Goal: Transaction & Acquisition: Purchase product/service

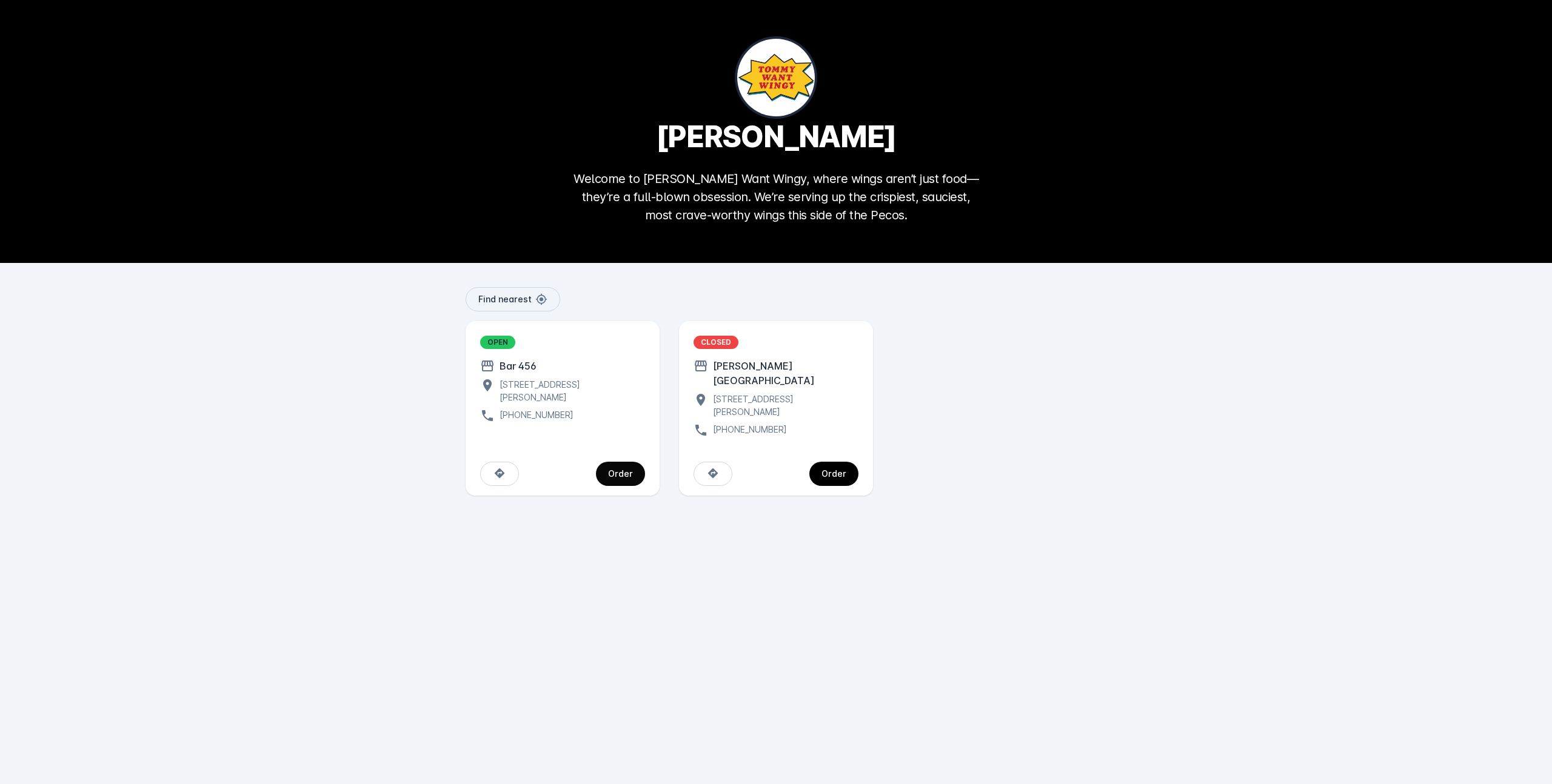
click at [619, 469] on div "Order" at bounding box center [620, 473] width 25 height 9
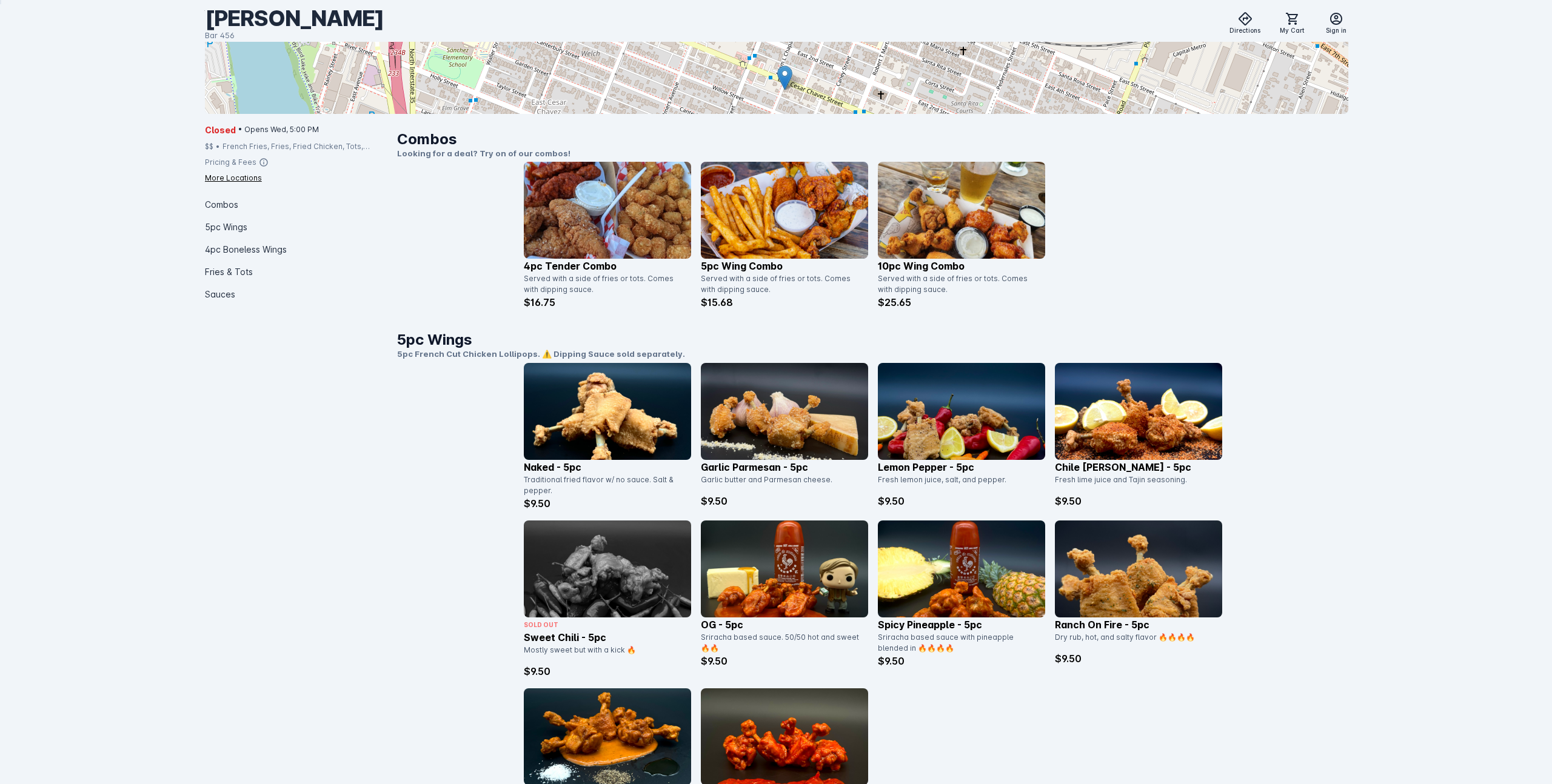
scroll to position [210, 0]
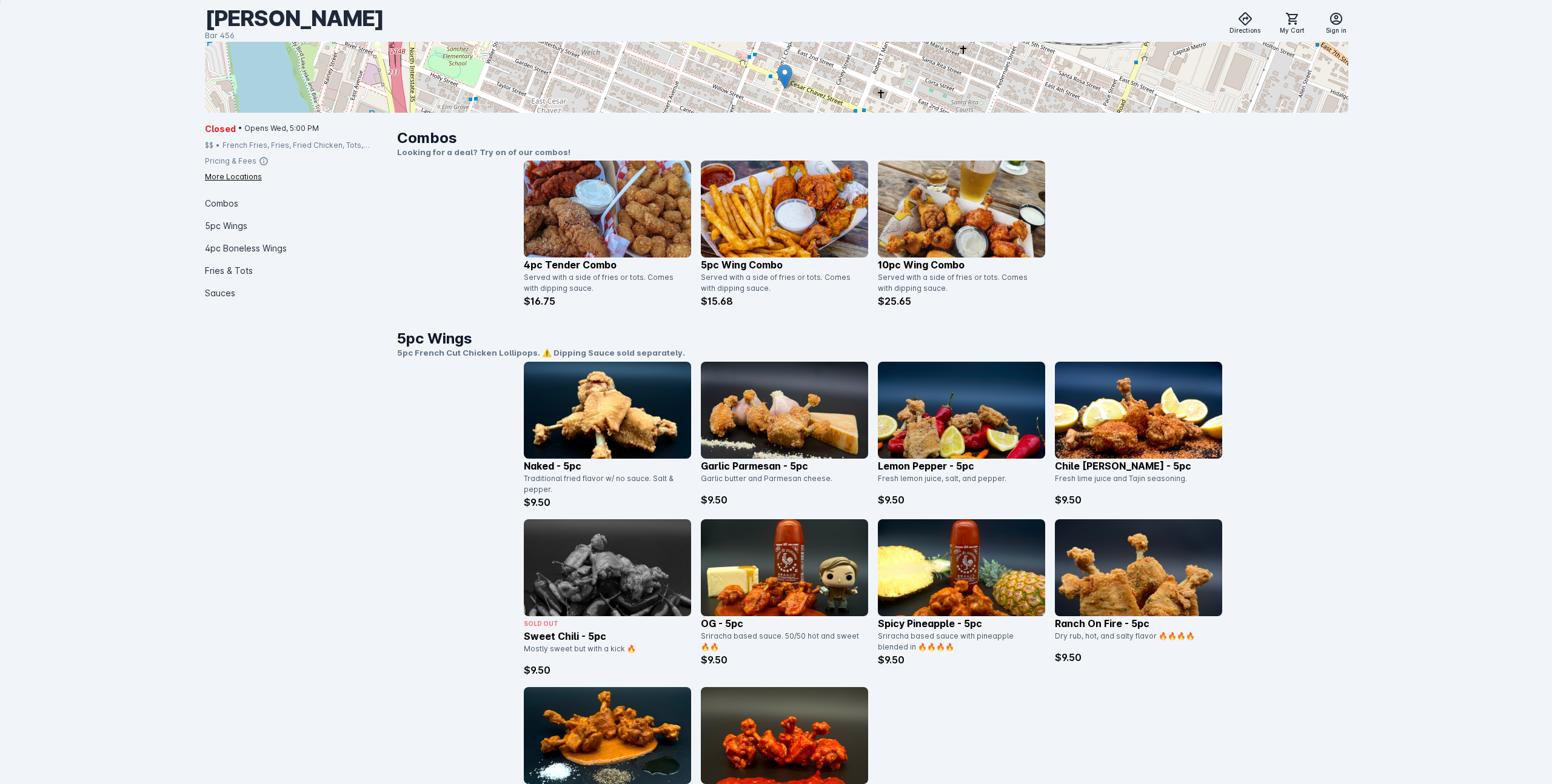
click at [230, 177] on div "More Locations" at bounding box center [233, 177] width 57 height 11
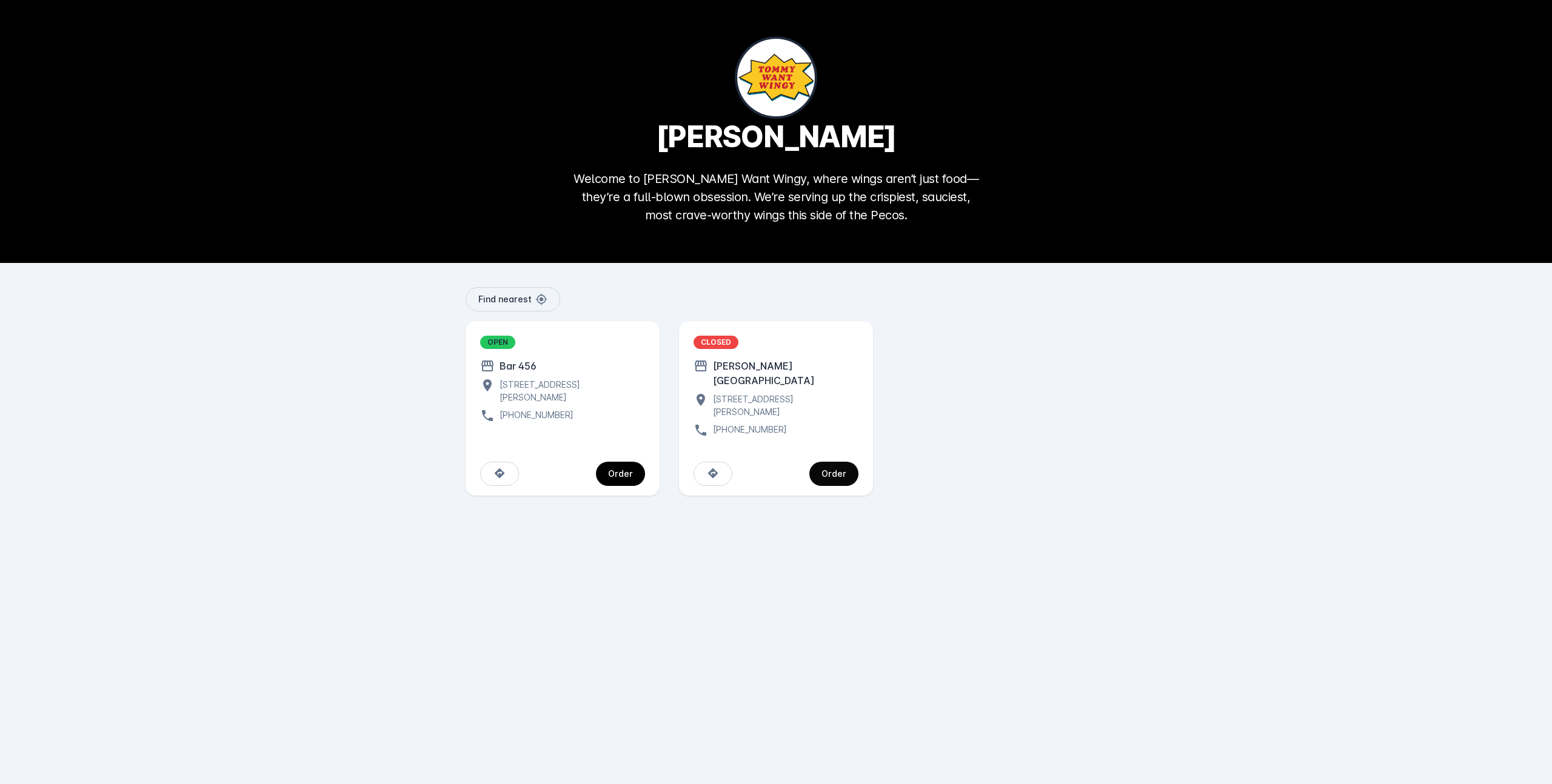
click at [820, 462] on span "continue" at bounding box center [834, 474] width 49 height 29
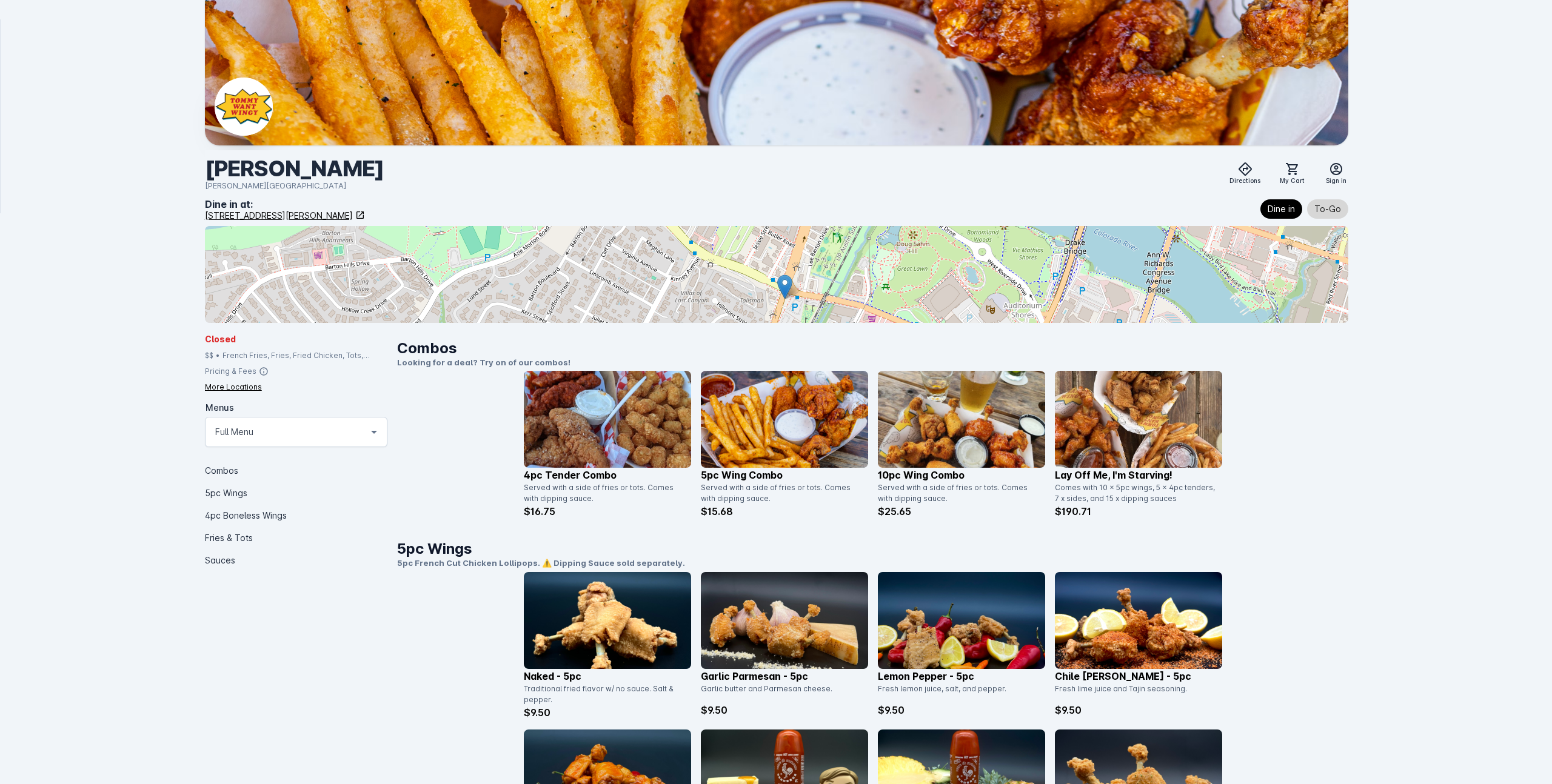
click at [1328, 201] on button "To-Go" at bounding box center [1328, 209] width 41 height 19
click at [603, 515] on p "$16.75" at bounding box center [607, 511] width 167 height 15
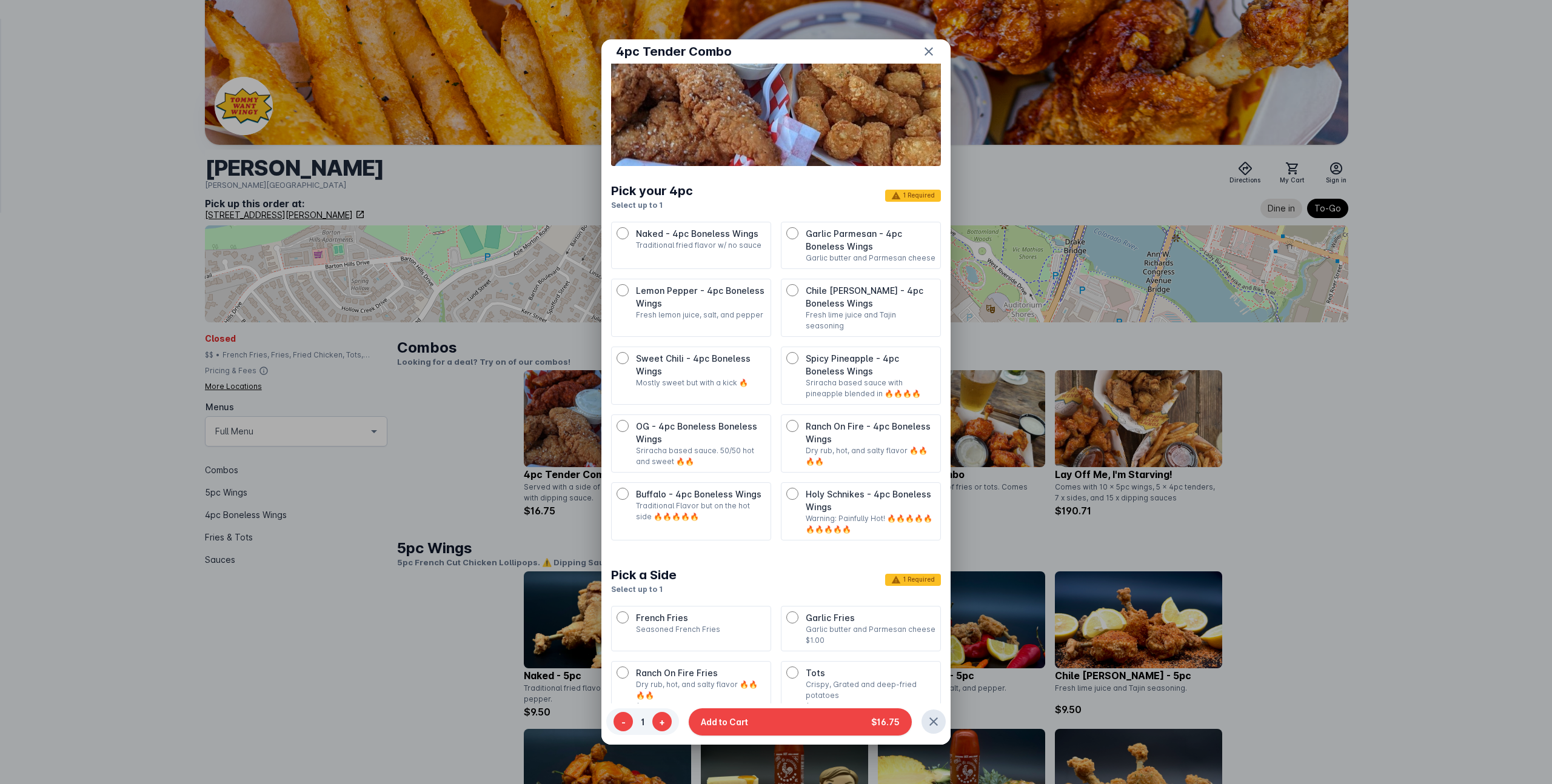
scroll to position [127, 0]
click at [834, 377] on p "Sriracha based sauce with pineapple blended in 🔥🔥🔥🔥" at bounding box center [870, 387] width 130 height 22
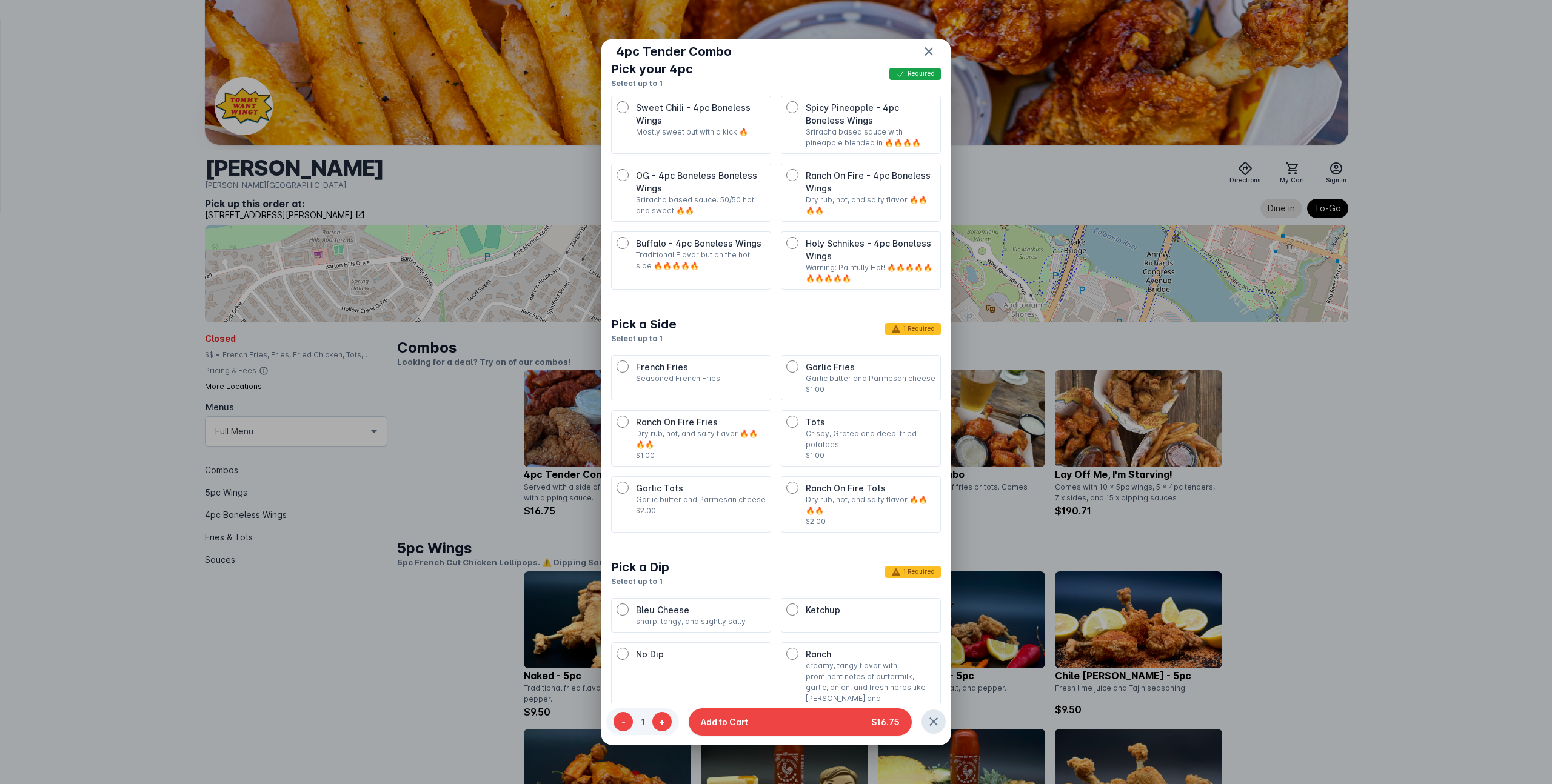
scroll to position [382, 0]
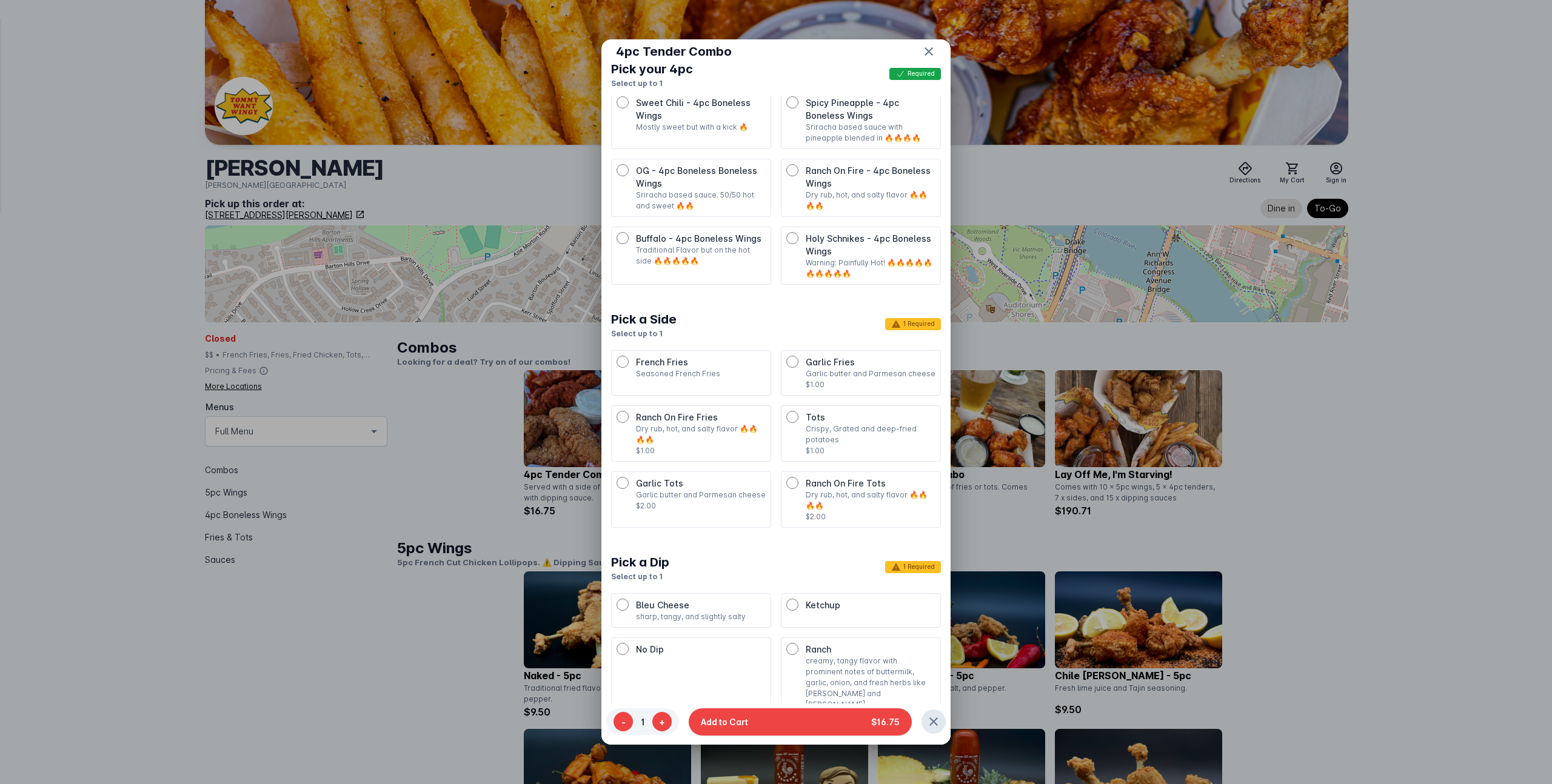
click at [815, 369] on p "Garlic butter and Parmesan cheese" at bounding box center [870, 374] width 130 height 11
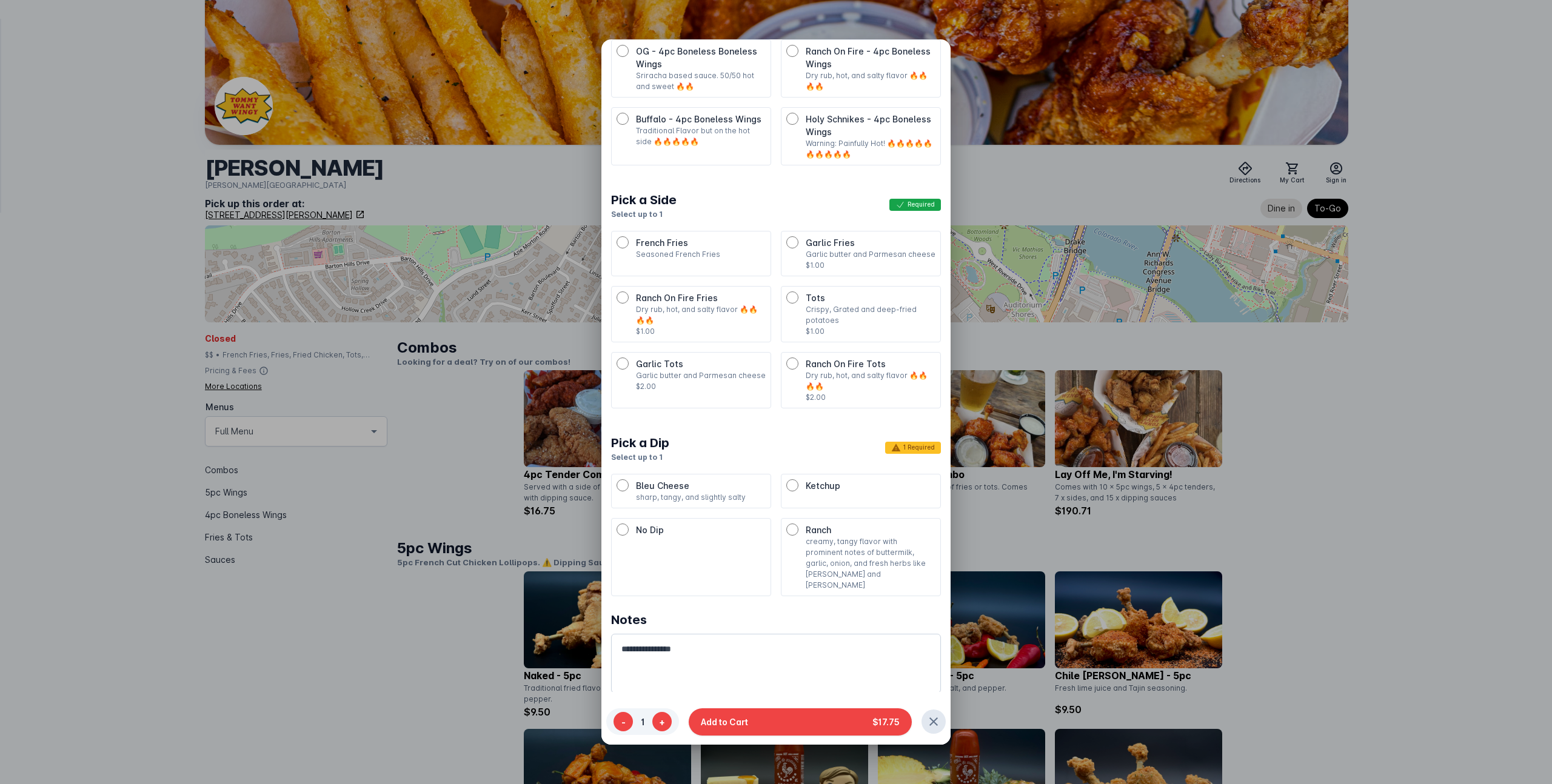
scroll to position [120, 0]
click at [810, 535] on p "creamy, tangy flavor with prominent notes of buttermilk, garlic, onion, and fre…" at bounding box center [870, 563] width 130 height 55
click at [765, 721] on button "Add to Cart $17.75" at bounding box center [800, 721] width 223 height 27
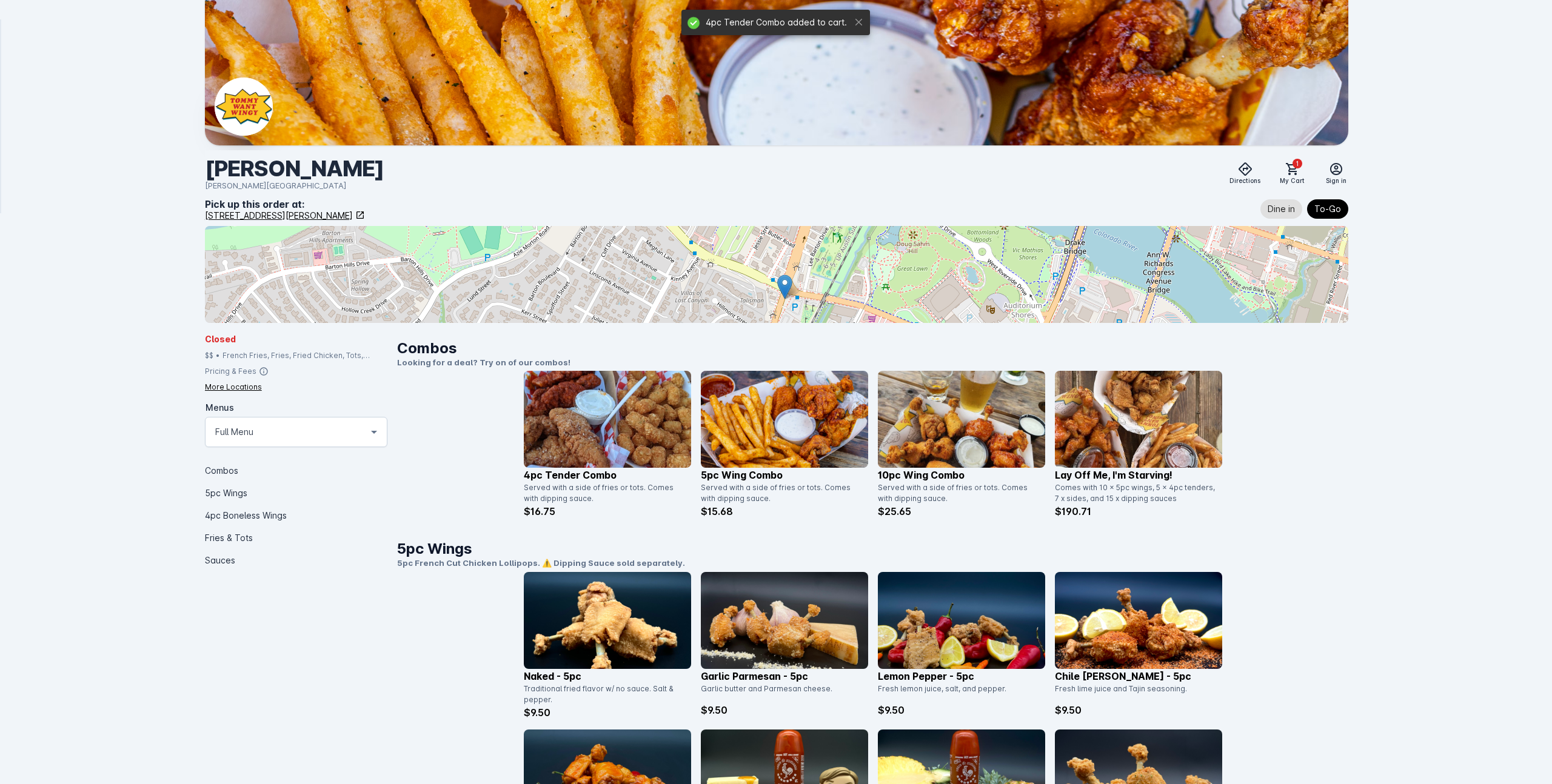
scroll to position [1, 0]
click at [609, 425] on img at bounding box center [607, 418] width 167 height 97
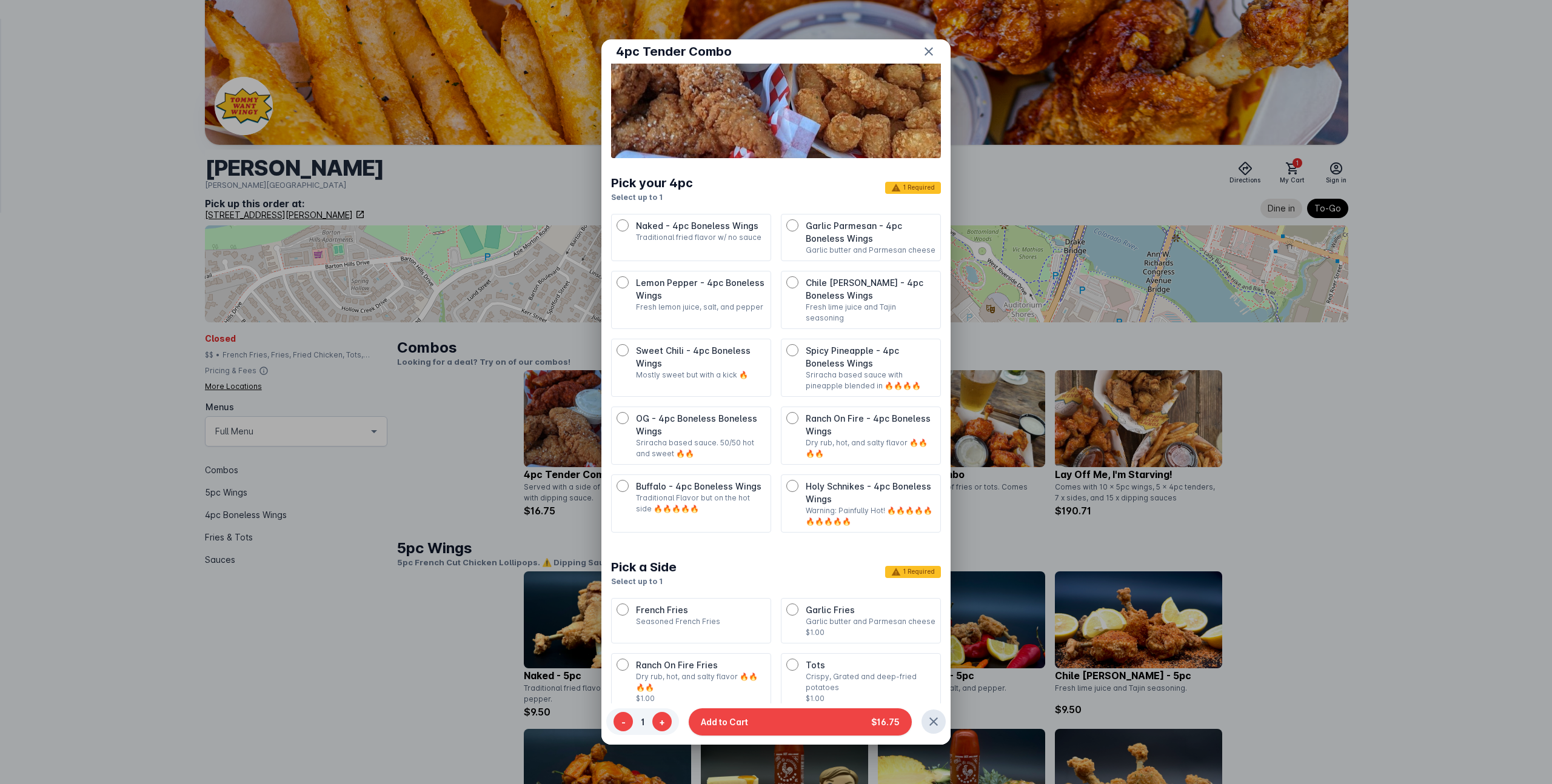
scroll to position [135, 0]
click at [854, 291] on p "Chile [PERSON_NAME] - 4pc Boneless Wings" at bounding box center [870, 289] width 130 height 25
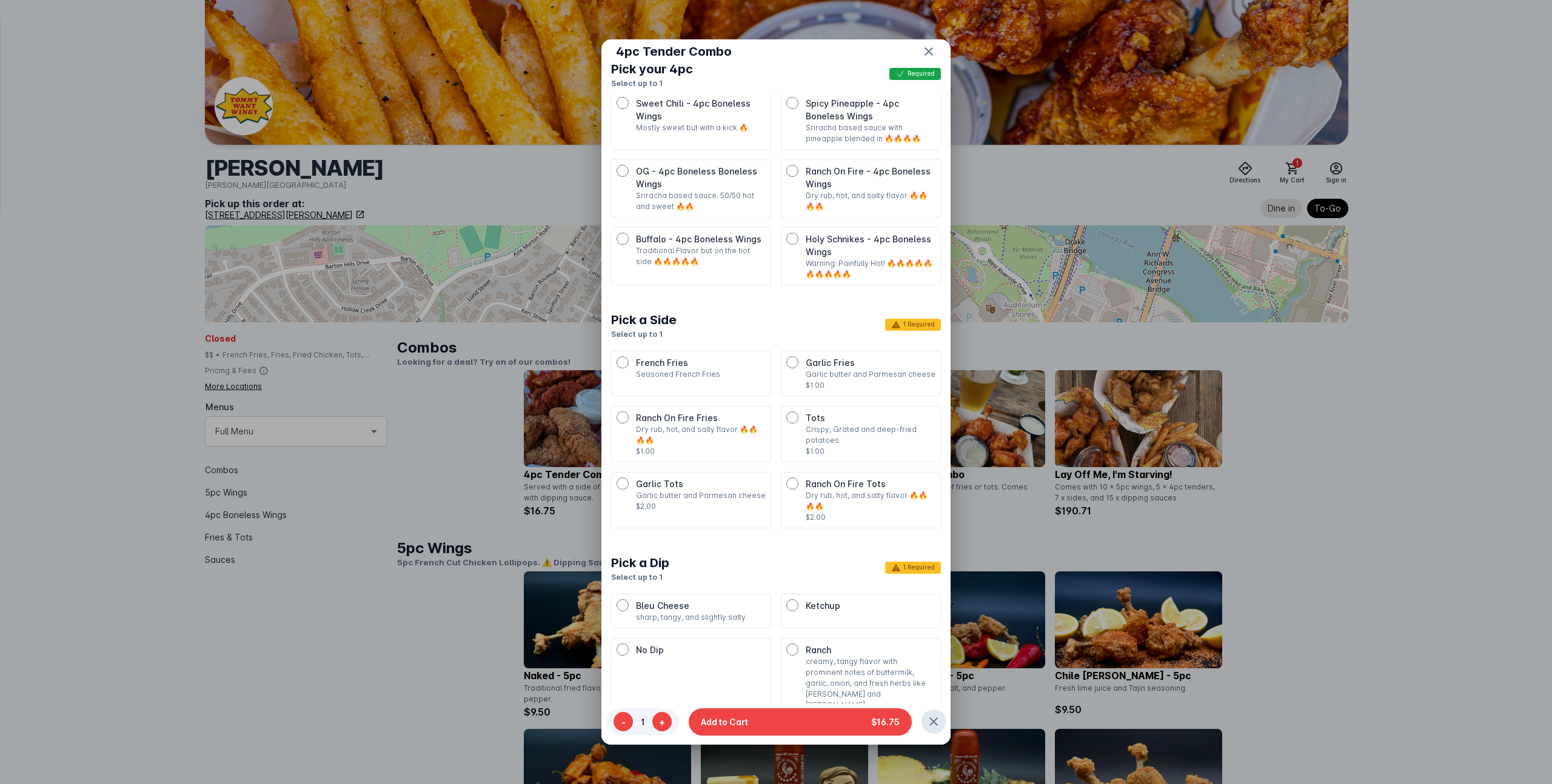
scroll to position [382, 0]
click at [708, 489] on p "Garlic butter and Parmesan cheese" at bounding box center [700, 495] width 130 height 11
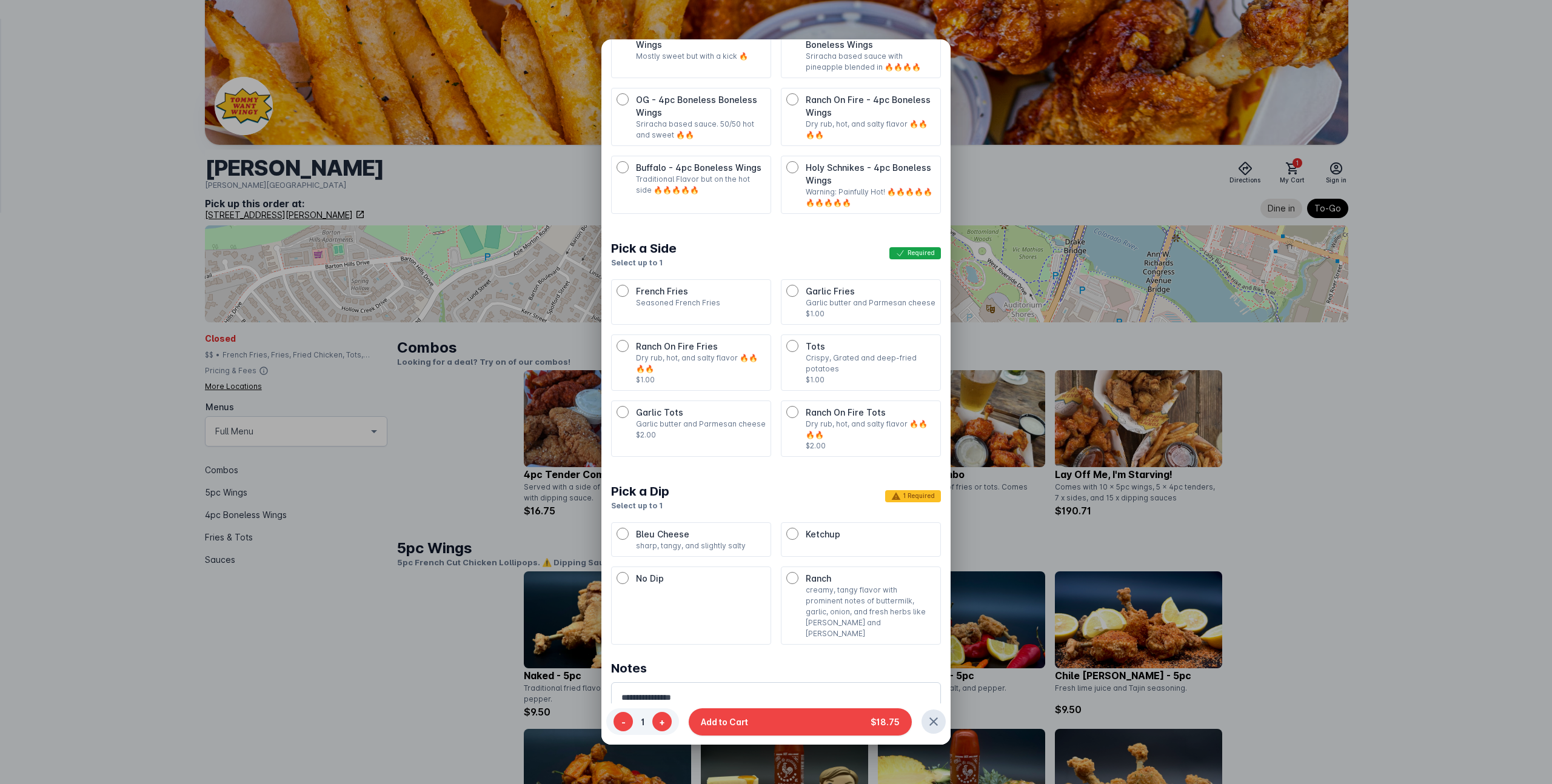
scroll to position [120, 0]
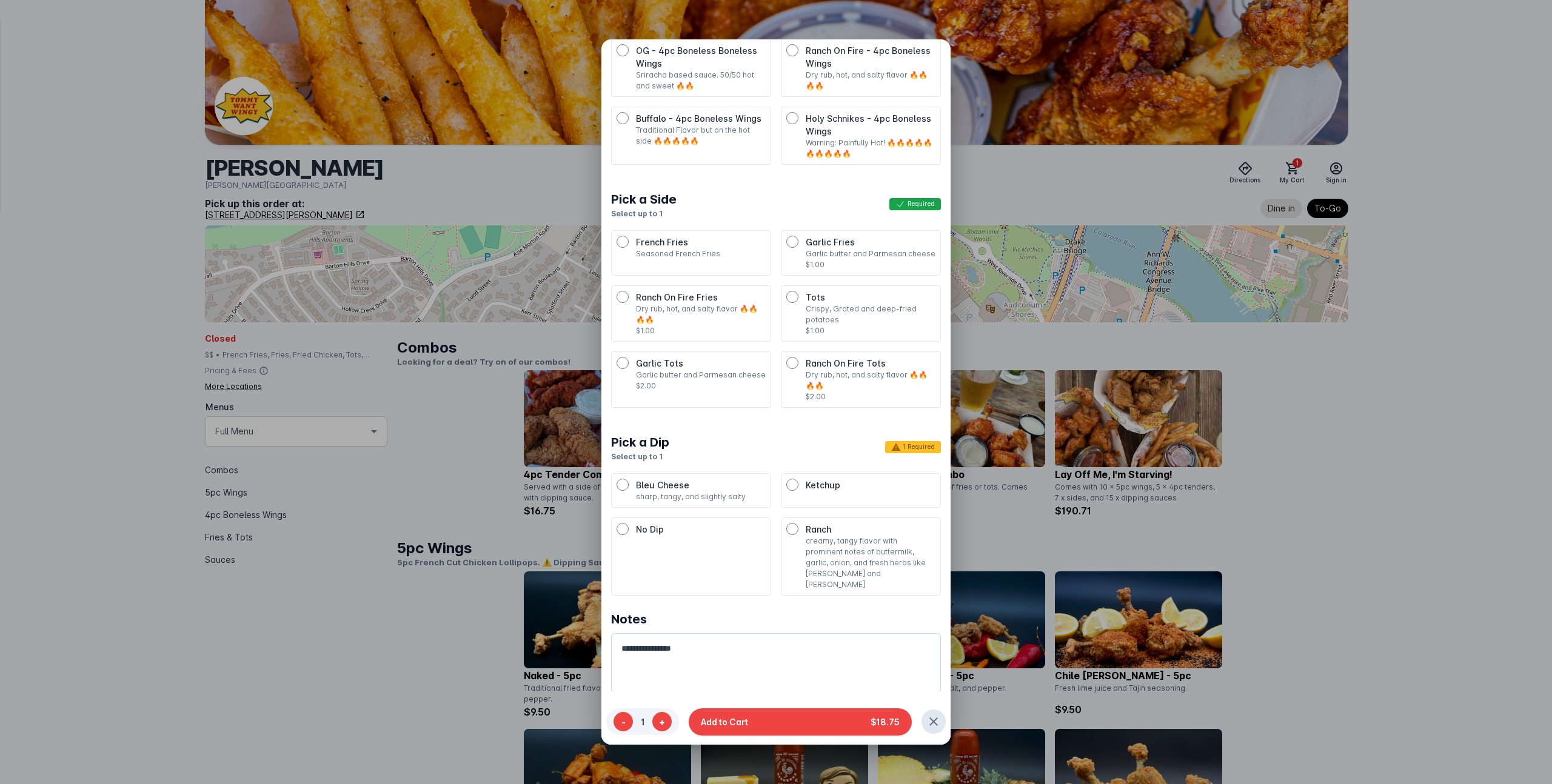
click at [811, 535] on p "creamy, tangy flavor with prominent notes of buttermilk, garlic, onion, and fre…" at bounding box center [870, 563] width 130 height 55
click at [775, 721] on button "Add to Cart $18.75" at bounding box center [800, 721] width 223 height 27
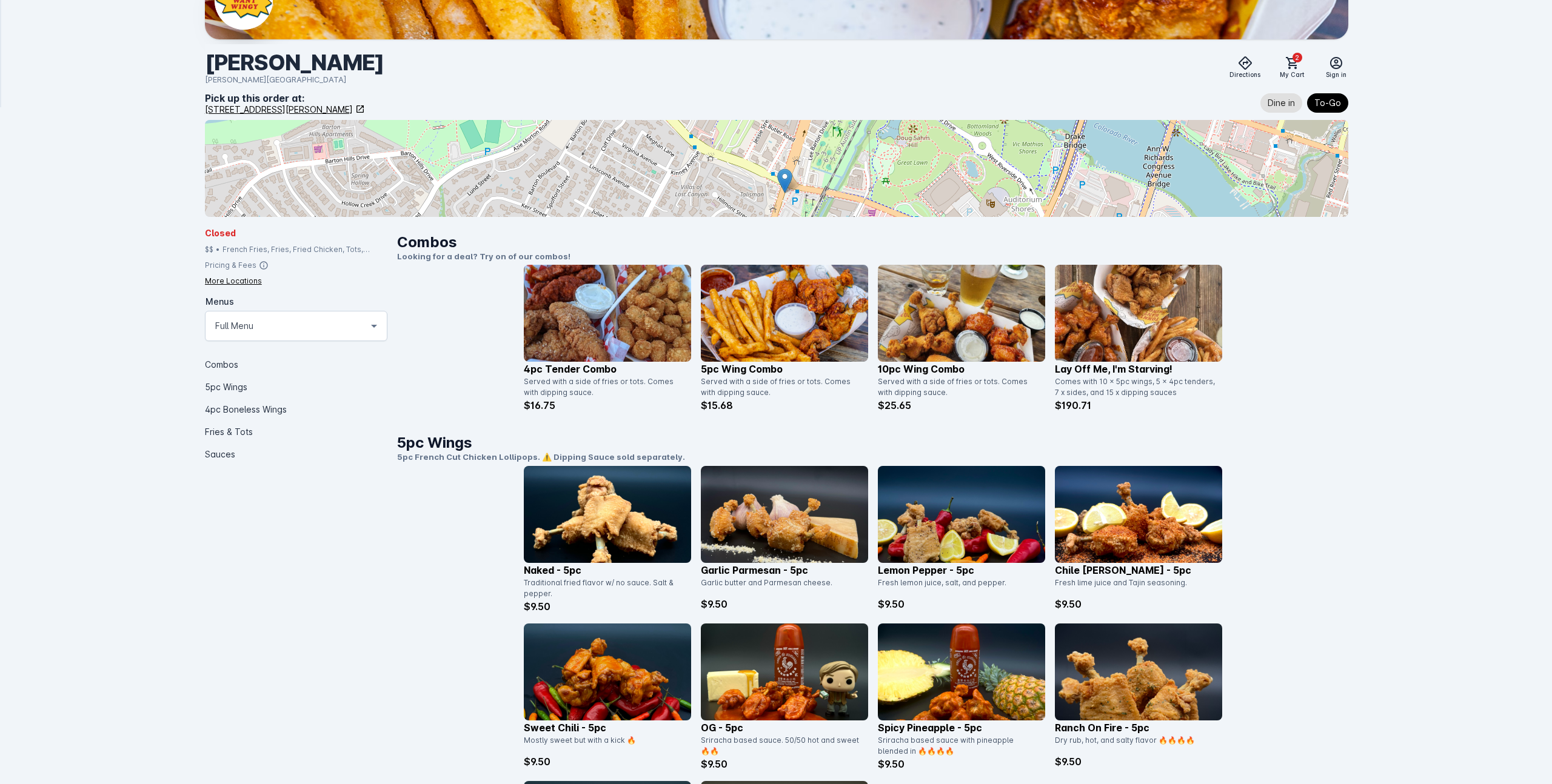
scroll to position [109, 0]
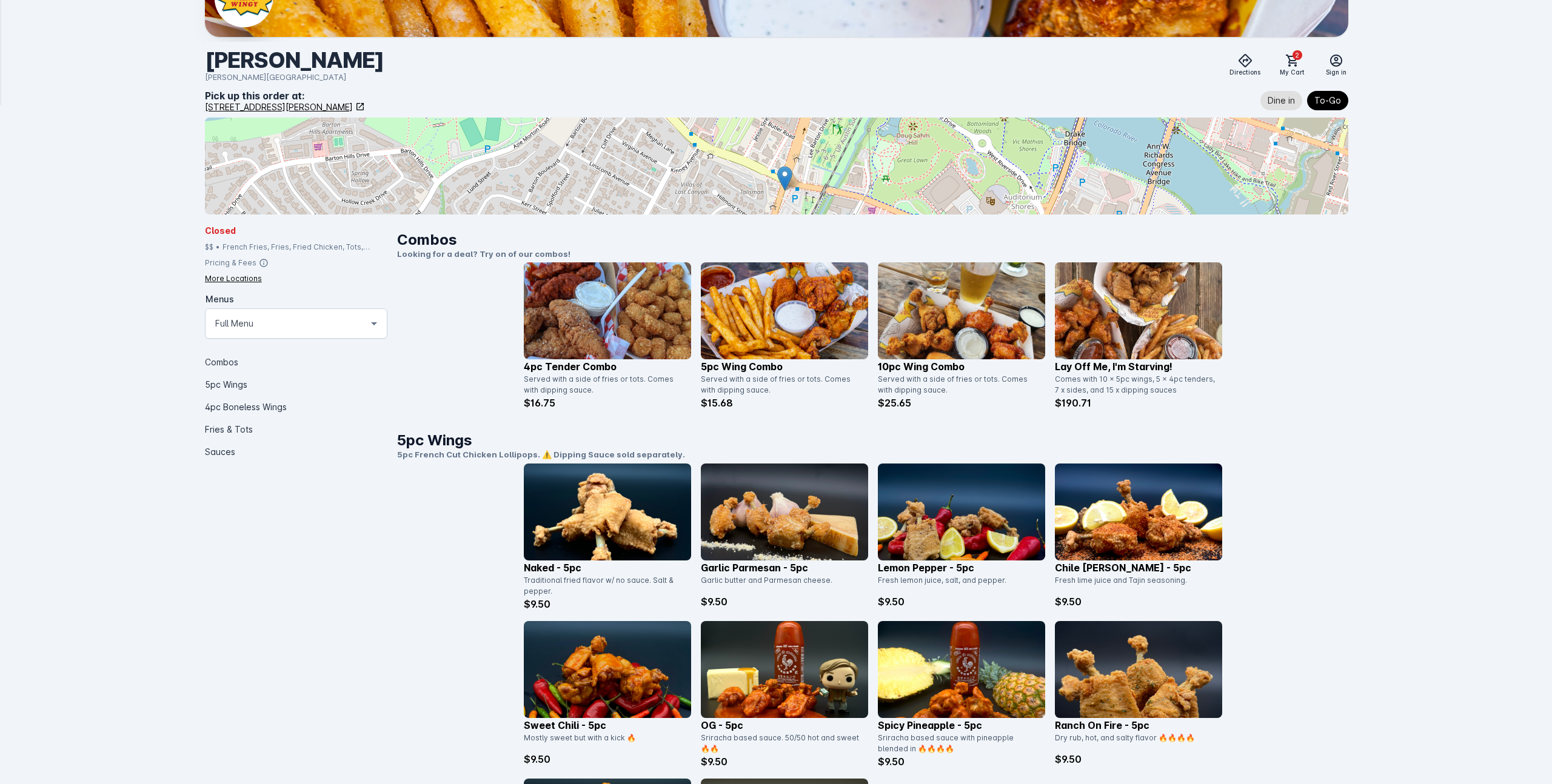
click at [966, 335] on img at bounding box center [961, 311] width 167 height 97
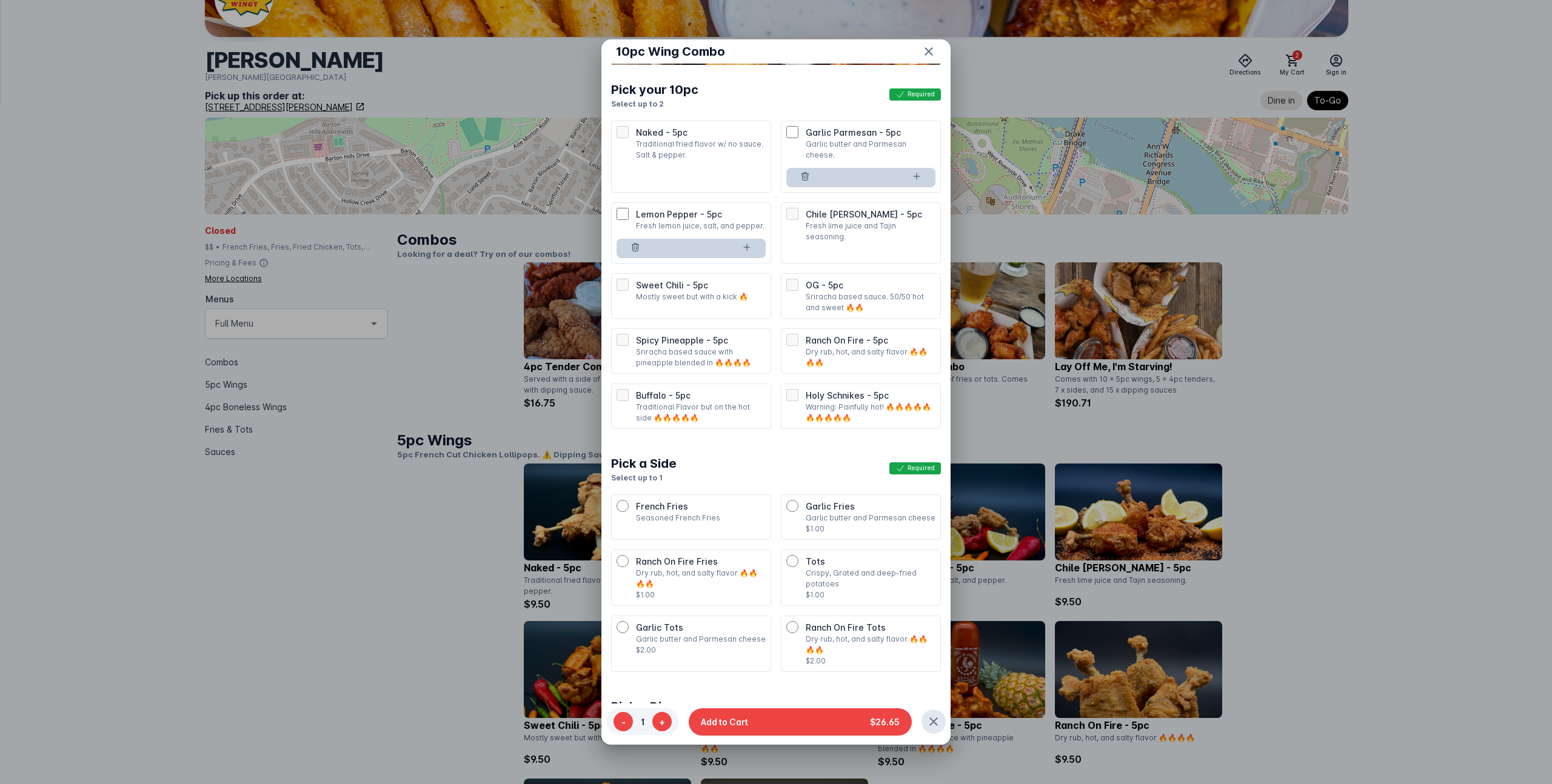
scroll to position [219, 0]
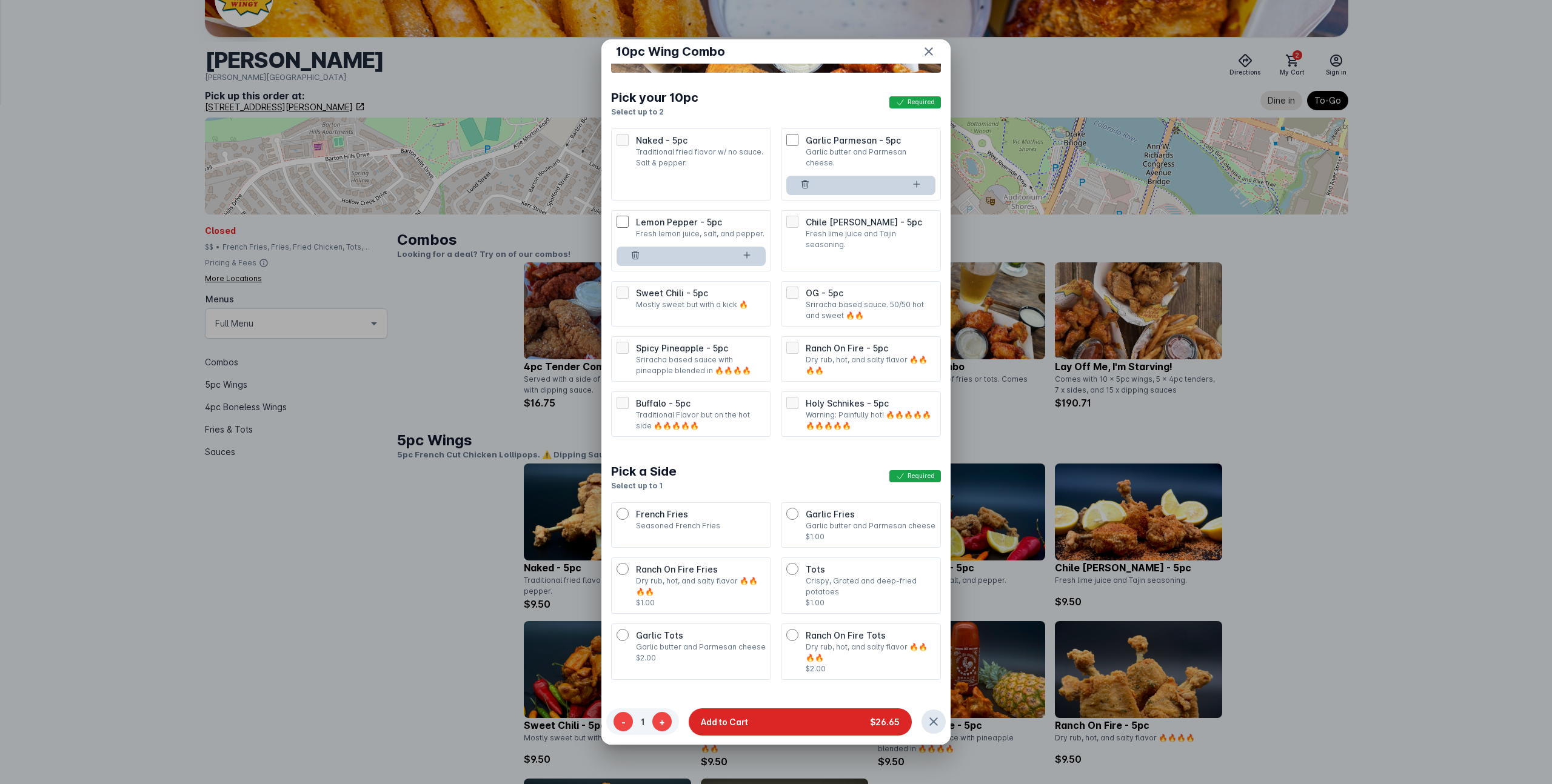
click at [794, 721] on button "Add to Cart $26.65" at bounding box center [800, 721] width 223 height 27
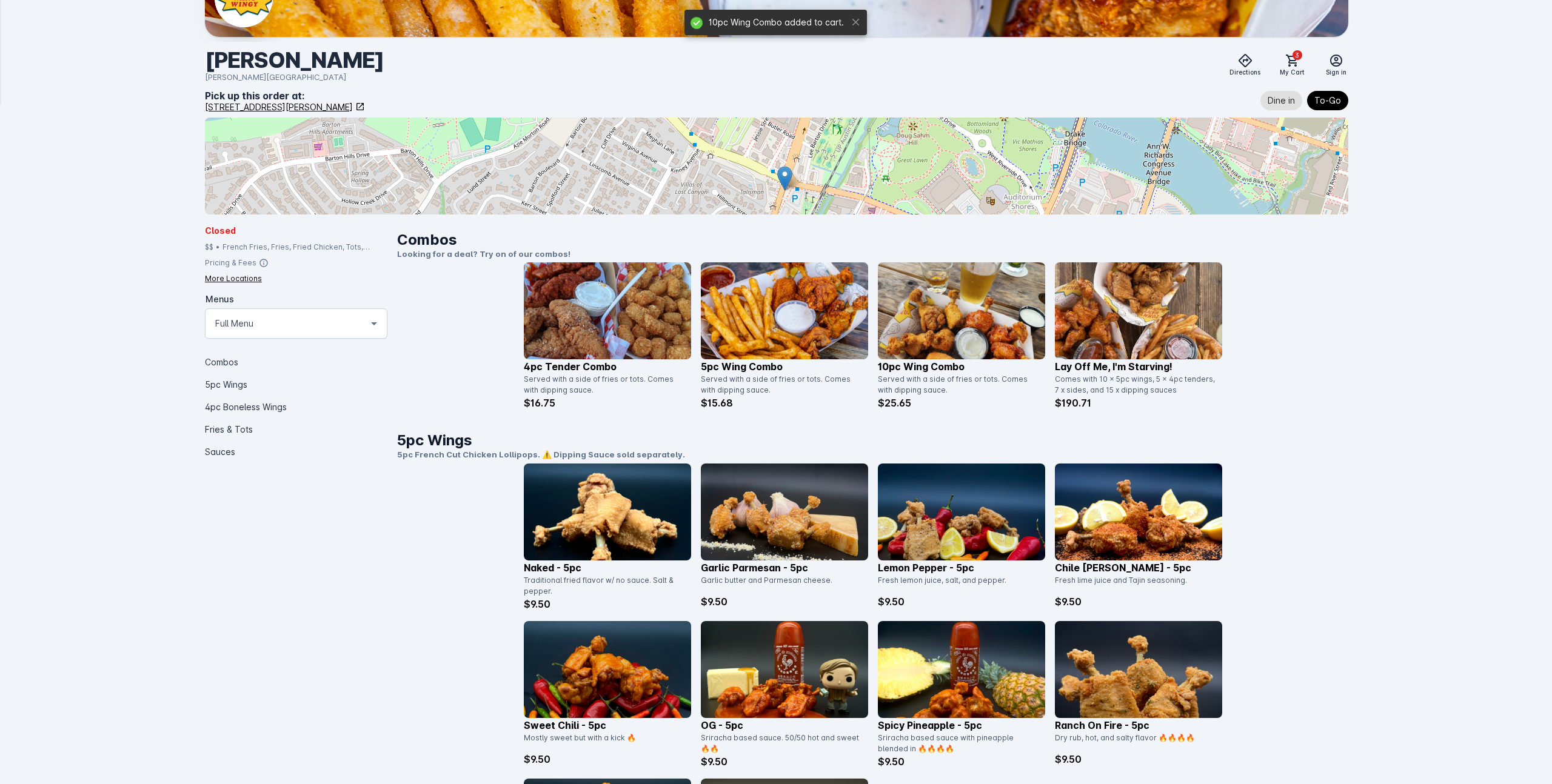
scroll to position [109, 0]
click at [965, 331] on img at bounding box center [961, 311] width 167 height 97
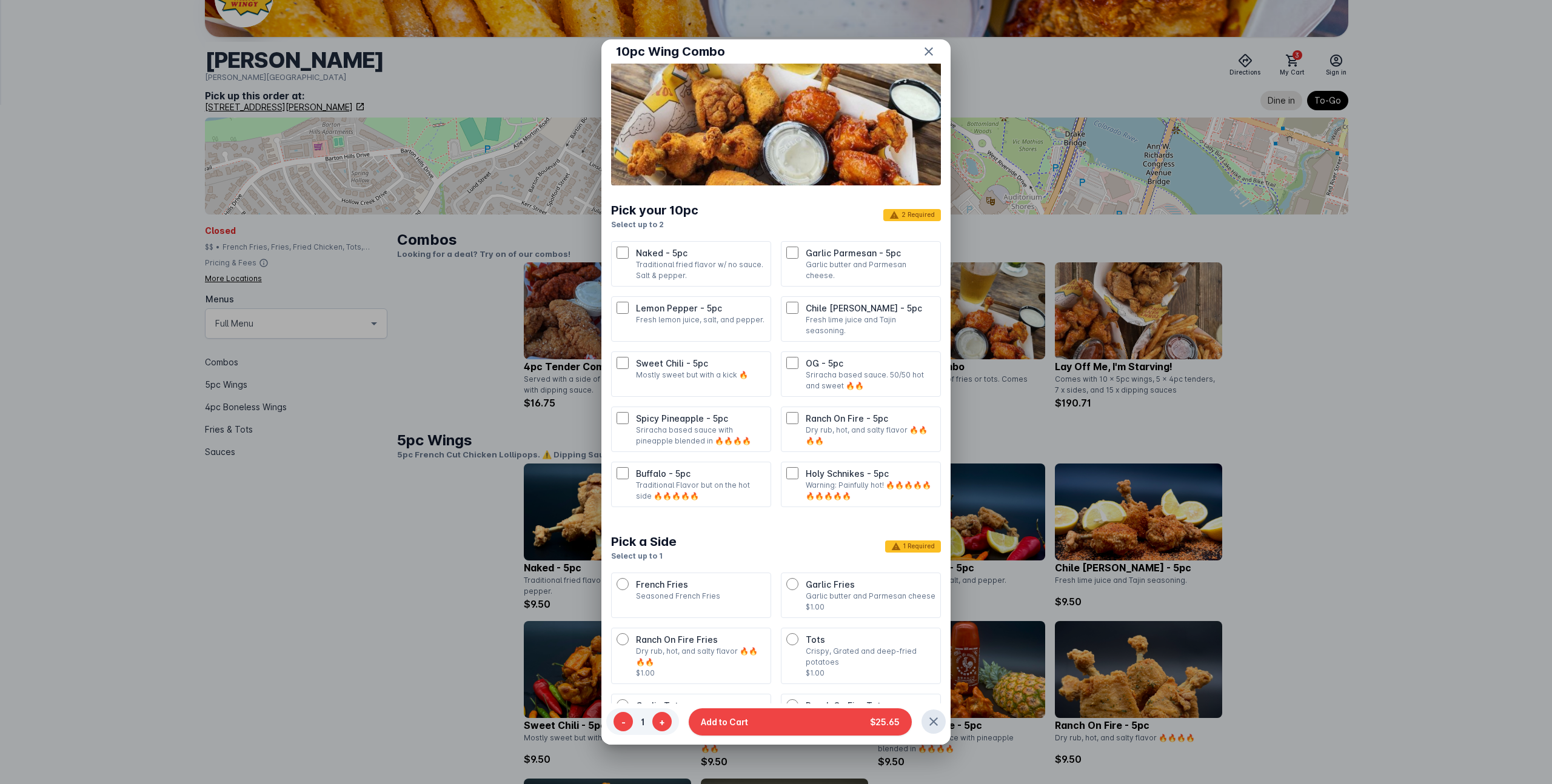
scroll to position [103, 0]
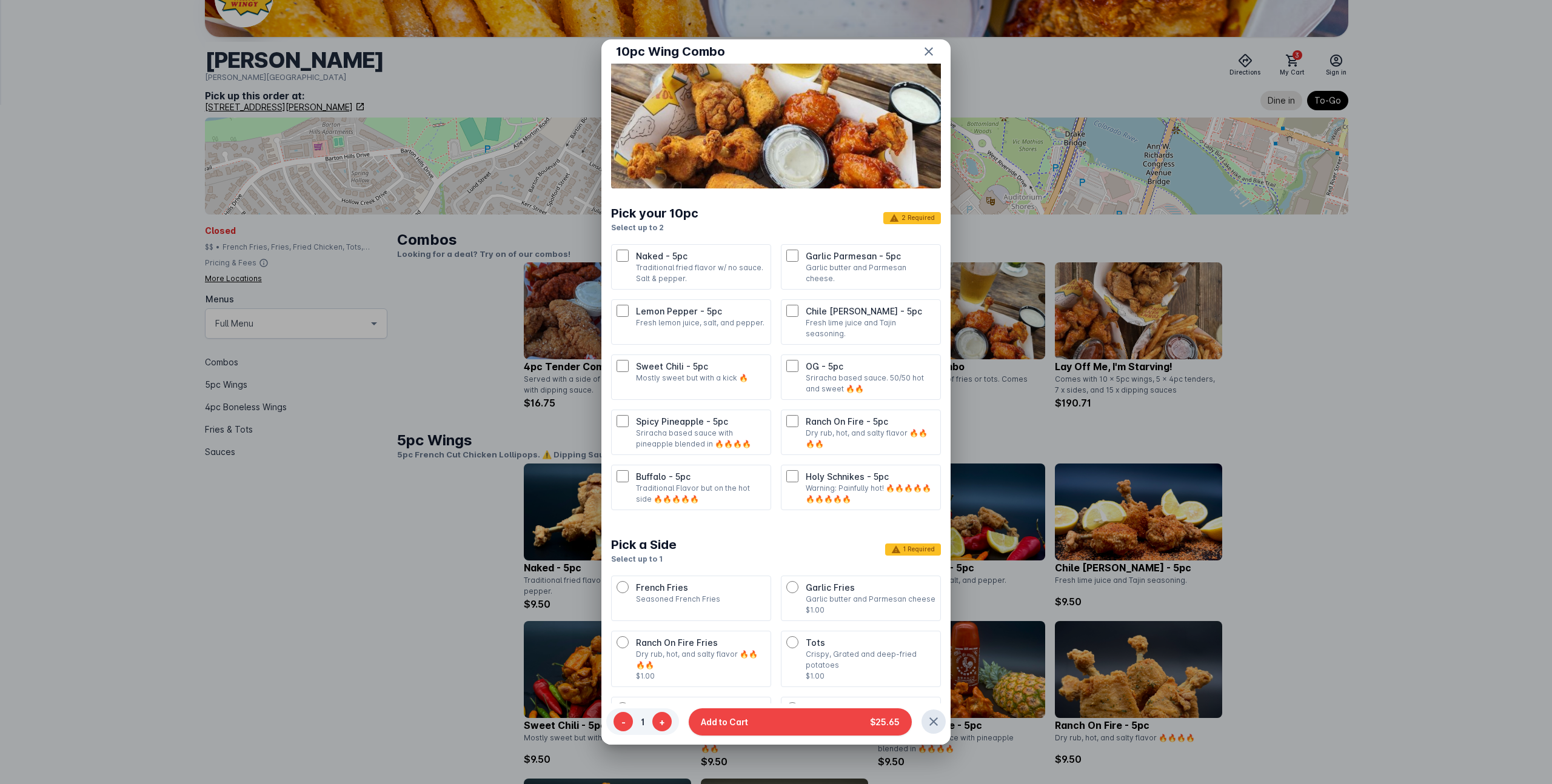
click at [839, 428] on p "Dry rub, hot, and salty flavor 🔥🔥🔥🔥" at bounding box center [870, 439] width 130 height 22
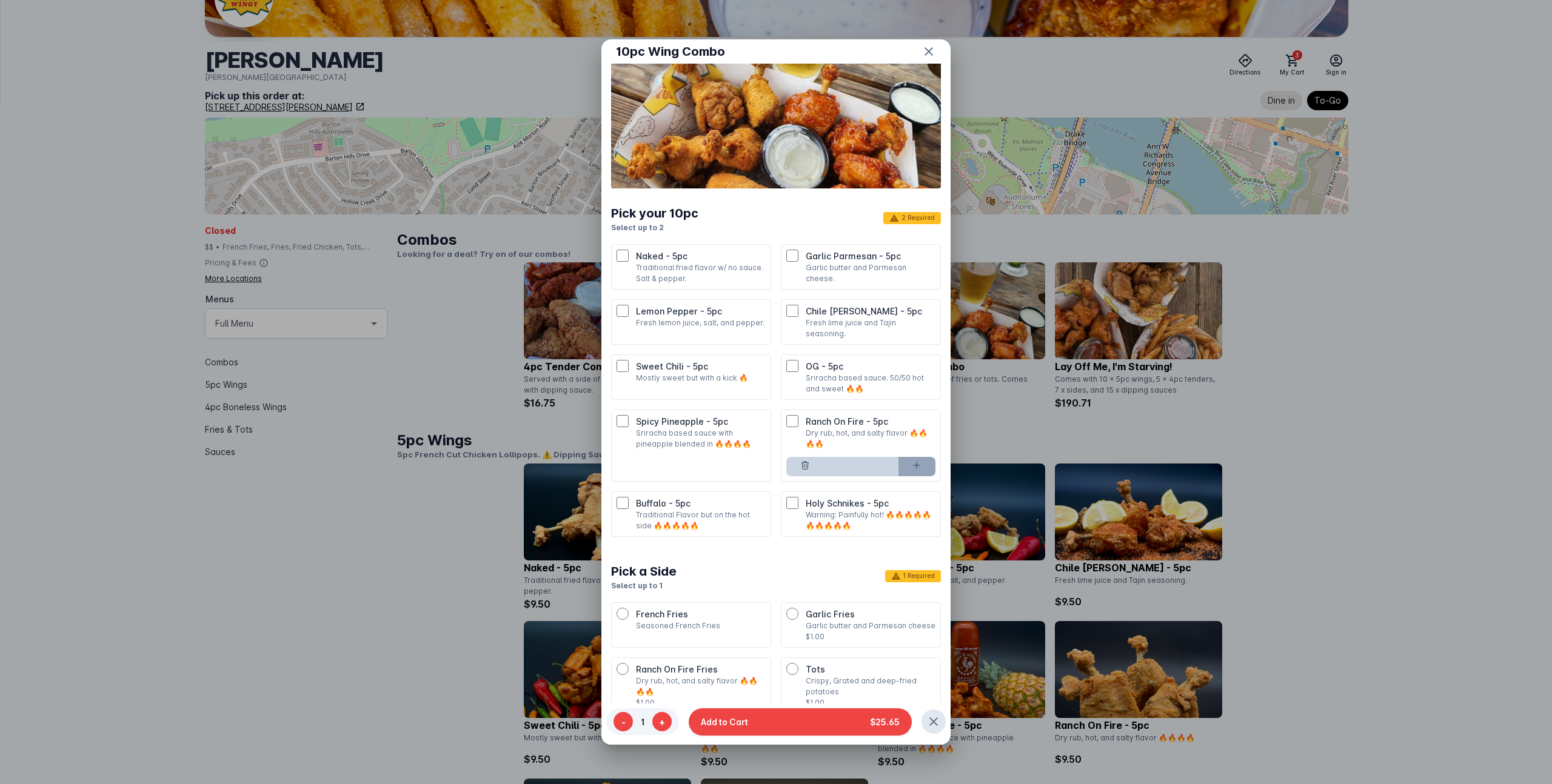
click at [916, 461] on icon at bounding box center [916, 465] width 10 height 10
type input "*"
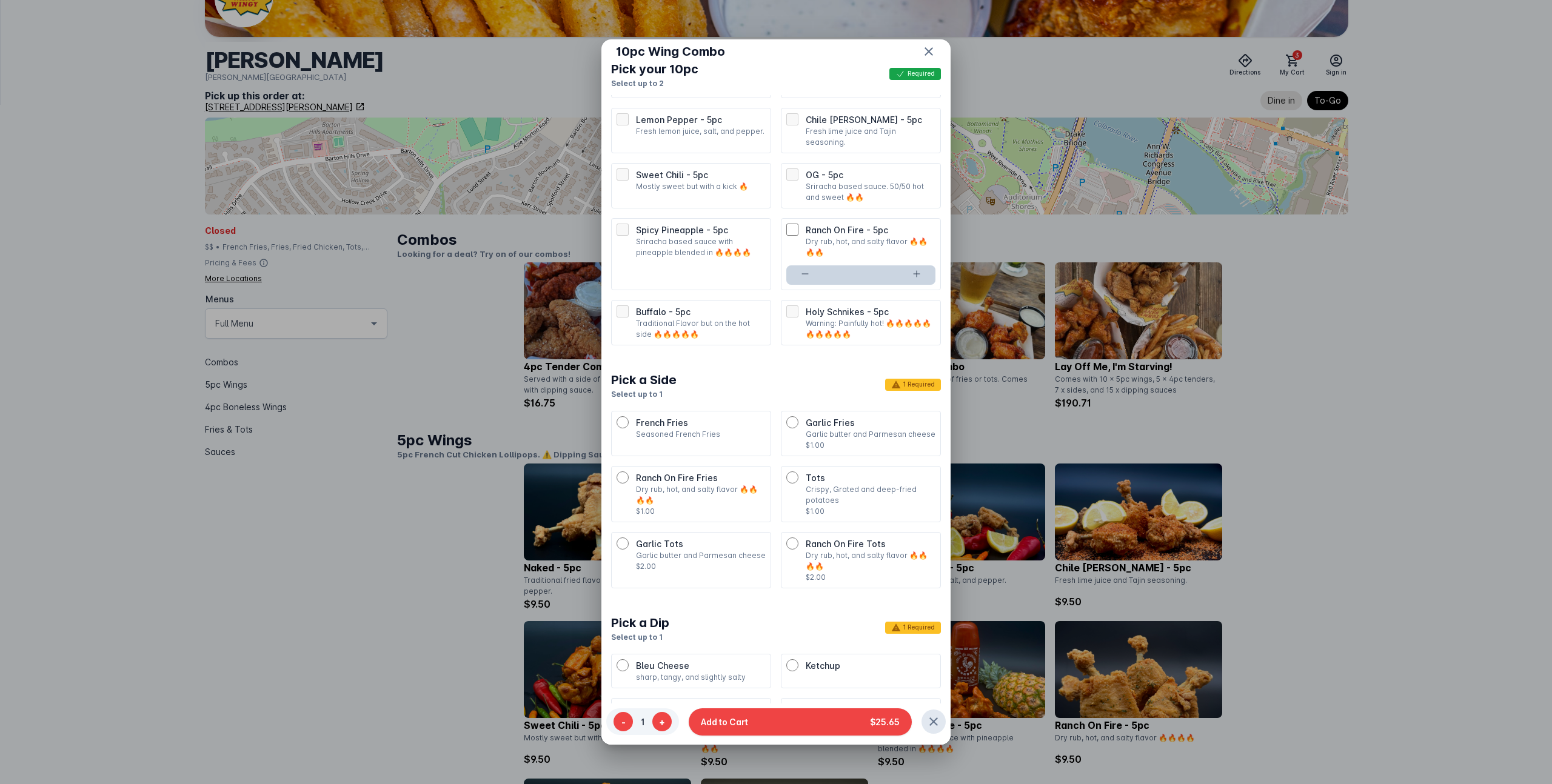
scroll to position [296, 0]
click at [675, 549] on p "Garlic butter and Parmesan cheese" at bounding box center [700, 554] width 130 height 11
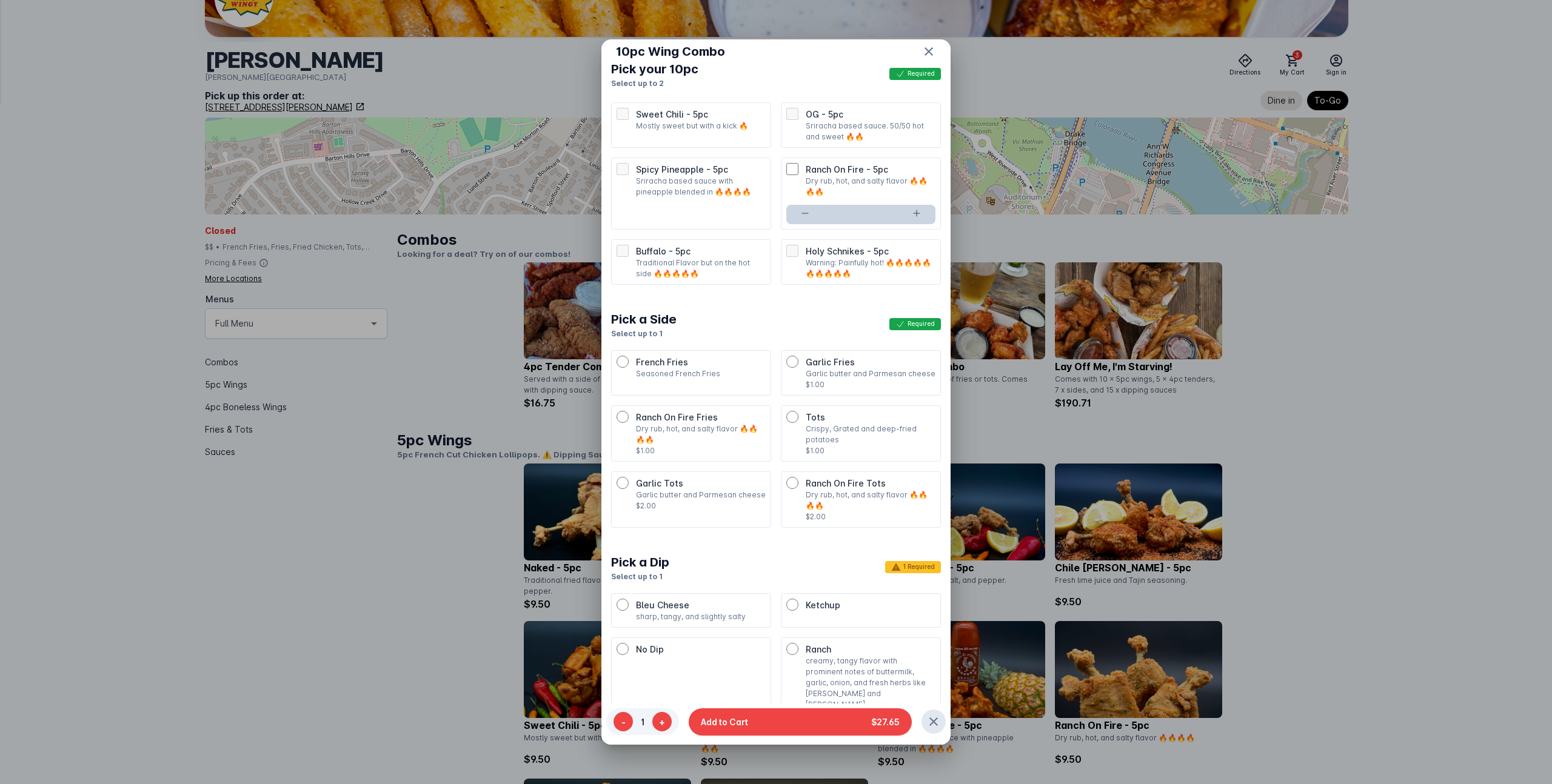
click at [831, 655] on p "creamy, tangy flavor with prominent notes of buttermilk, garlic, onion, and fre…" at bounding box center [870, 683] width 130 height 55
click at [782, 721] on button "Add to Cart $27.65" at bounding box center [800, 721] width 223 height 27
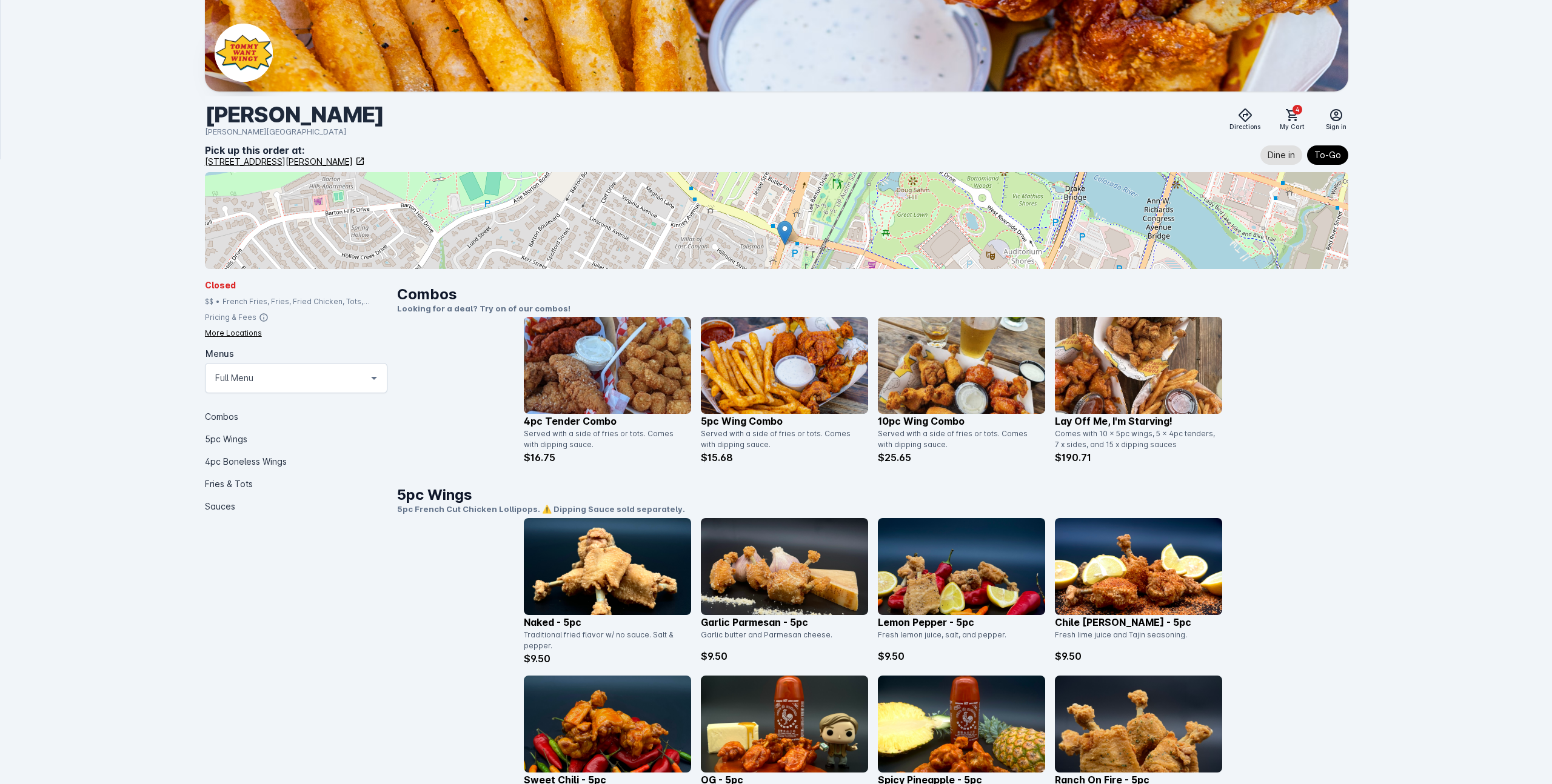
scroll to position [0, 0]
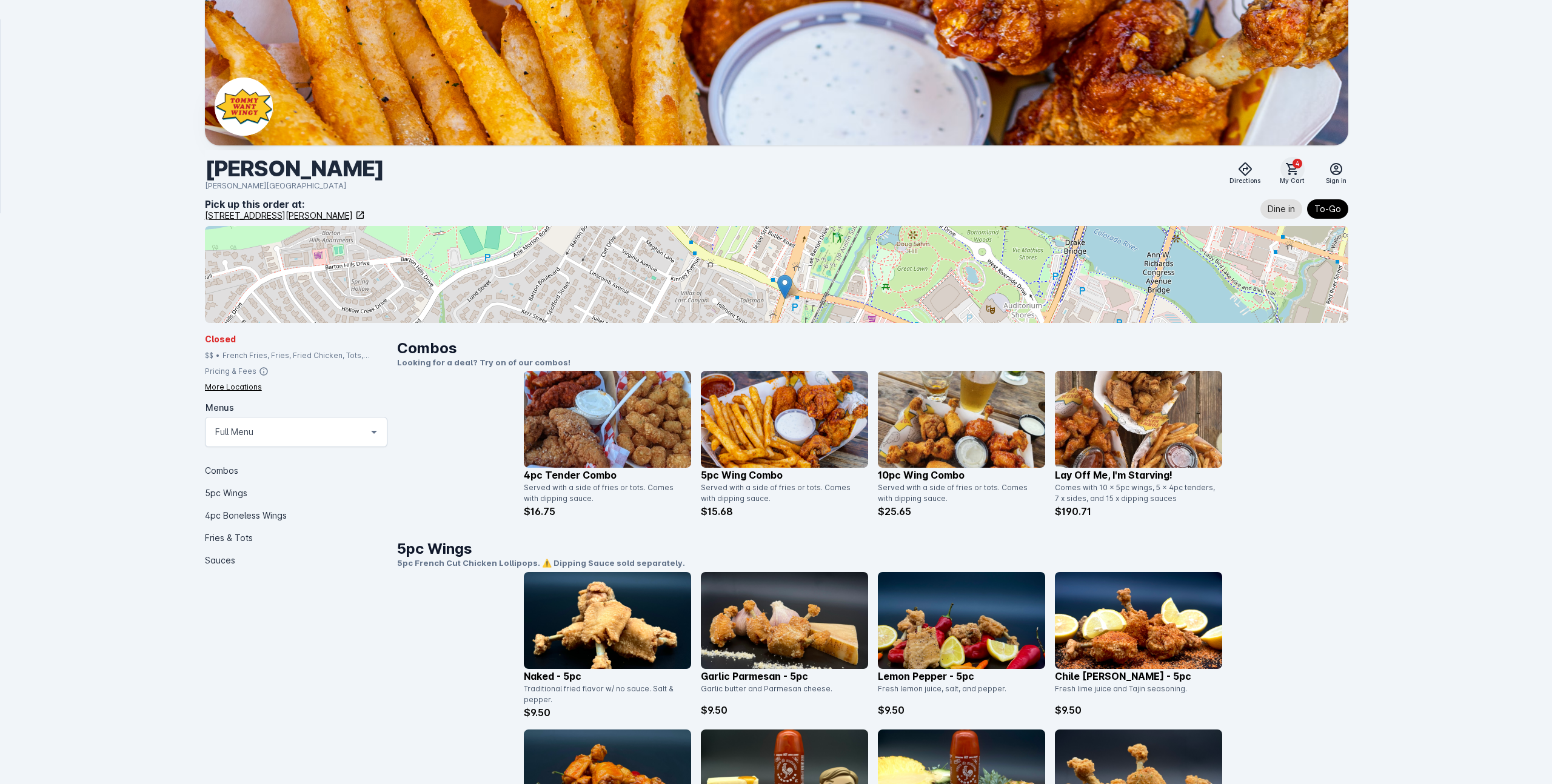
click at [1294, 163] on span "4" at bounding box center [1297, 163] width 10 height 10
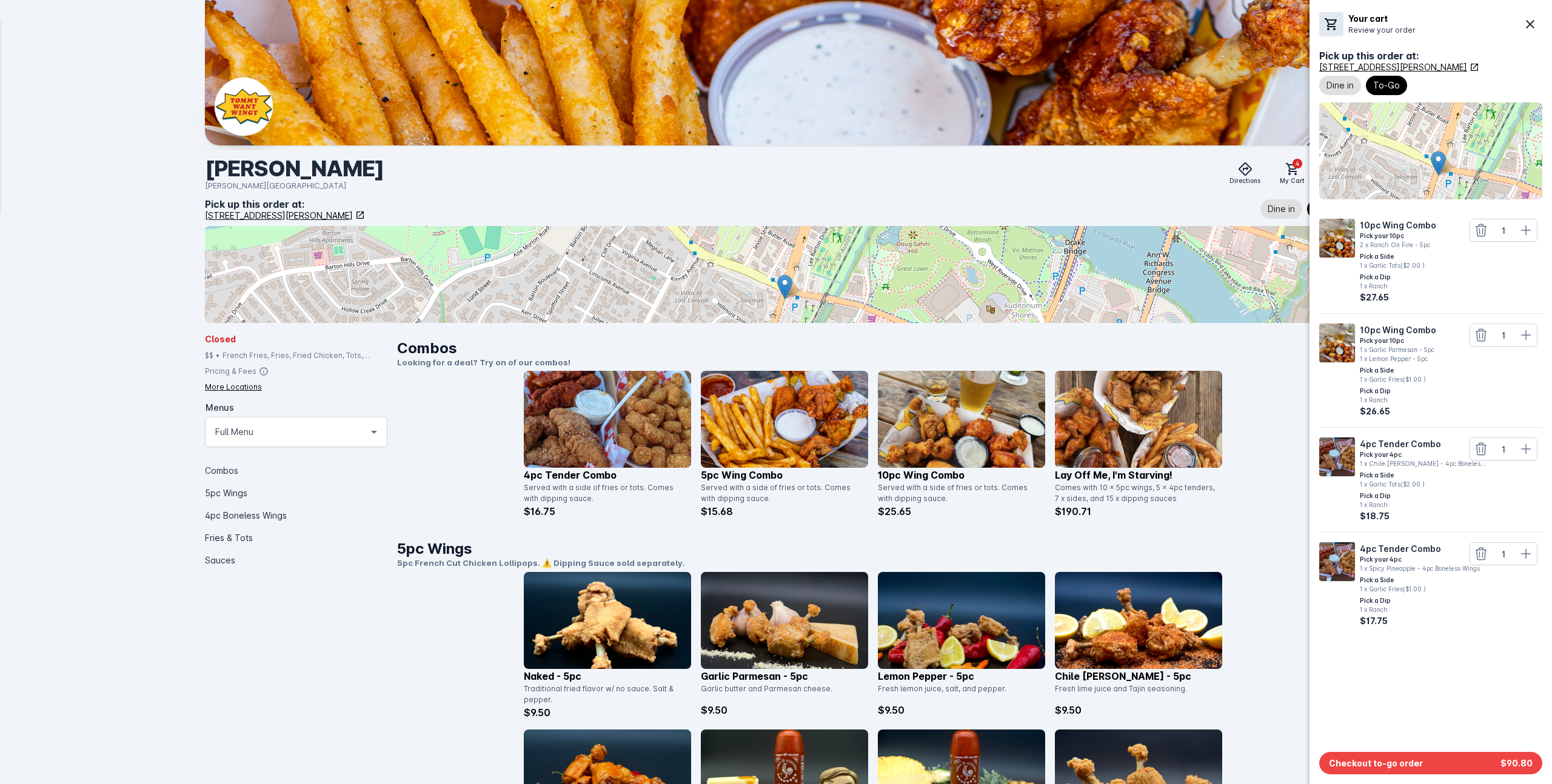
click at [958, 419] on div at bounding box center [776, 392] width 1552 height 784
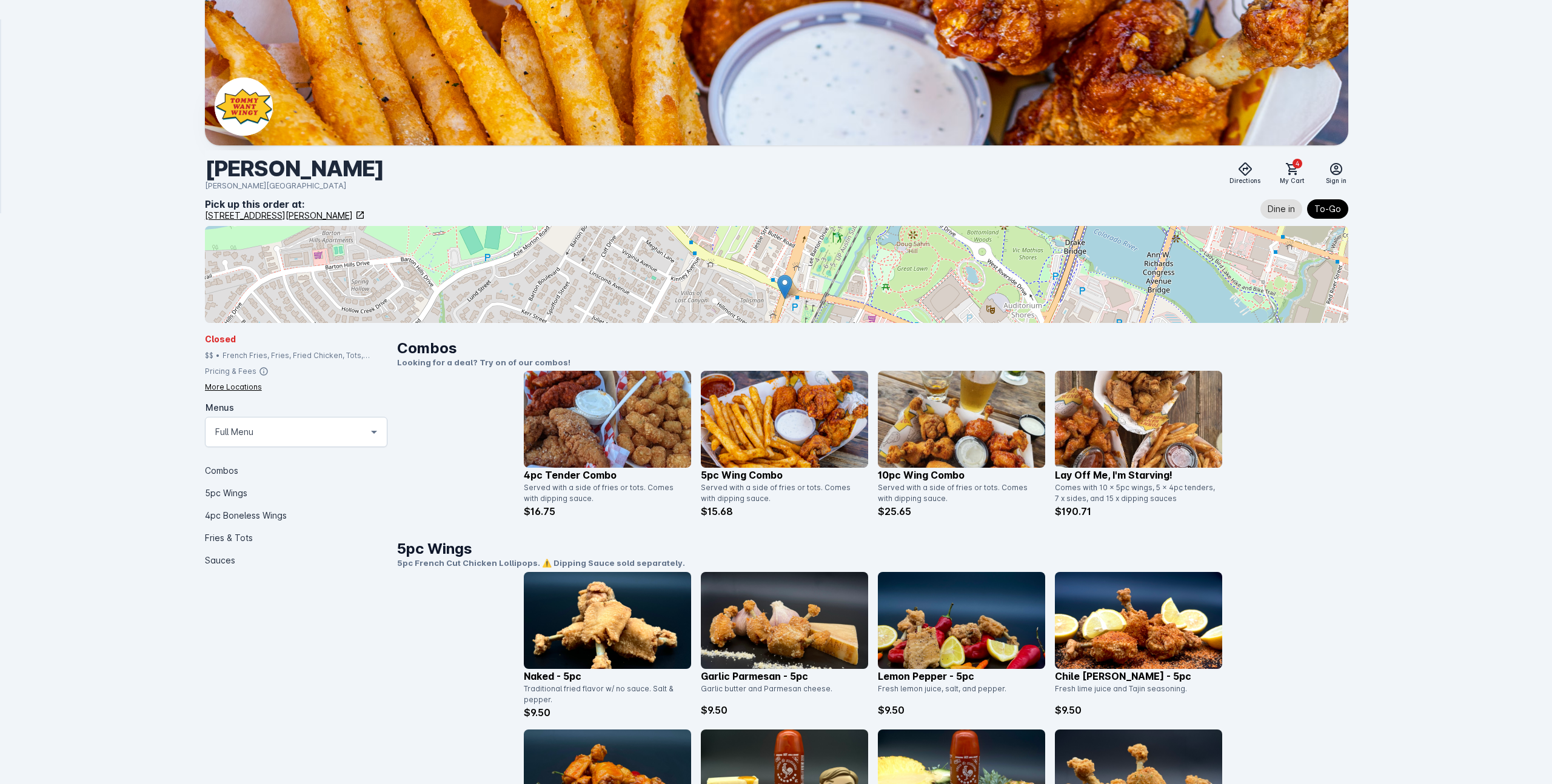
click at [955, 422] on img at bounding box center [961, 419] width 167 height 97
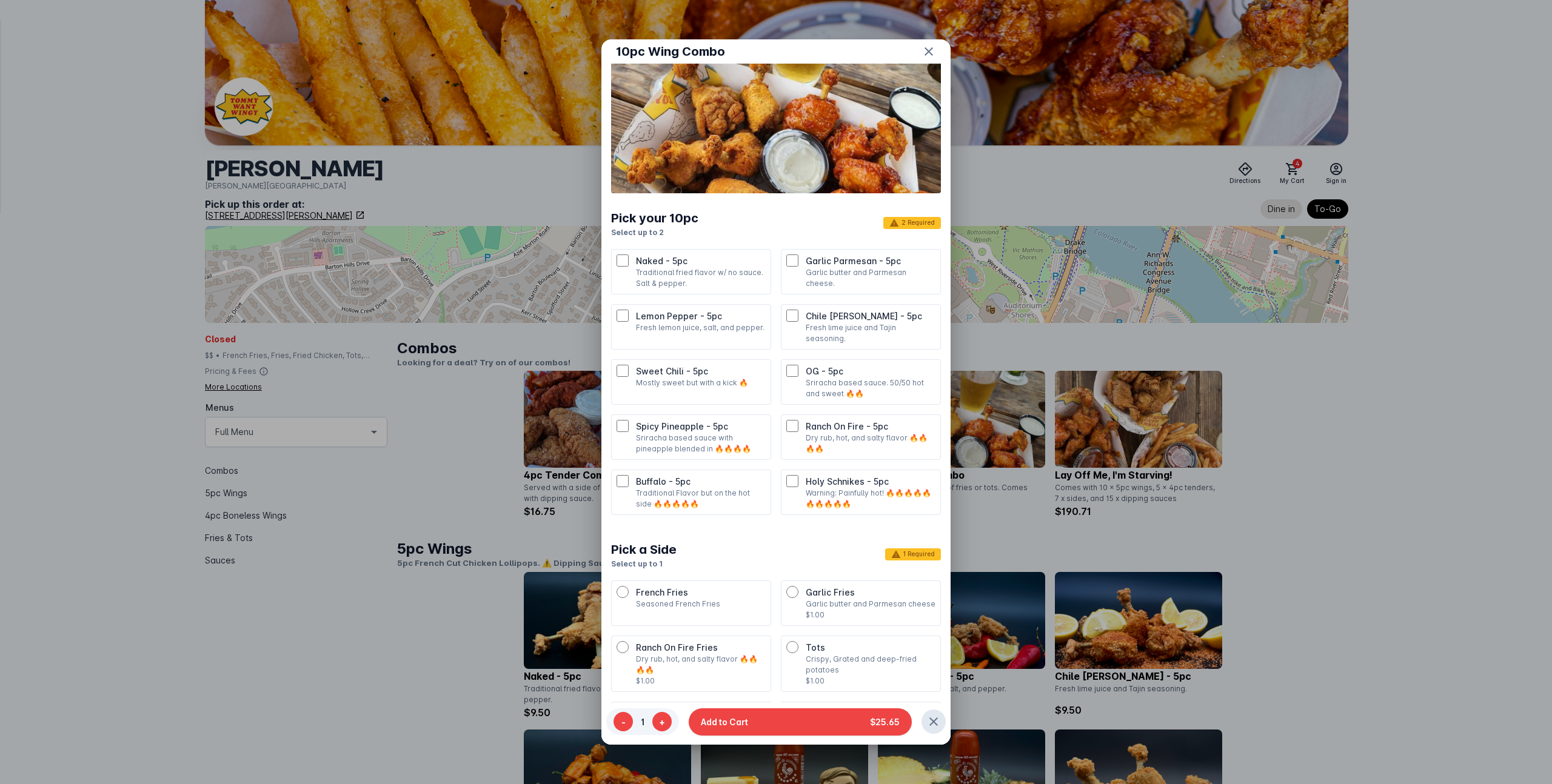
scroll to position [97, 0]
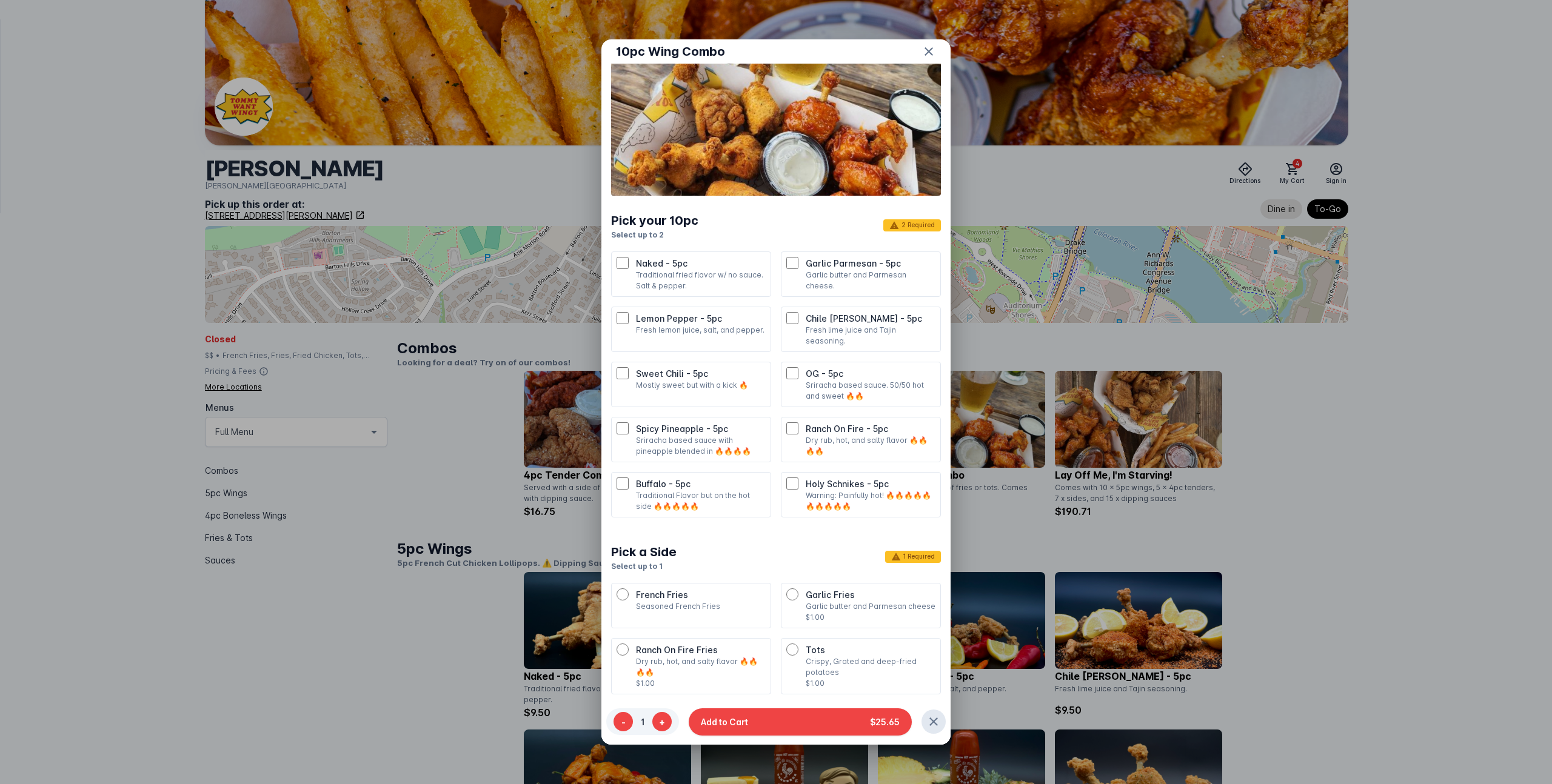
click at [656, 435] on p "Sriracha based sauce with pineapple blended in 🔥🔥🔥🔥" at bounding box center [700, 446] width 130 height 22
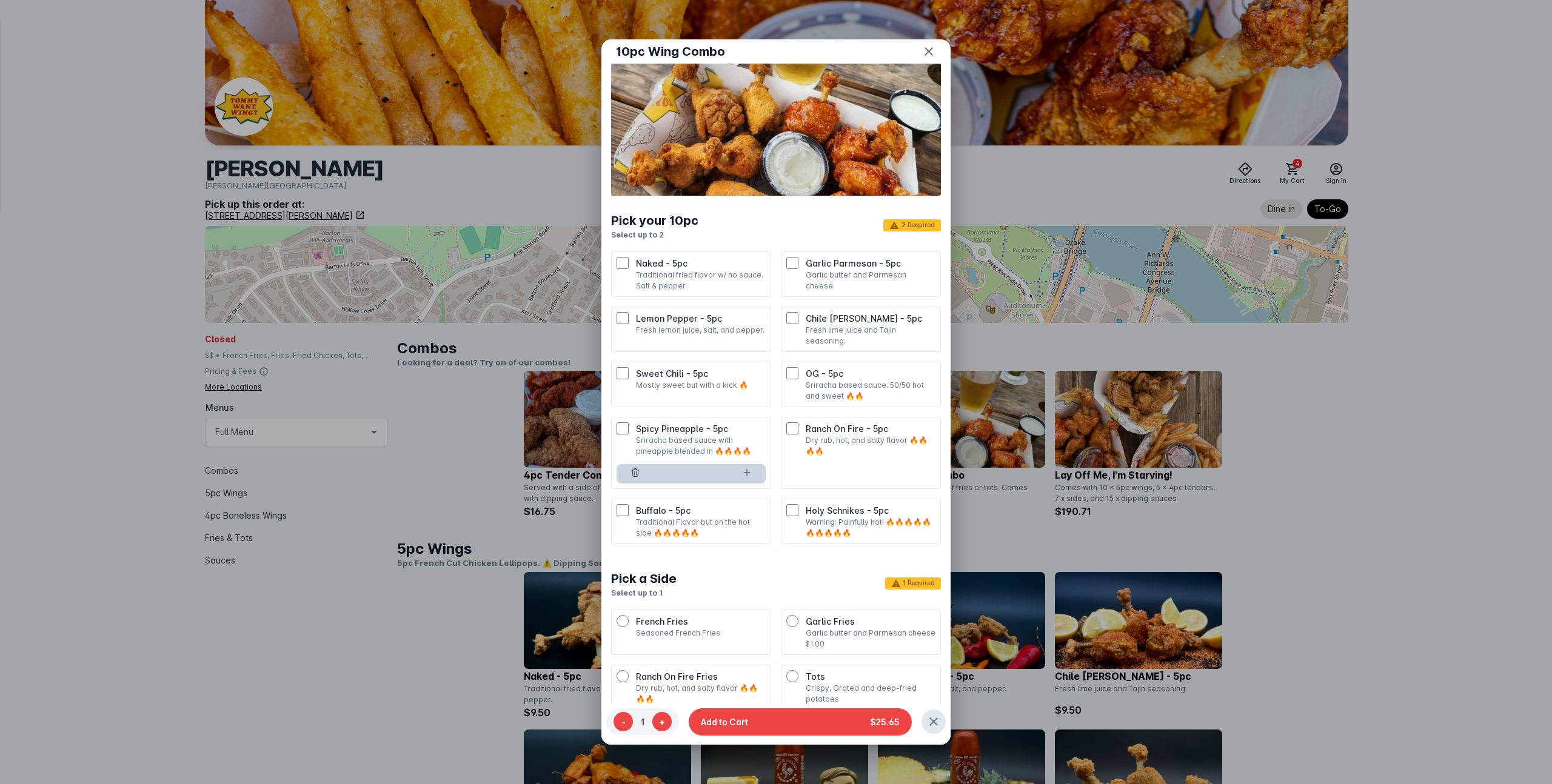
click at [820, 265] on span "Garlic Parmesan - 5pc" at bounding box center [853, 263] width 95 height 10
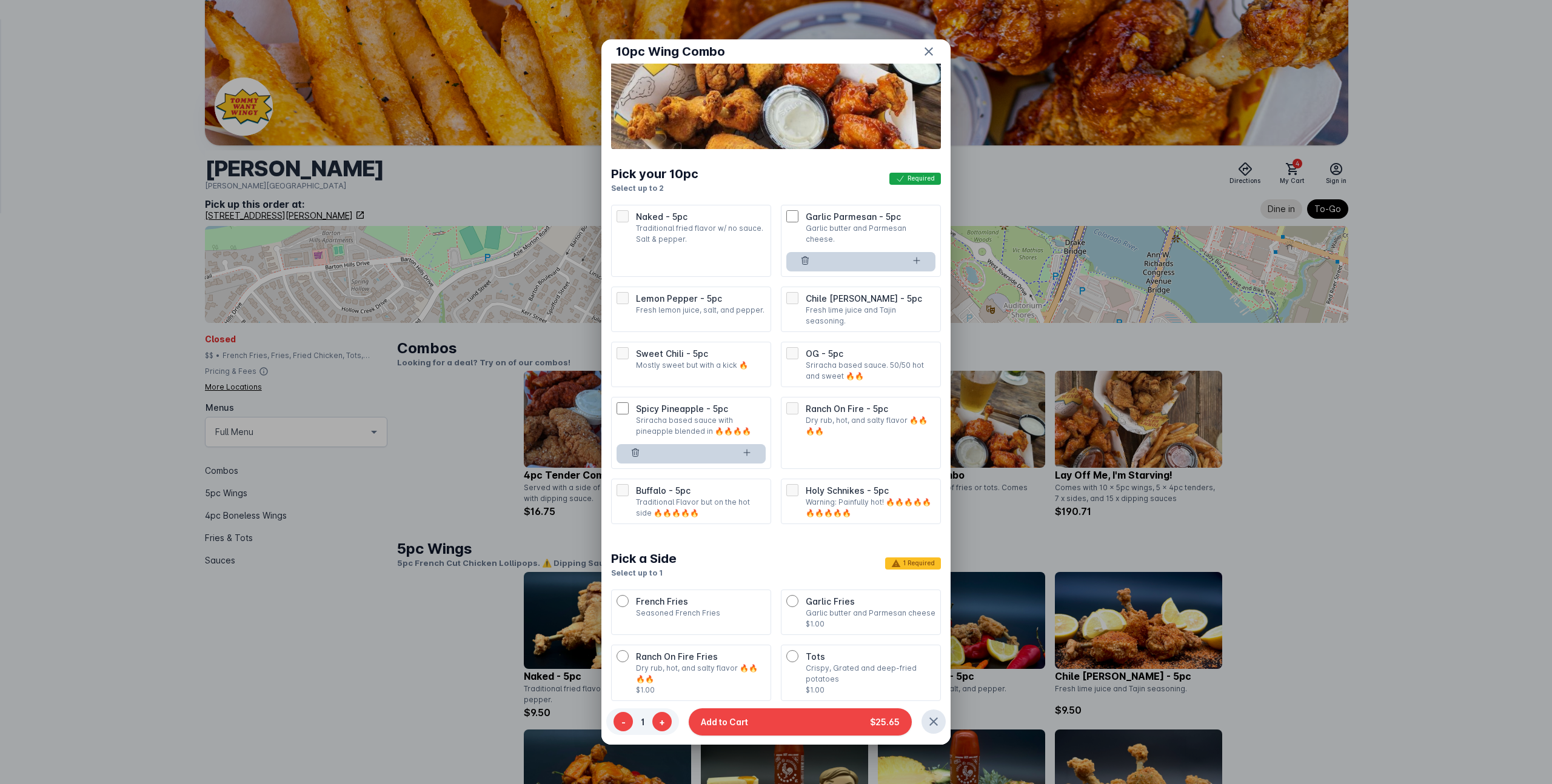
scroll to position [45, 0]
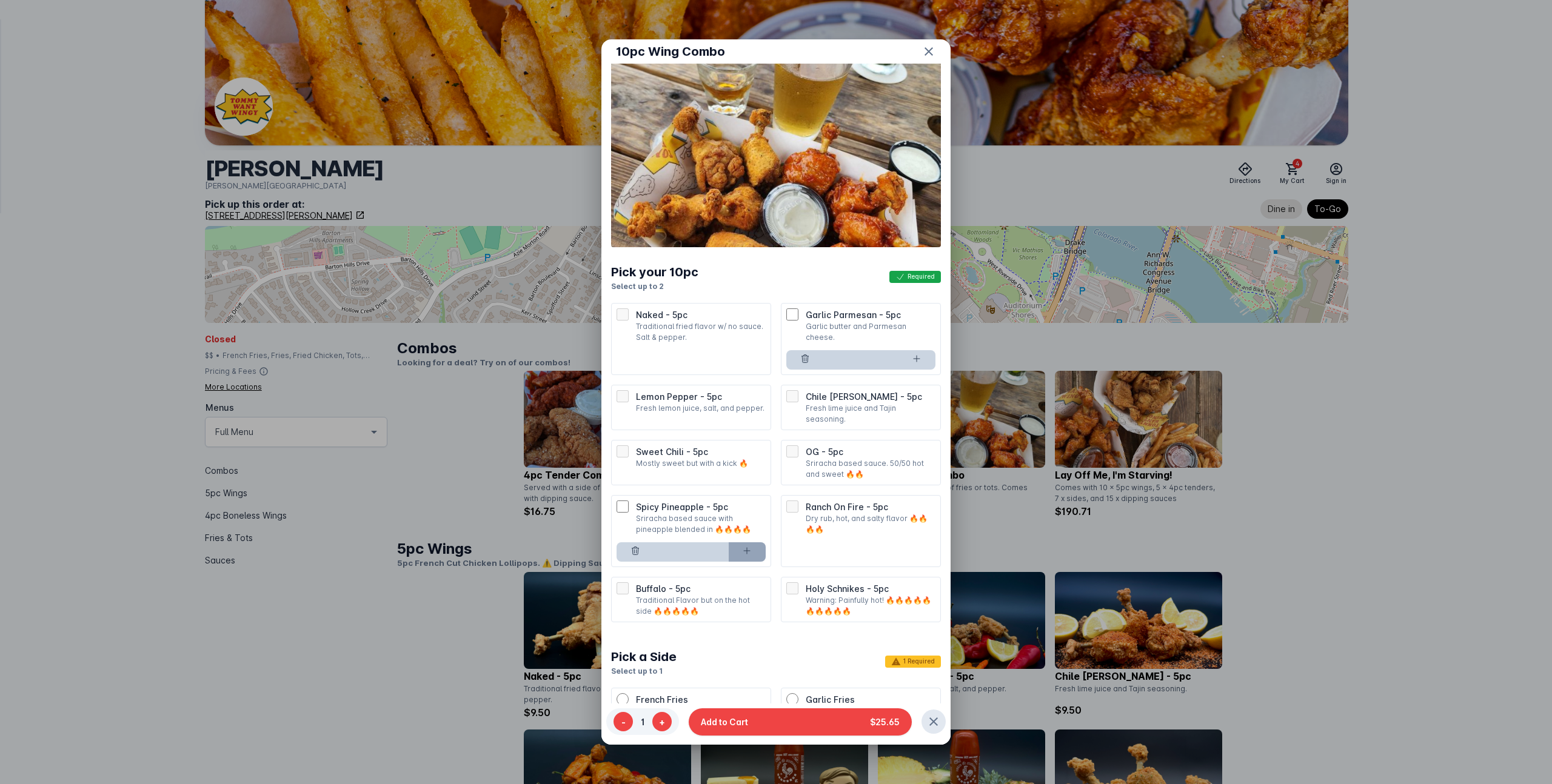
click at [750, 546] on icon at bounding box center [746, 551] width 10 height 10
click at [803, 350] on button at bounding box center [805, 359] width 37 height 19
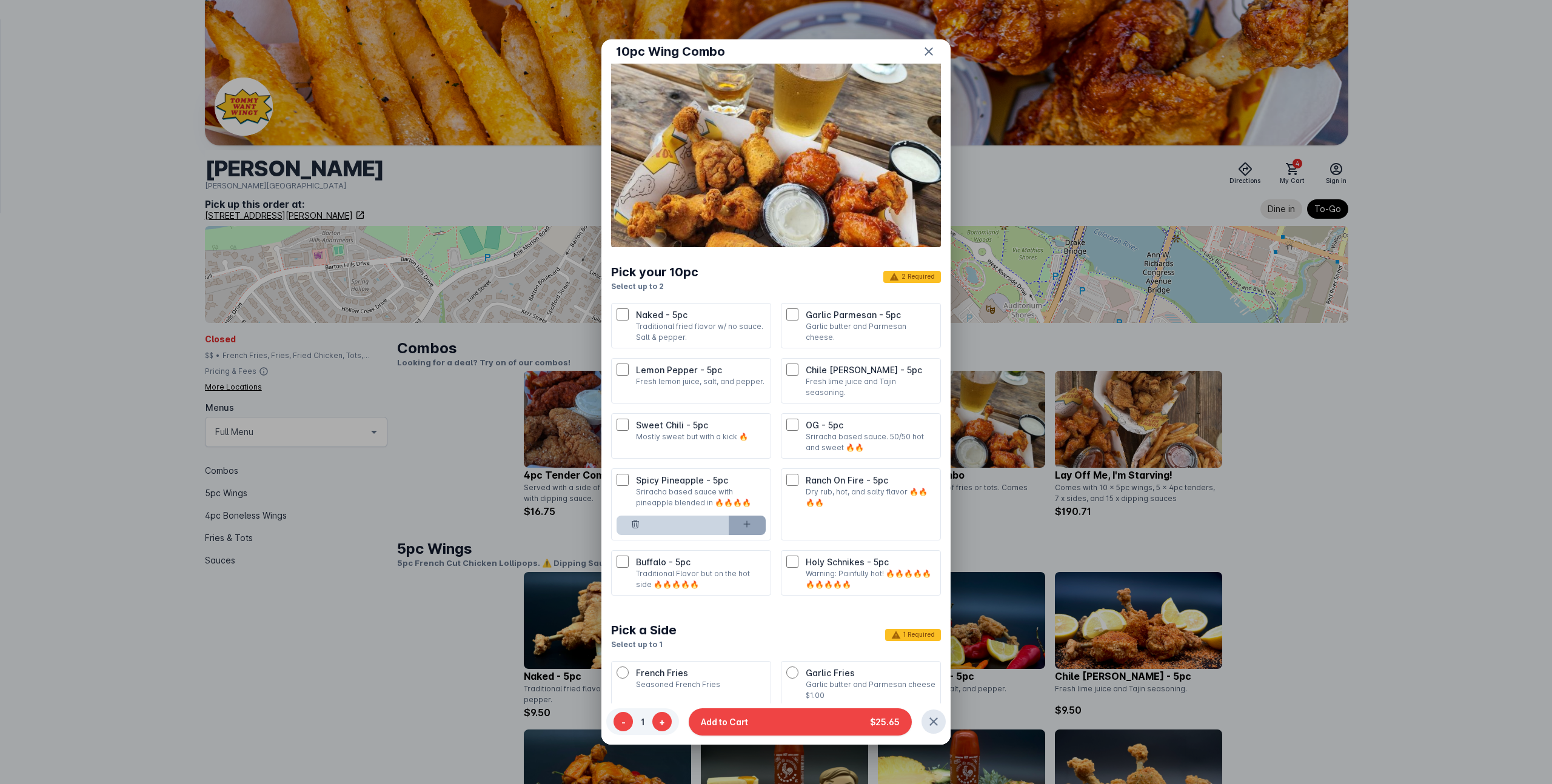
click at [751, 519] on icon at bounding box center [746, 524] width 10 height 10
type input "*"
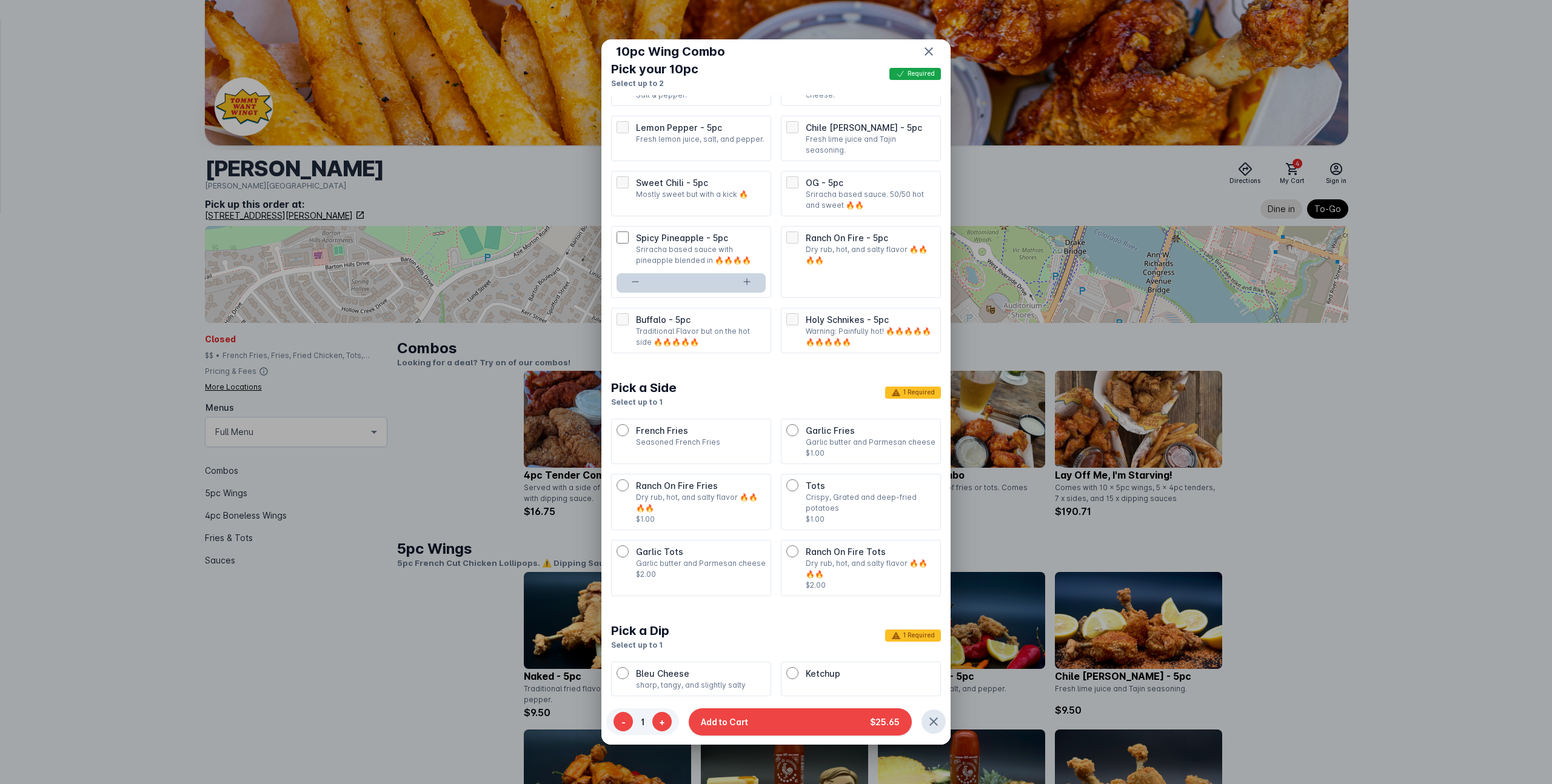
click at [839, 437] on p "Garlic butter and Parmesan cheese" at bounding box center [870, 442] width 130 height 11
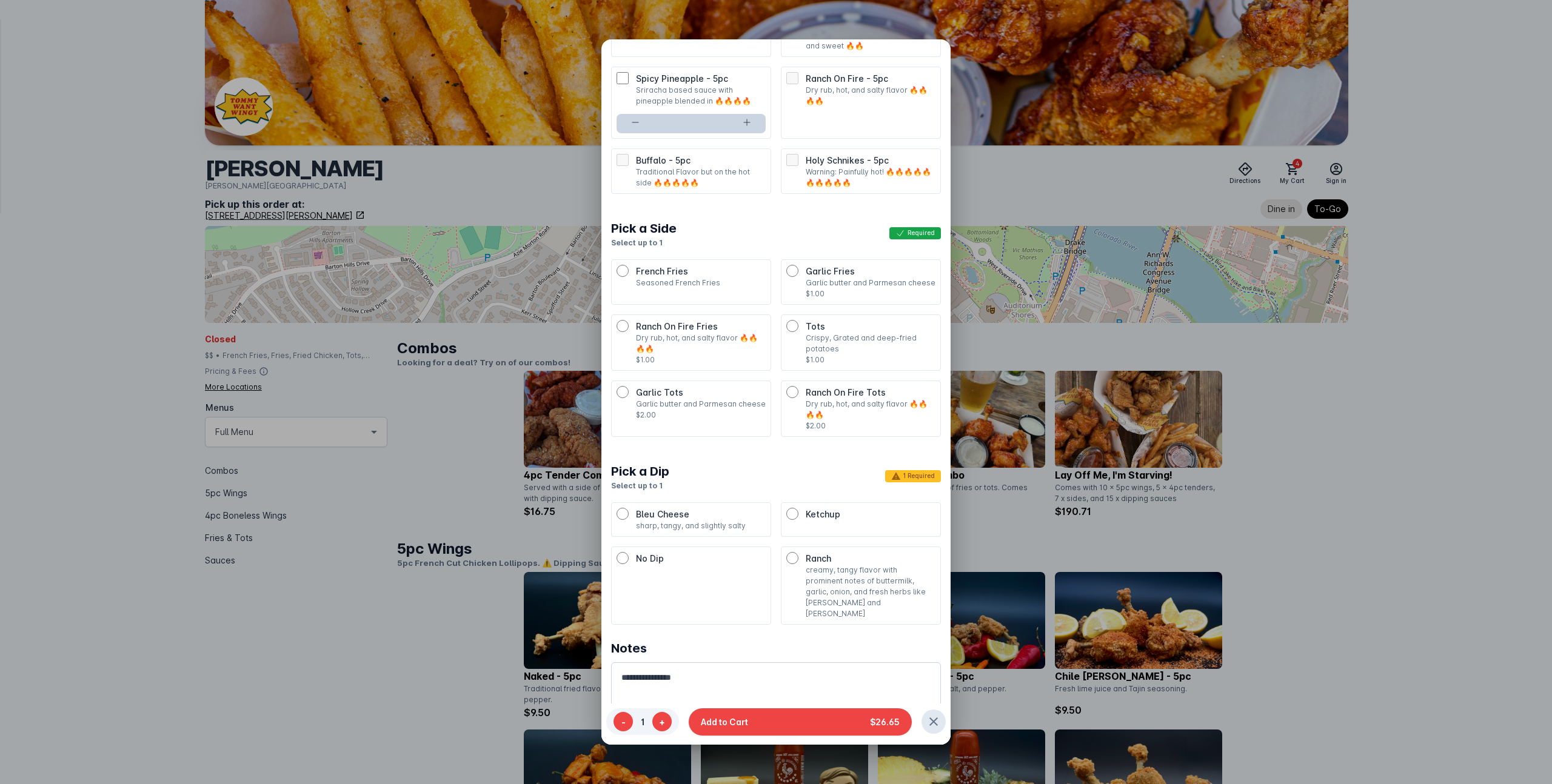
scroll to position [92, 0]
click at [832, 567] on p "creamy, tangy flavor with prominent notes of buttermilk, garlic, onion, and fre…" at bounding box center [870, 591] width 130 height 55
click at [776, 723] on button "Add to Cart $26.65" at bounding box center [800, 721] width 223 height 27
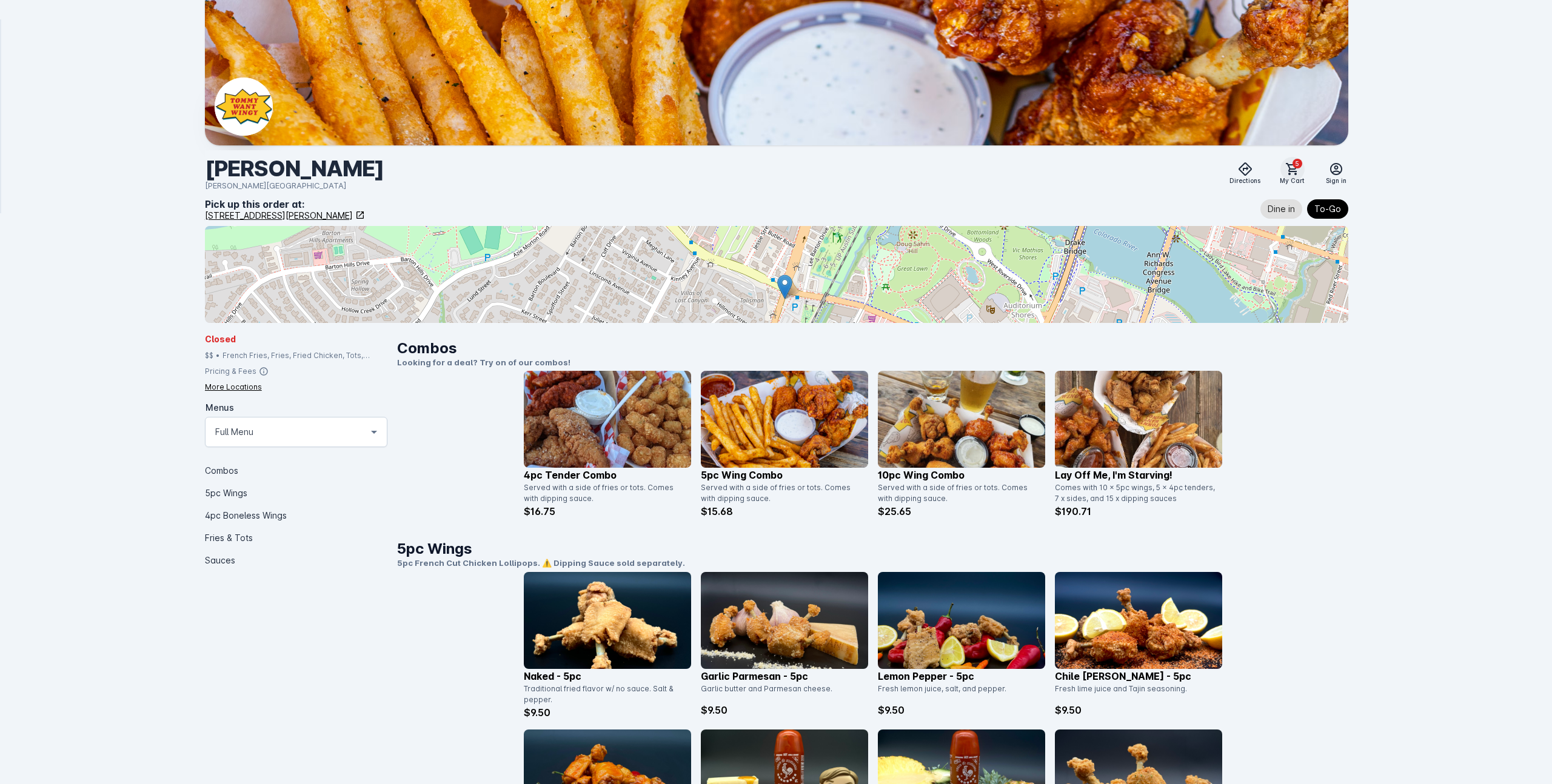
click at [1291, 171] on icon at bounding box center [1292, 169] width 12 height 12
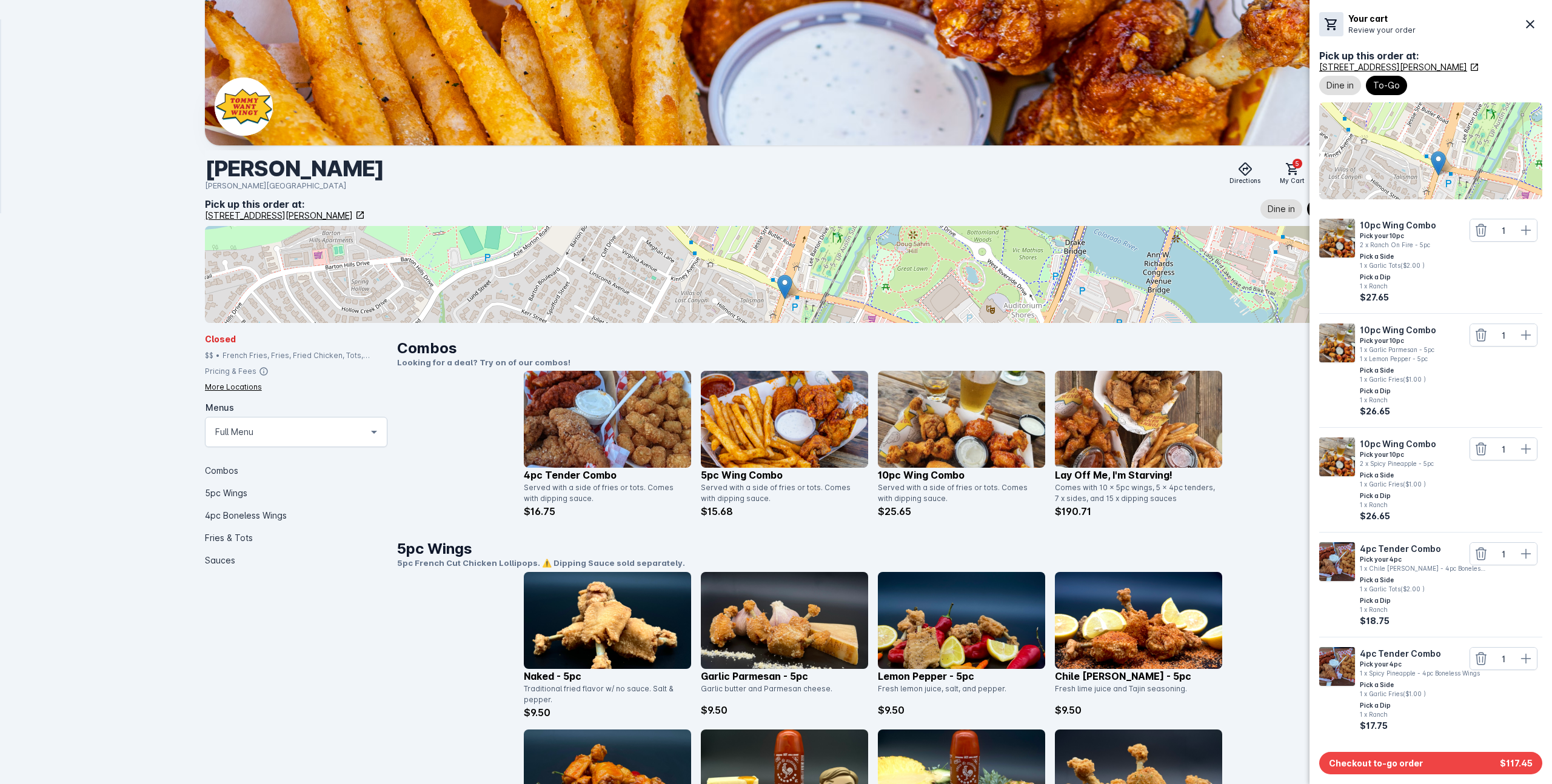
click at [1412, 354] on div "1 x Garlic Parmesan - 5pc" at bounding box center [1399, 350] width 79 height 9
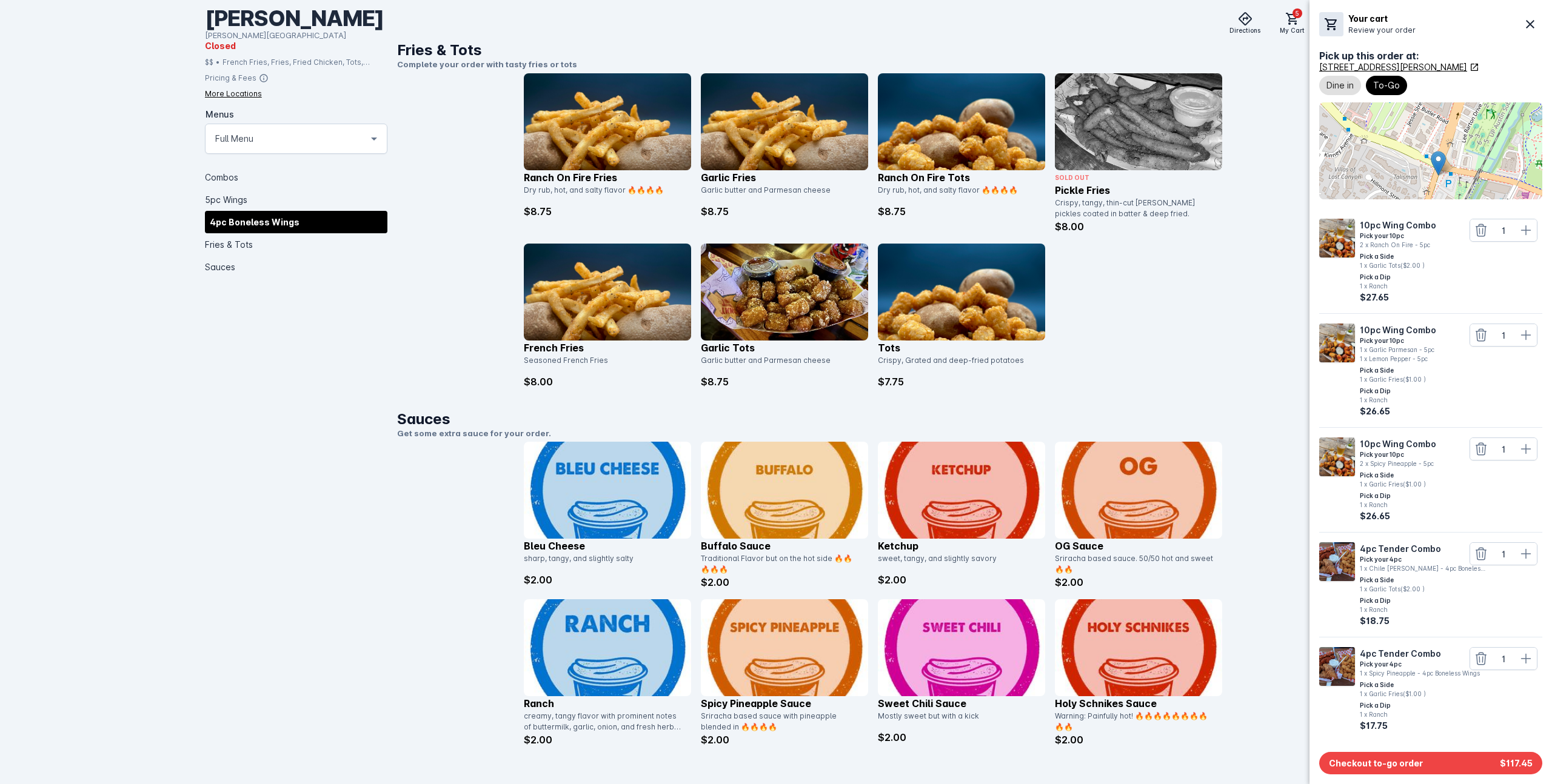
scroll to position [1539, 0]
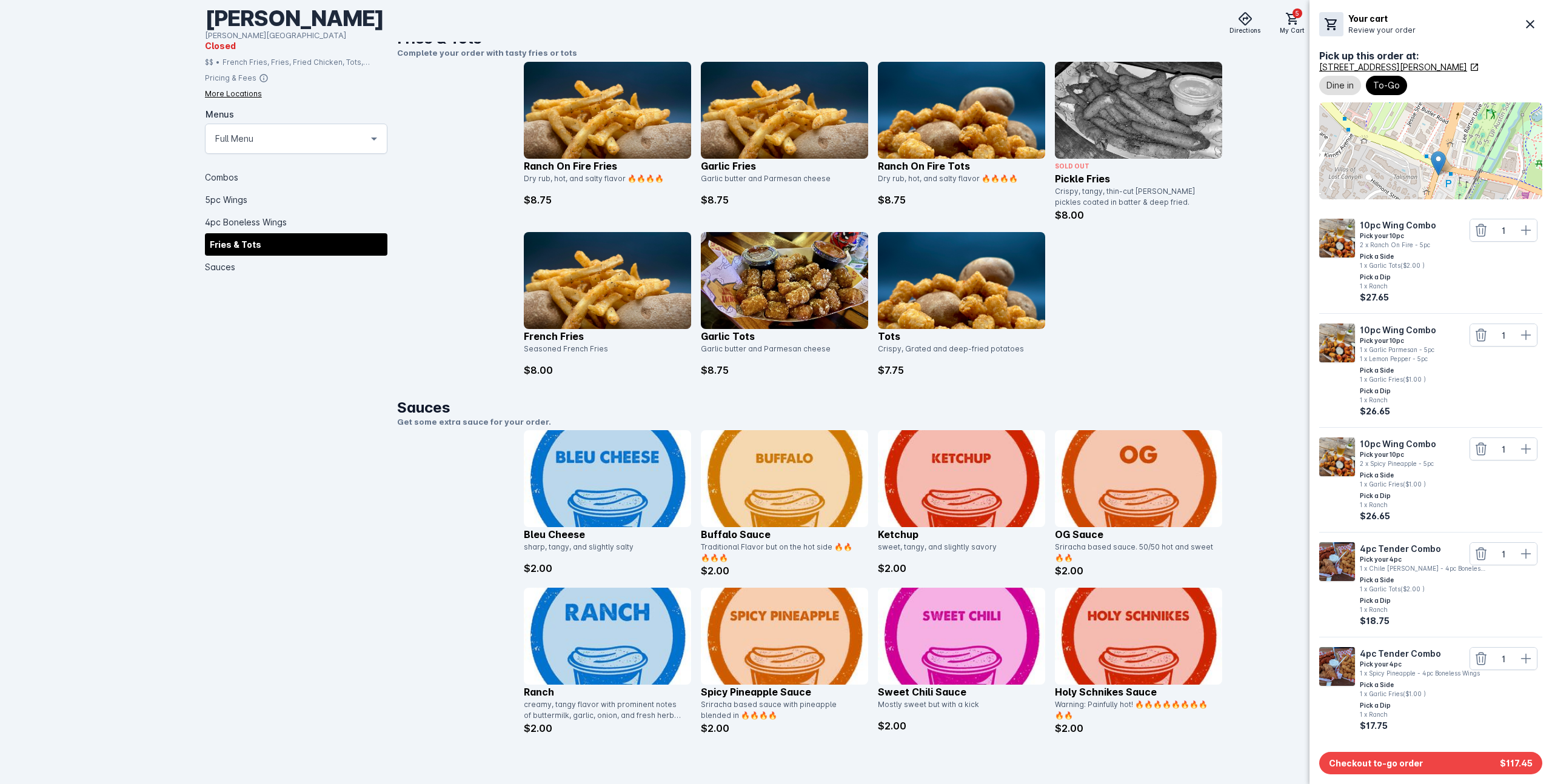
click at [593, 637] on div at bounding box center [776, 392] width 1552 height 784
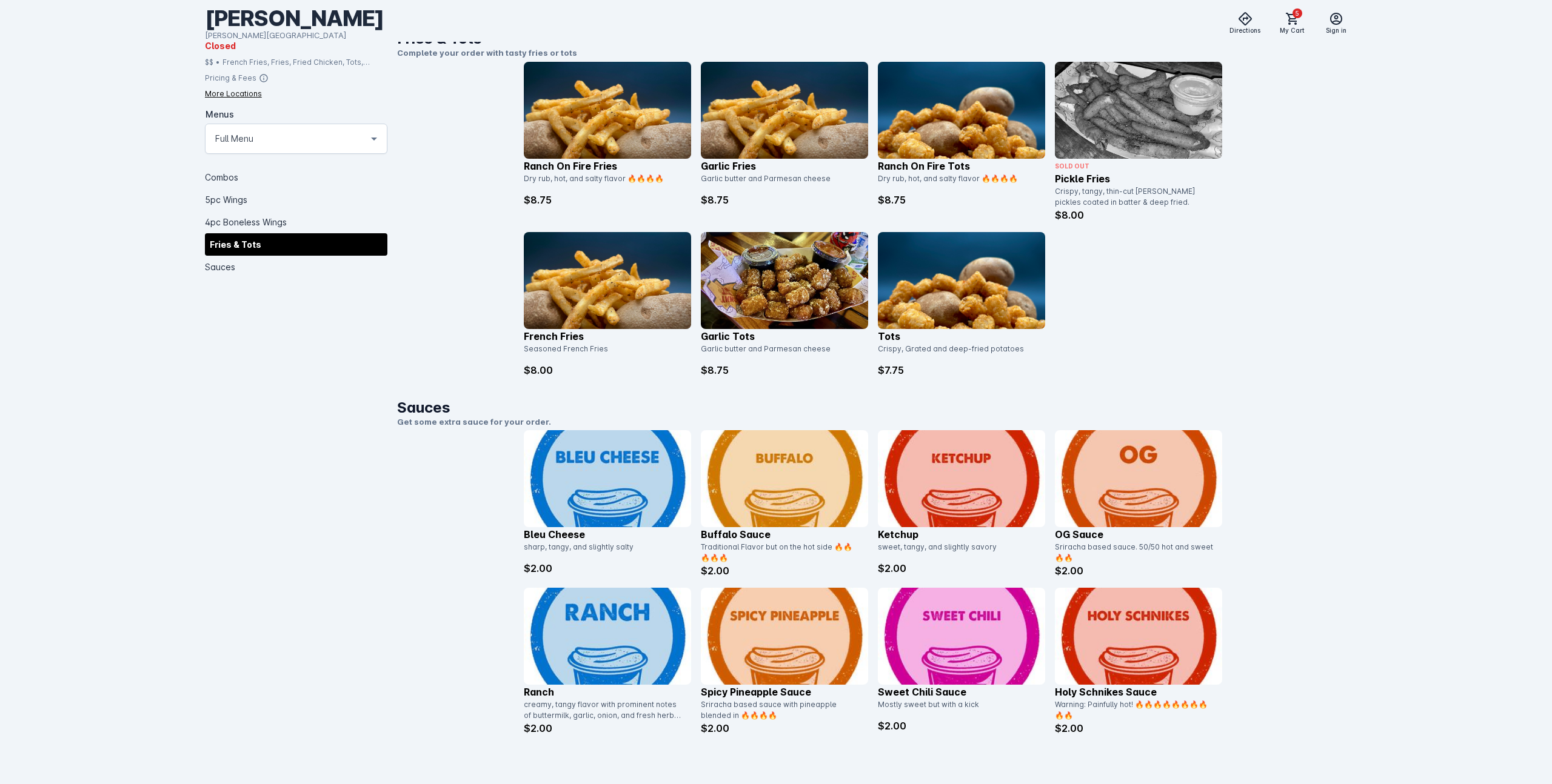
click at [608, 640] on img at bounding box center [607, 636] width 167 height 97
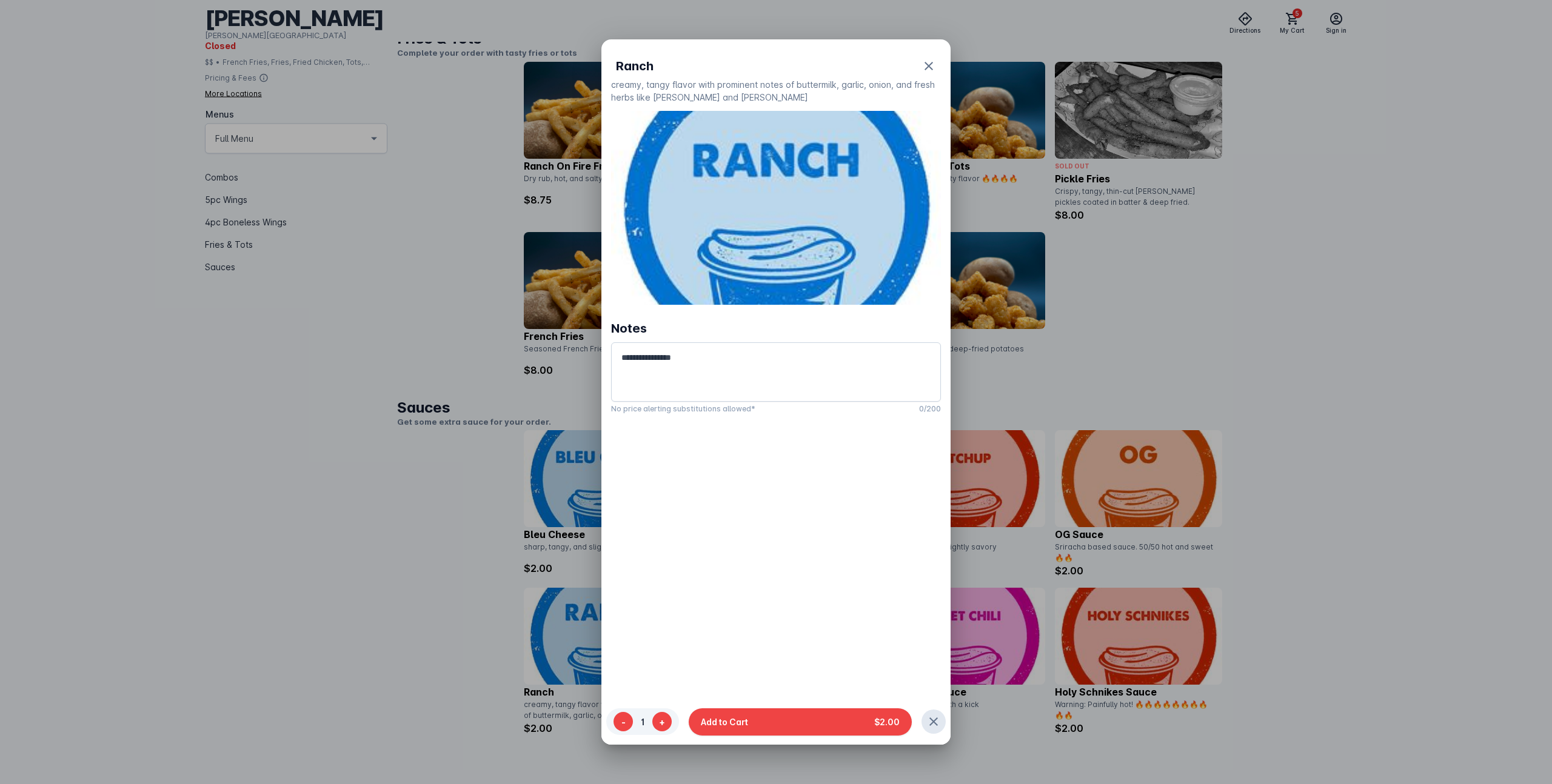
scroll to position [0, 0]
click at [662, 723] on button "+" at bounding box center [662, 721] width 19 height 19
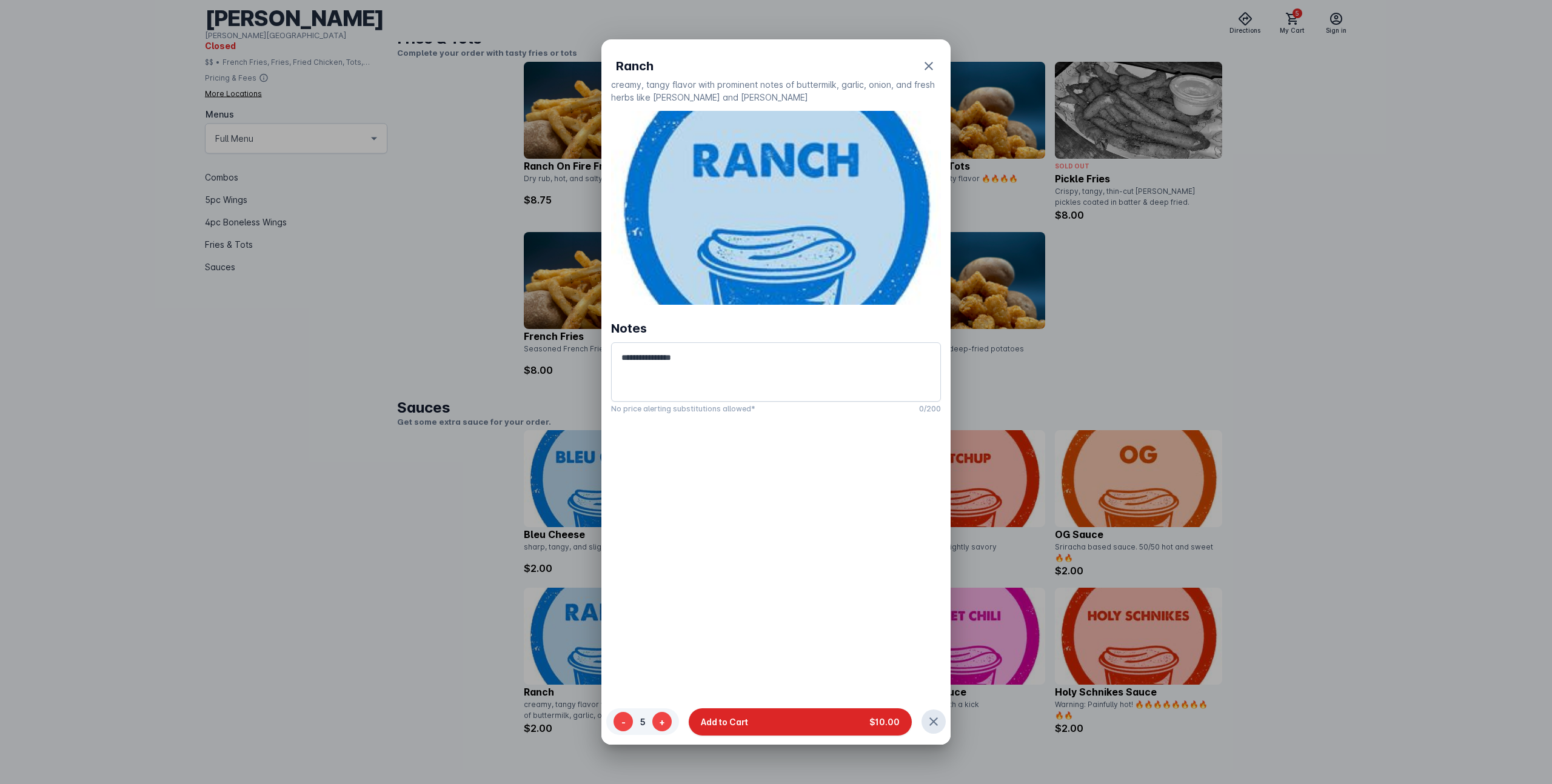
click at [827, 724] on button "Add to Cart $10.00" at bounding box center [800, 721] width 223 height 27
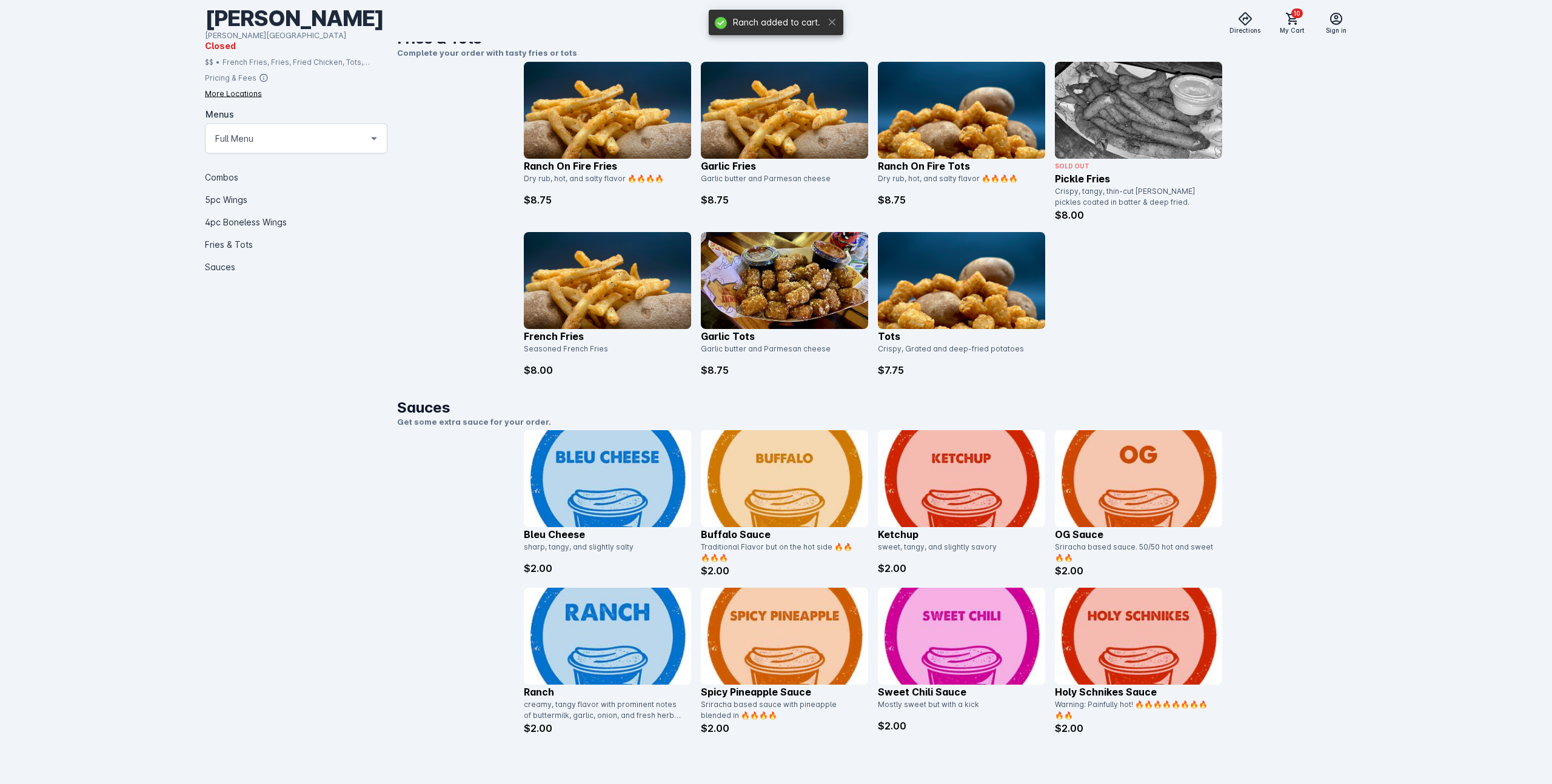
scroll to position [1539, 0]
click at [1126, 649] on img at bounding box center [1138, 636] width 167 height 97
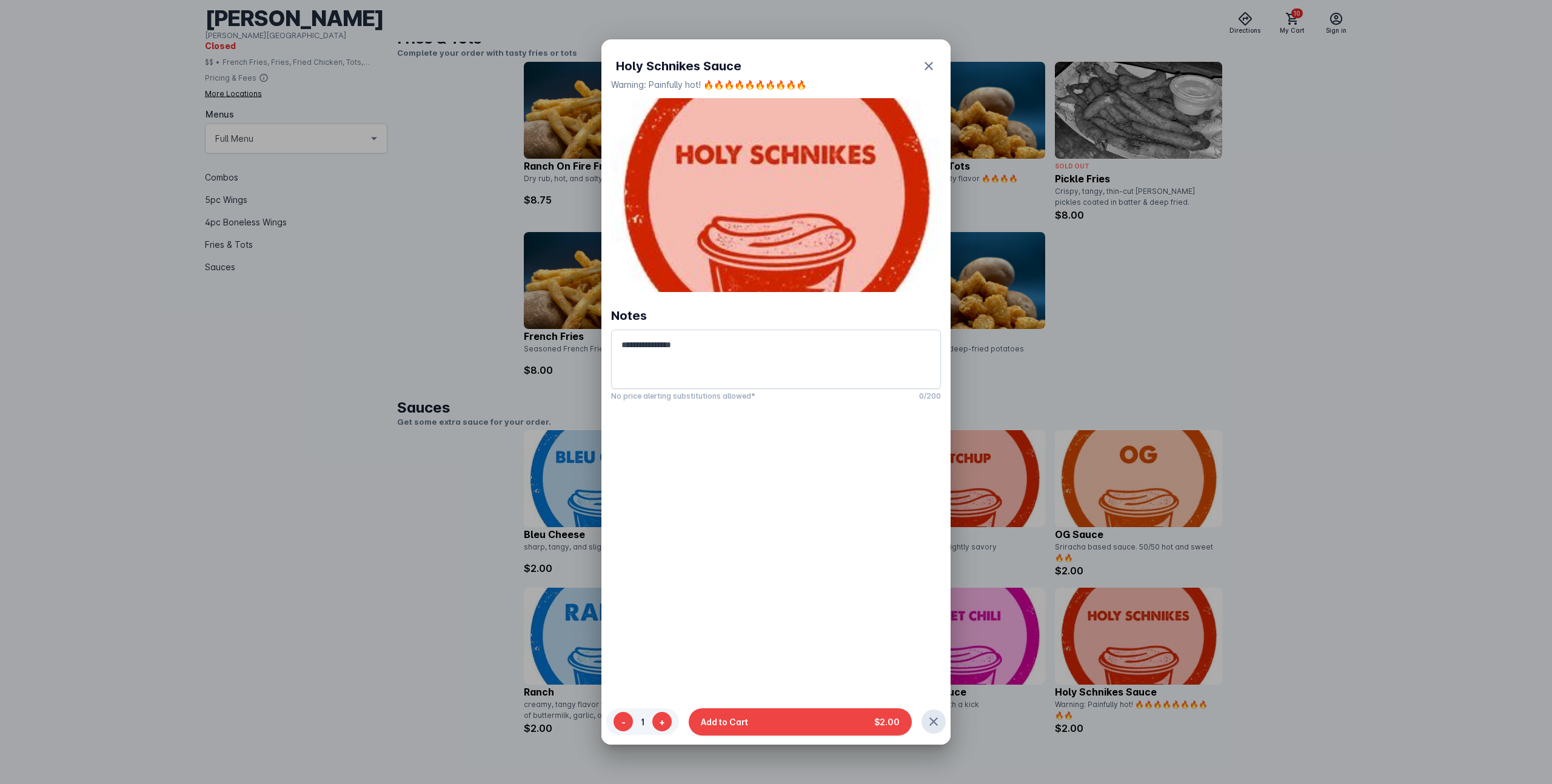
scroll to position [0, 0]
click at [748, 726] on span "Add to Cart" at bounding box center [724, 721] width 47 height 13
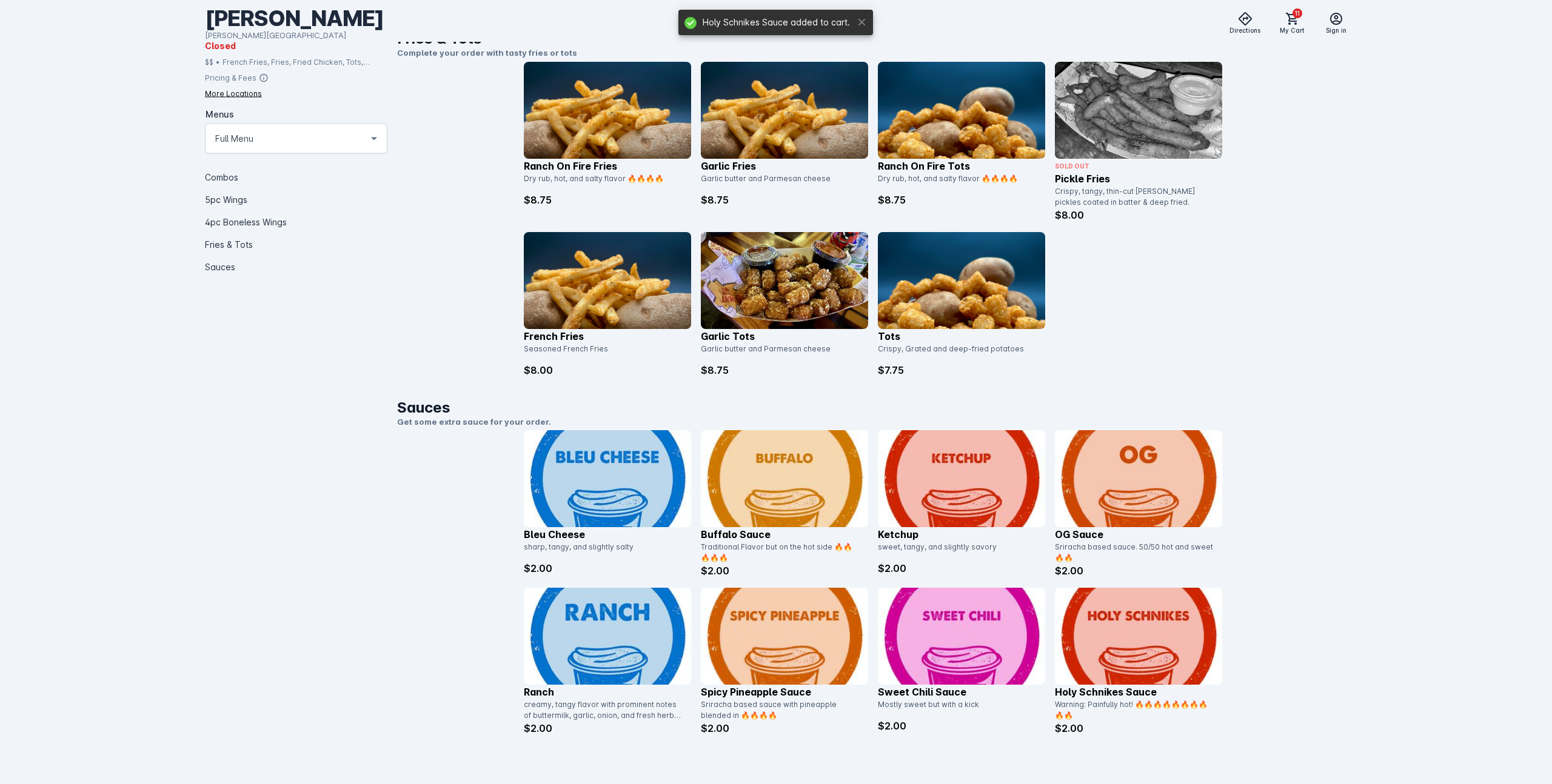
scroll to position [1539, 0]
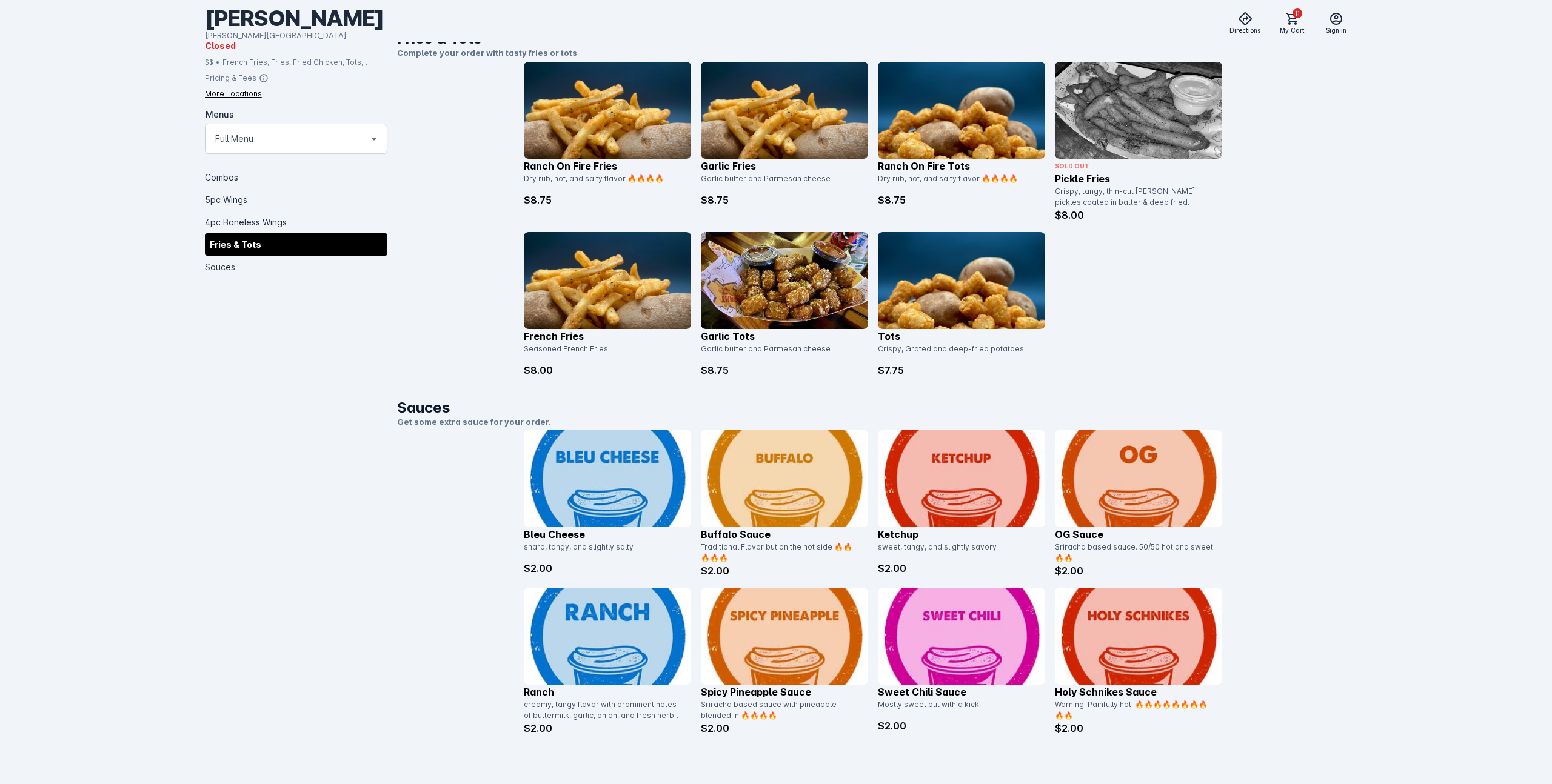
click at [799, 476] on img at bounding box center [784, 478] width 167 height 97
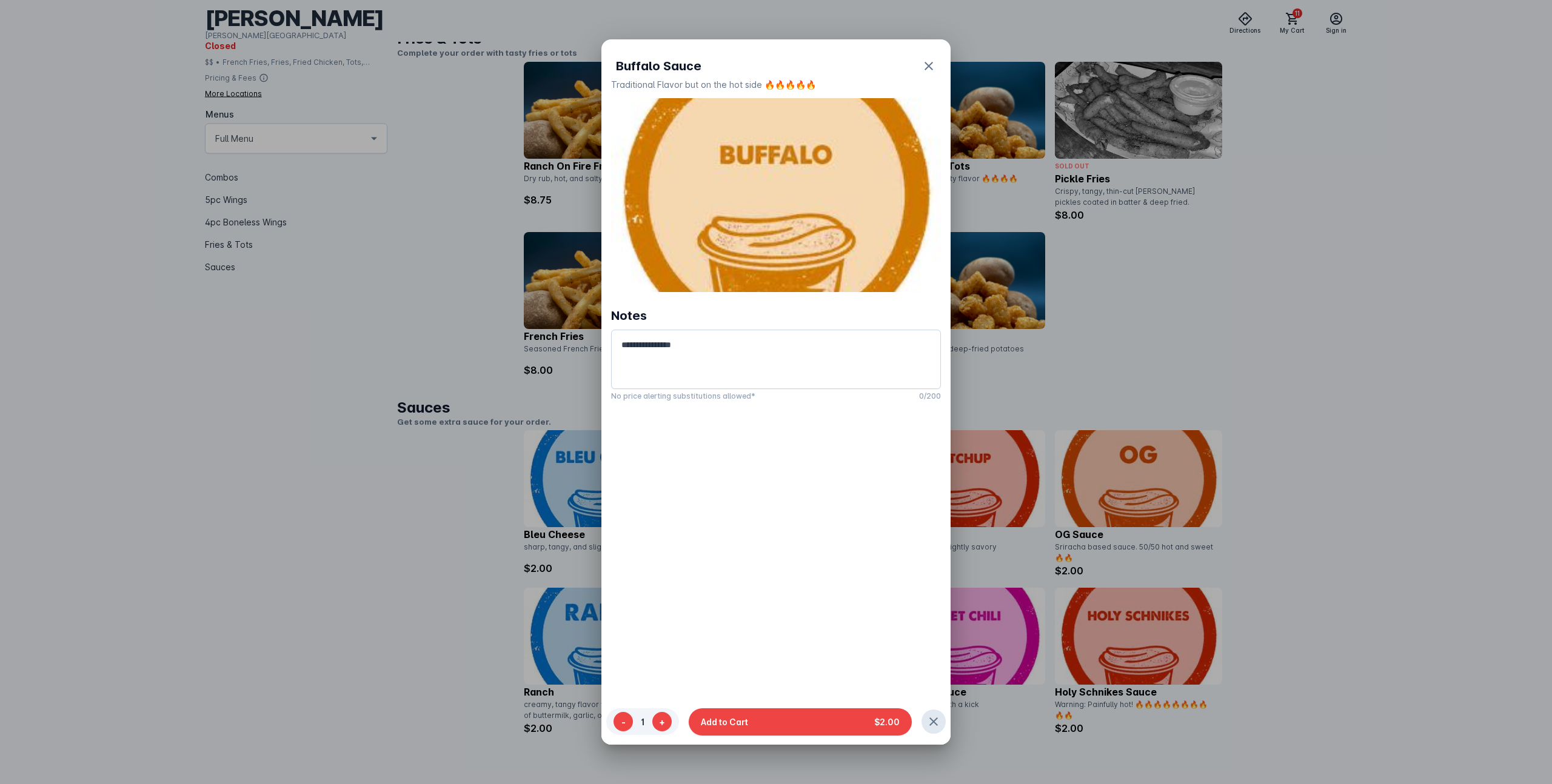
scroll to position [0, 0]
click at [770, 721] on button "Add to Cart $2.00" at bounding box center [800, 721] width 223 height 27
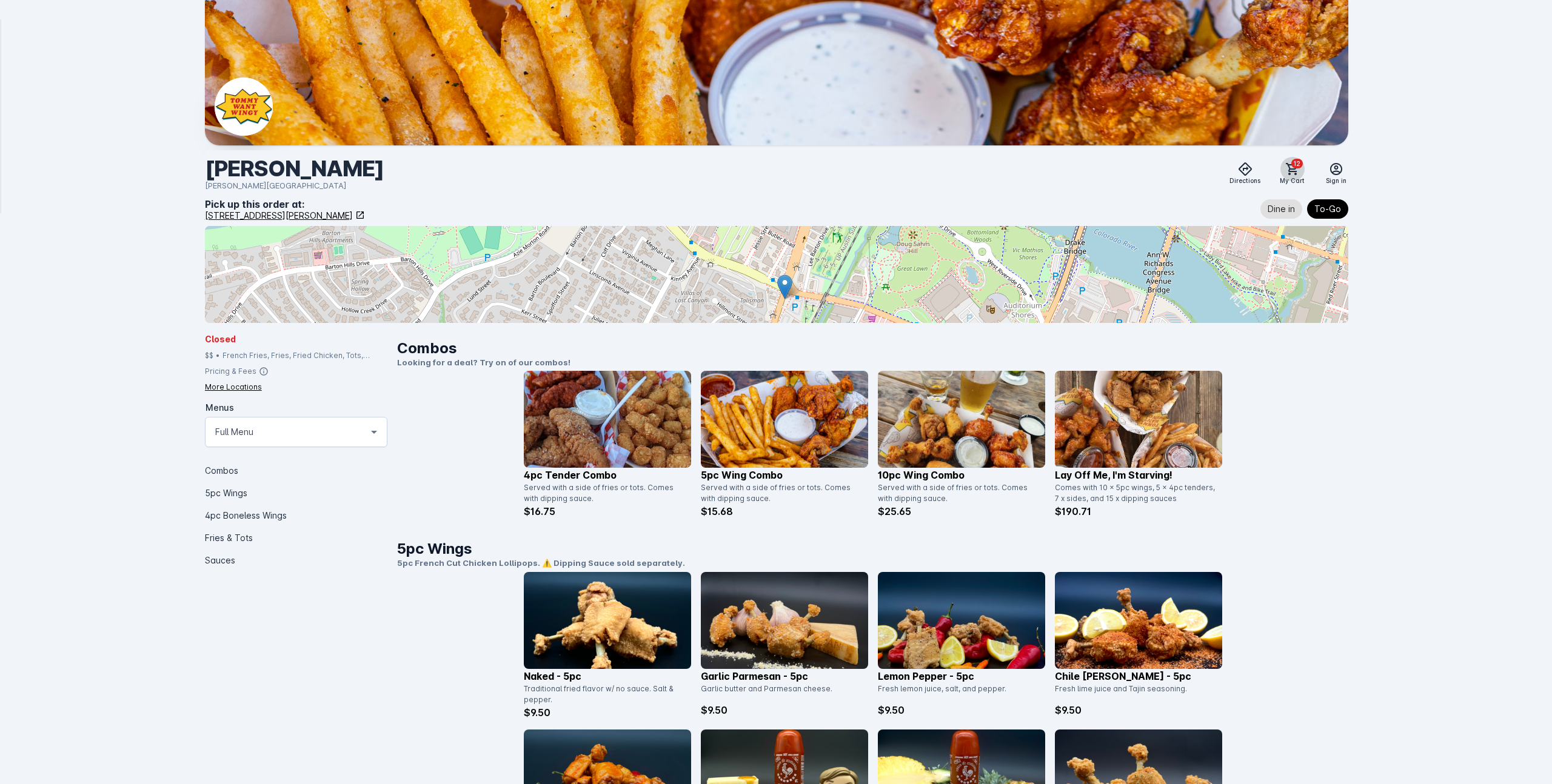
click at [1297, 173] on icon at bounding box center [1293, 169] width 15 height 15
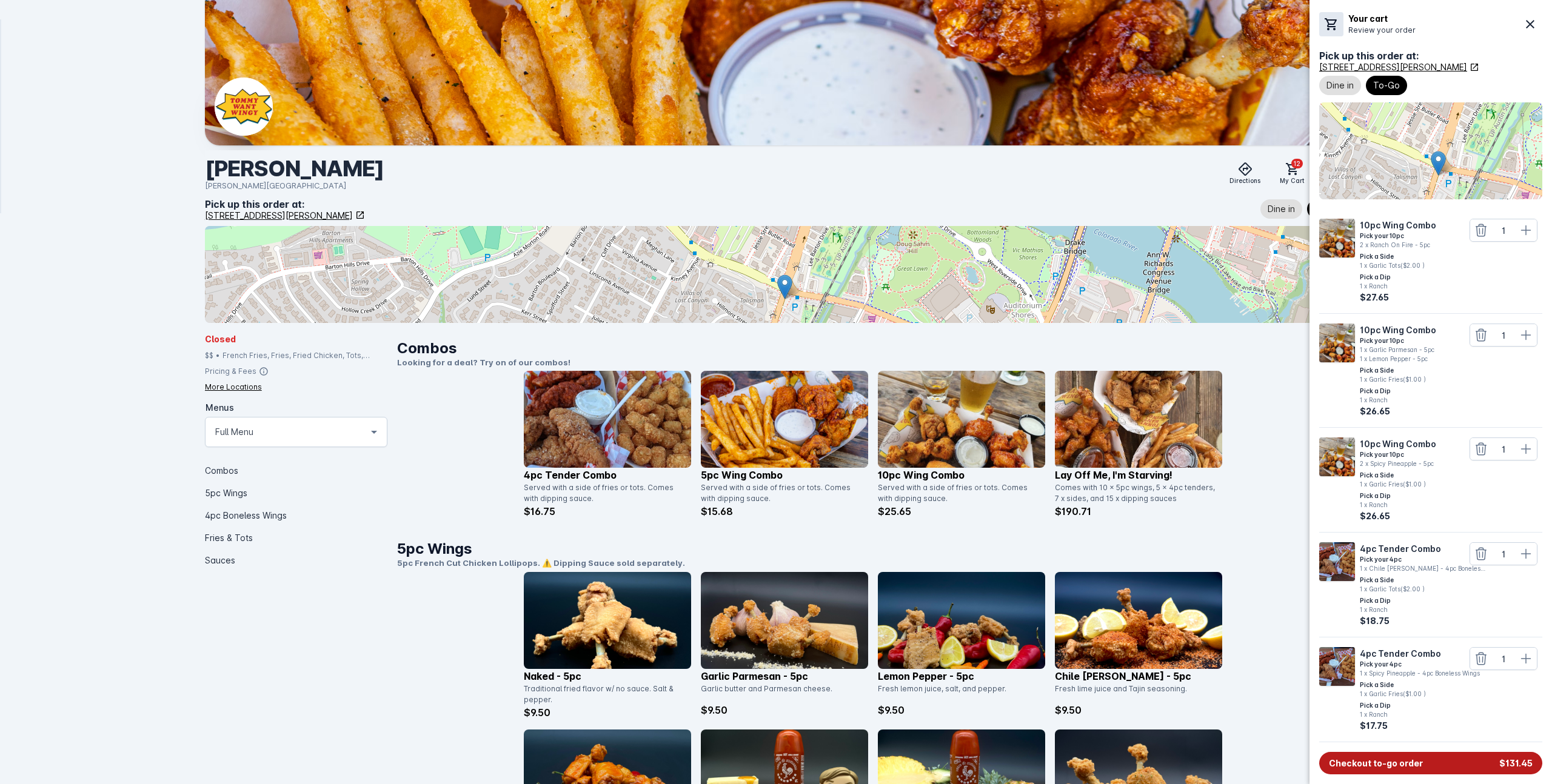
click at [1380, 767] on span "Checkout to-go order" at bounding box center [1375, 763] width 94 height 13
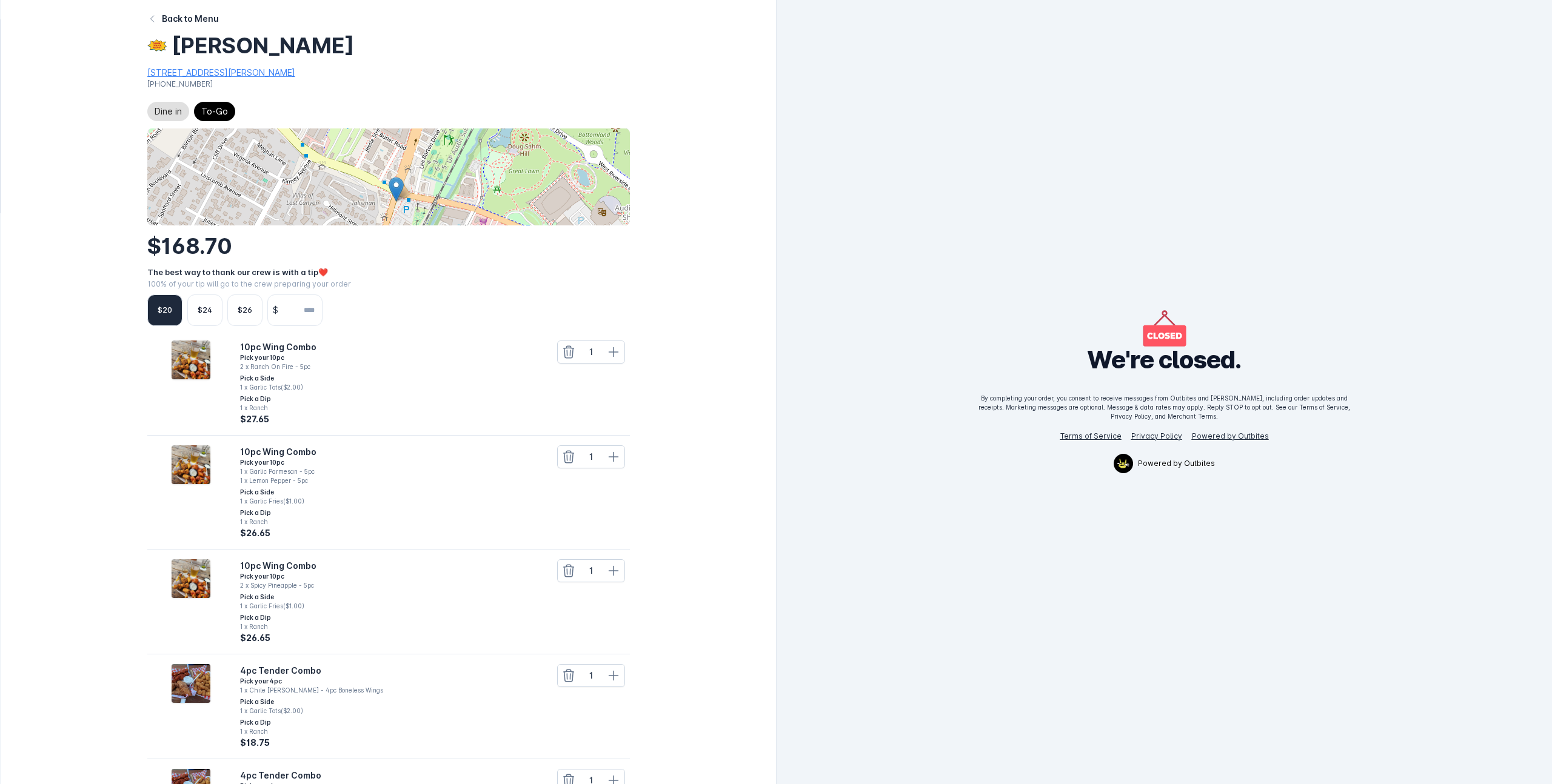
click at [151, 18] on icon at bounding box center [152, 19] width 10 height 10
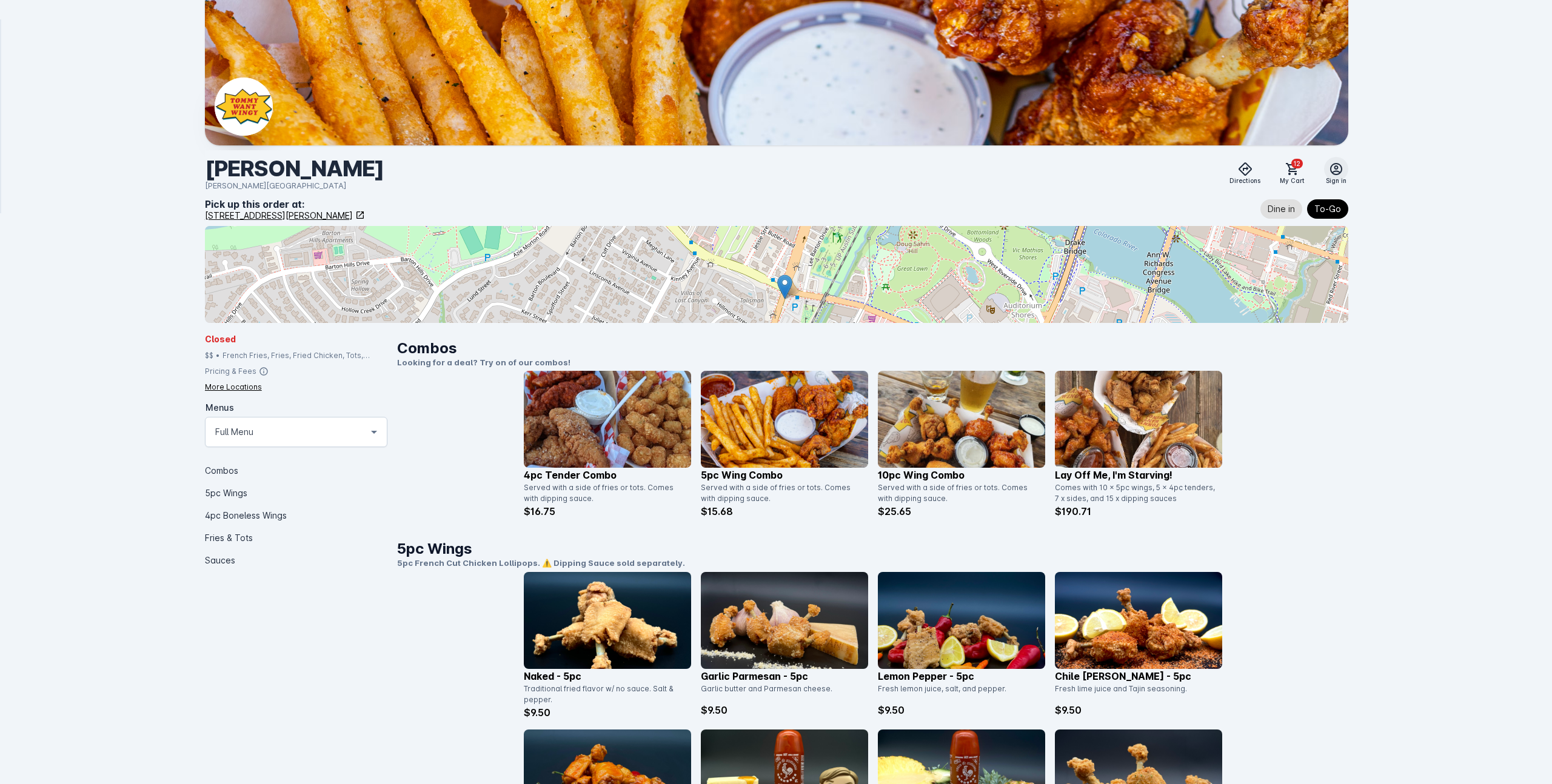
click at [1331, 175] on icon at bounding box center [1336, 169] width 15 height 15
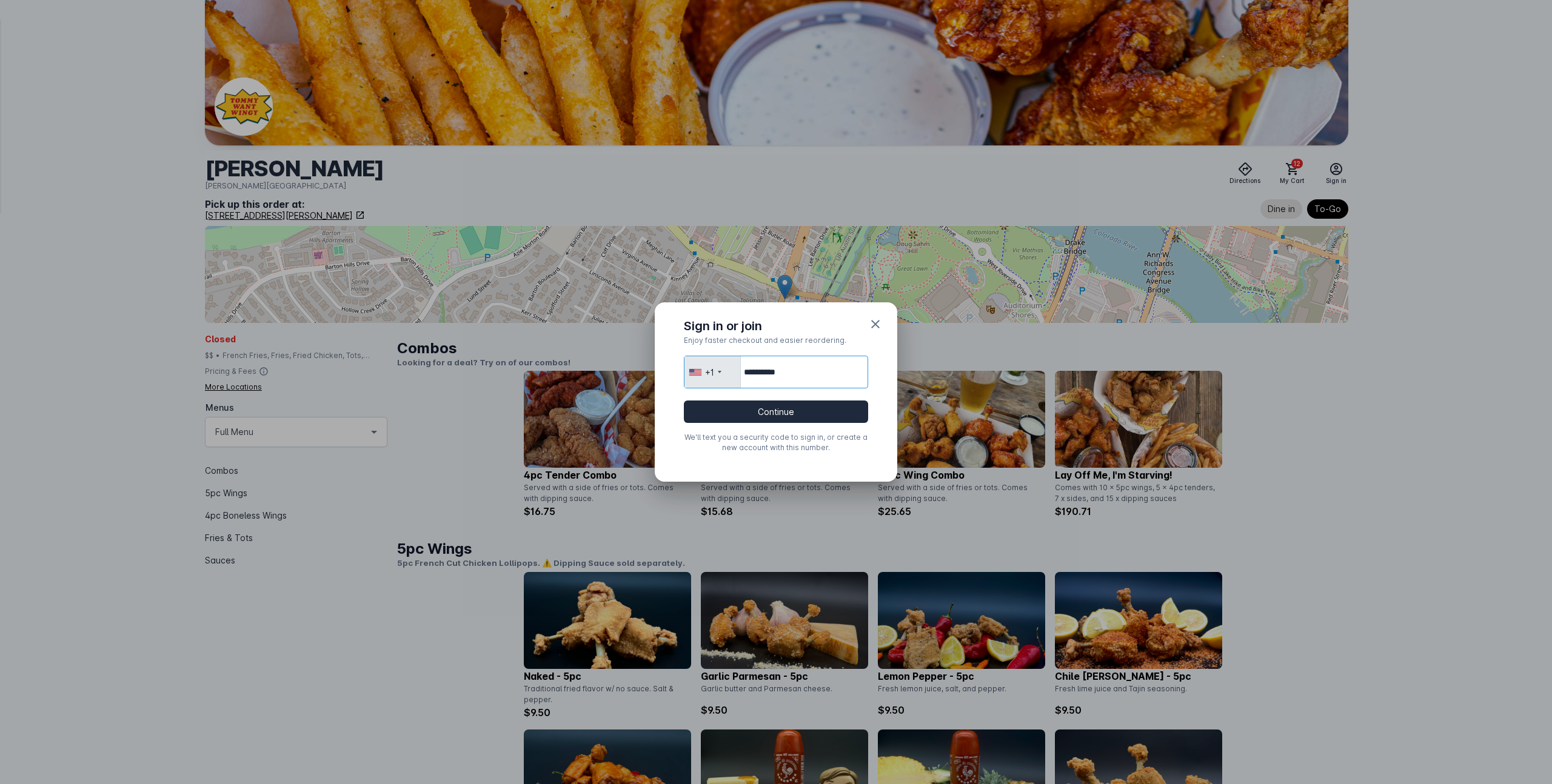
type input "**********"
click at [764, 407] on button "Continue" at bounding box center [776, 412] width 184 height 23
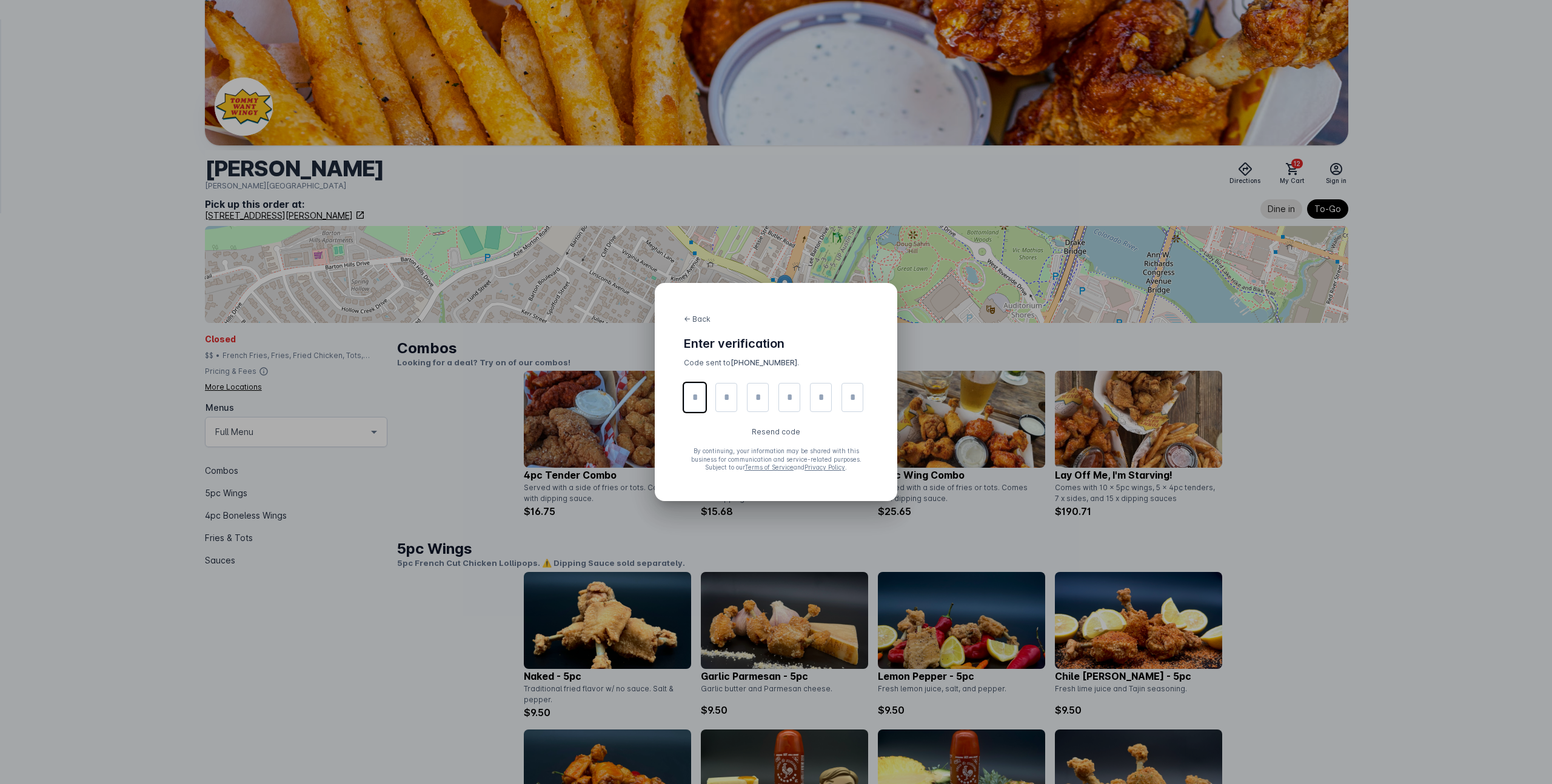
type input "*"
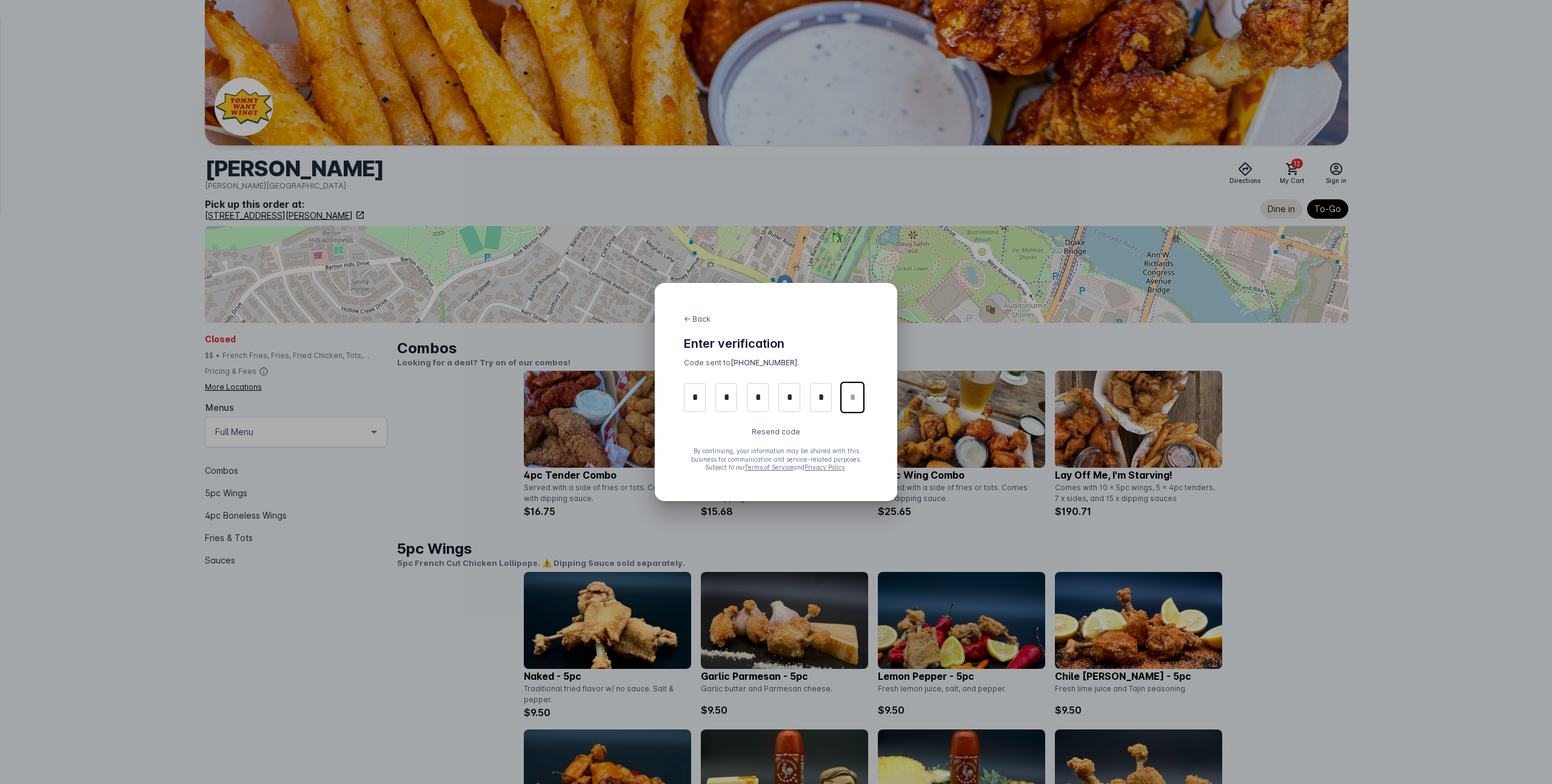
type input "*"
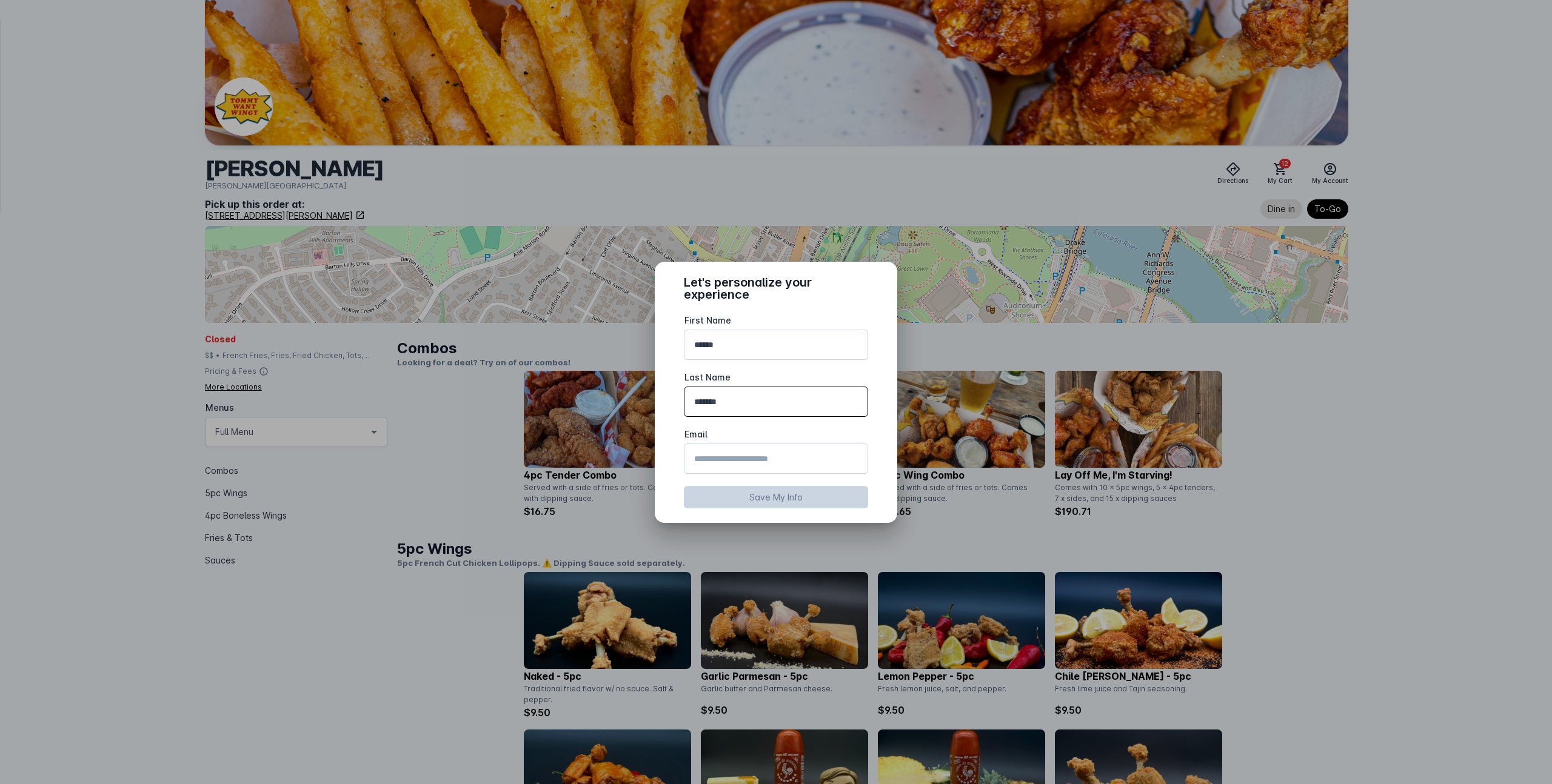
drag, startPoint x: 741, startPoint y: 403, endPoint x: 676, endPoint y: 402, distance: 65.0
click at [676, 402] on div "Let's personalize your experience First Name ****** Last Name ******* Email Sav…" at bounding box center [776, 392] width 213 height 232
type input "*********"
click at [708, 461] on input "Email" at bounding box center [776, 459] width 163 height 15
type input "**********"
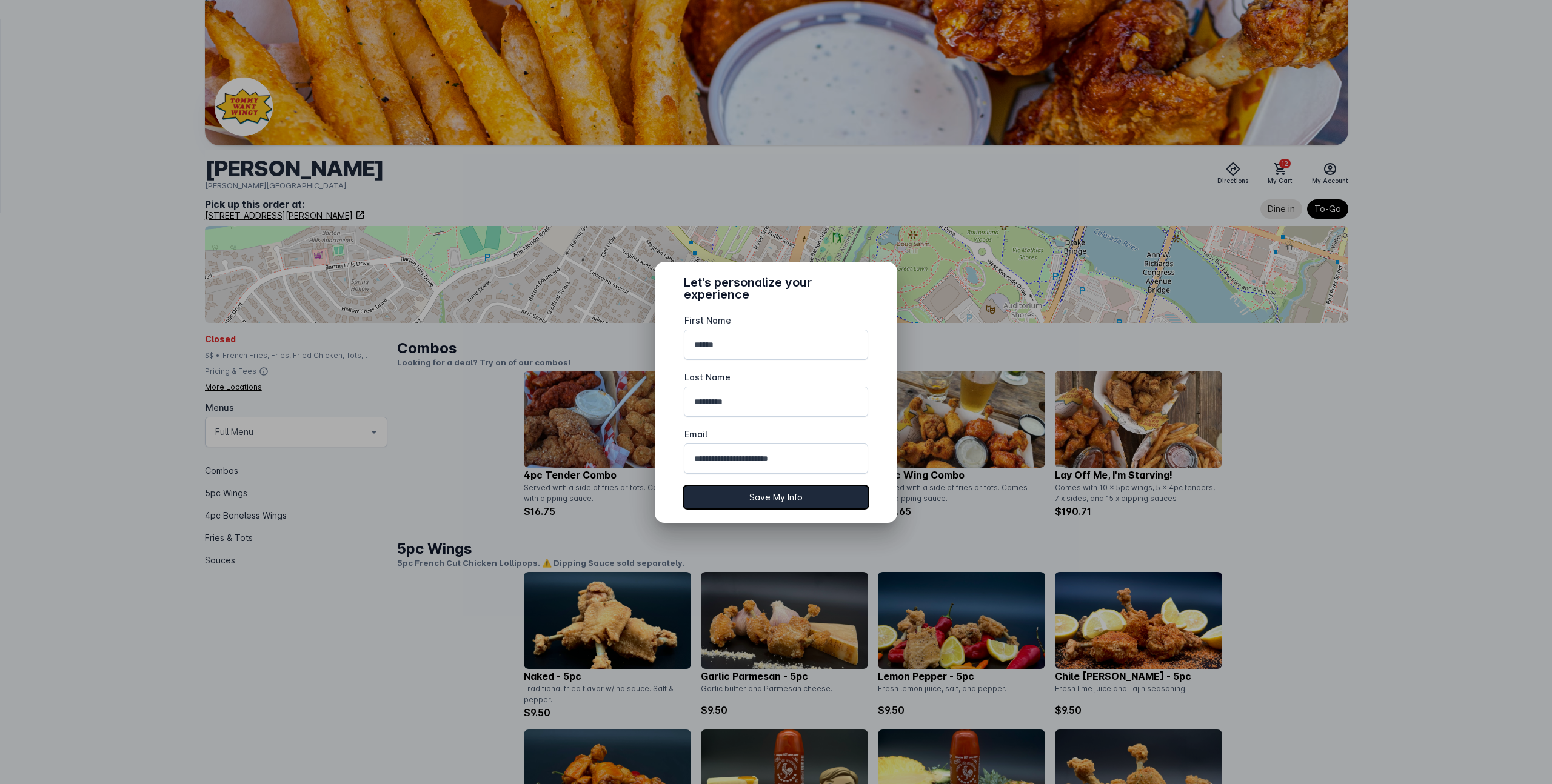
click at [769, 498] on button "Save My Info" at bounding box center [776, 497] width 184 height 23
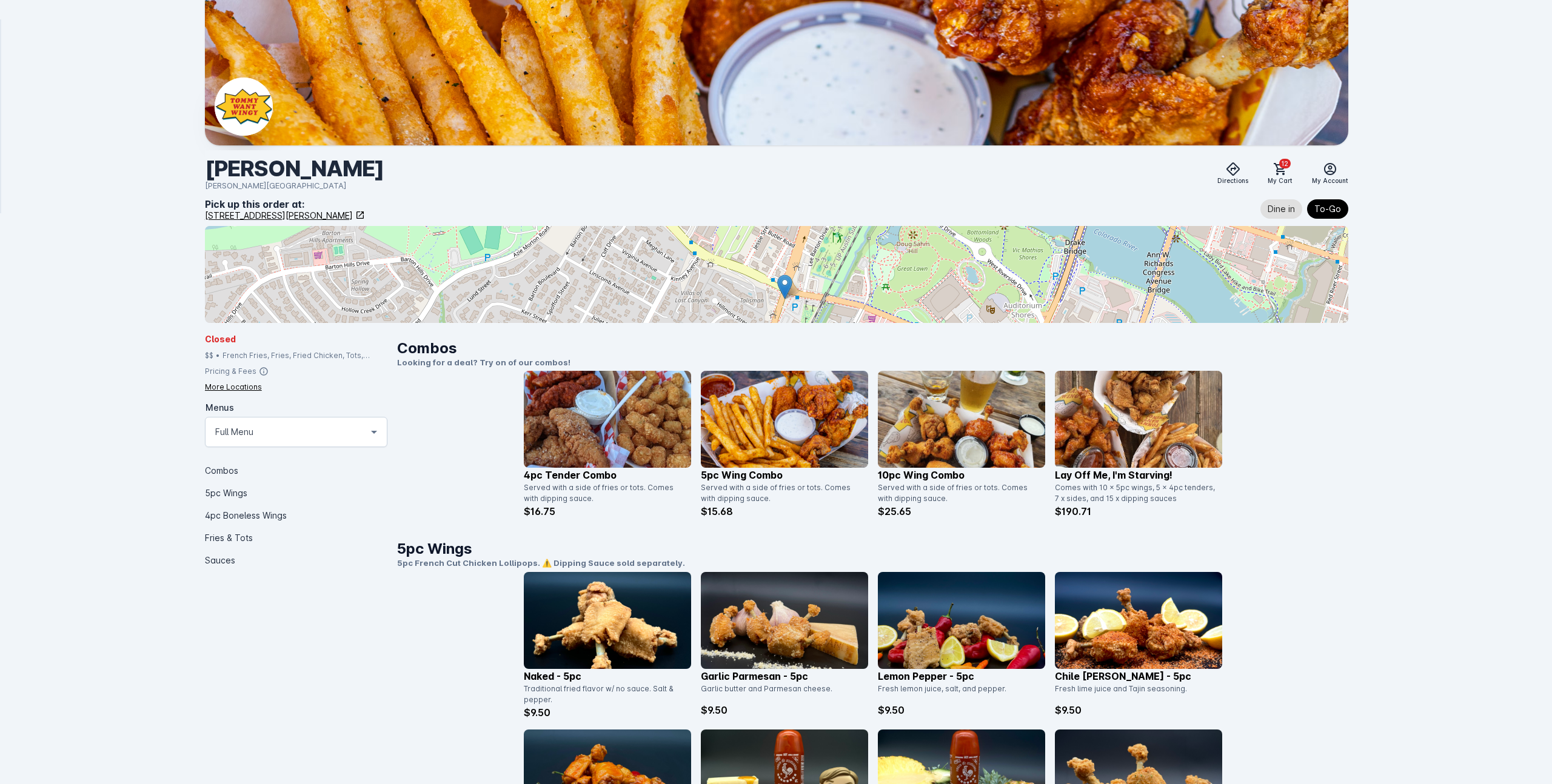
click at [1333, 454] on div "Combos Looking for a deal? Try on of our combos! 4pc Tender Combo Served with a…" at bounding box center [872, 438] width 951 height 201
click at [1281, 170] on icon at bounding box center [1280, 169] width 12 height 12
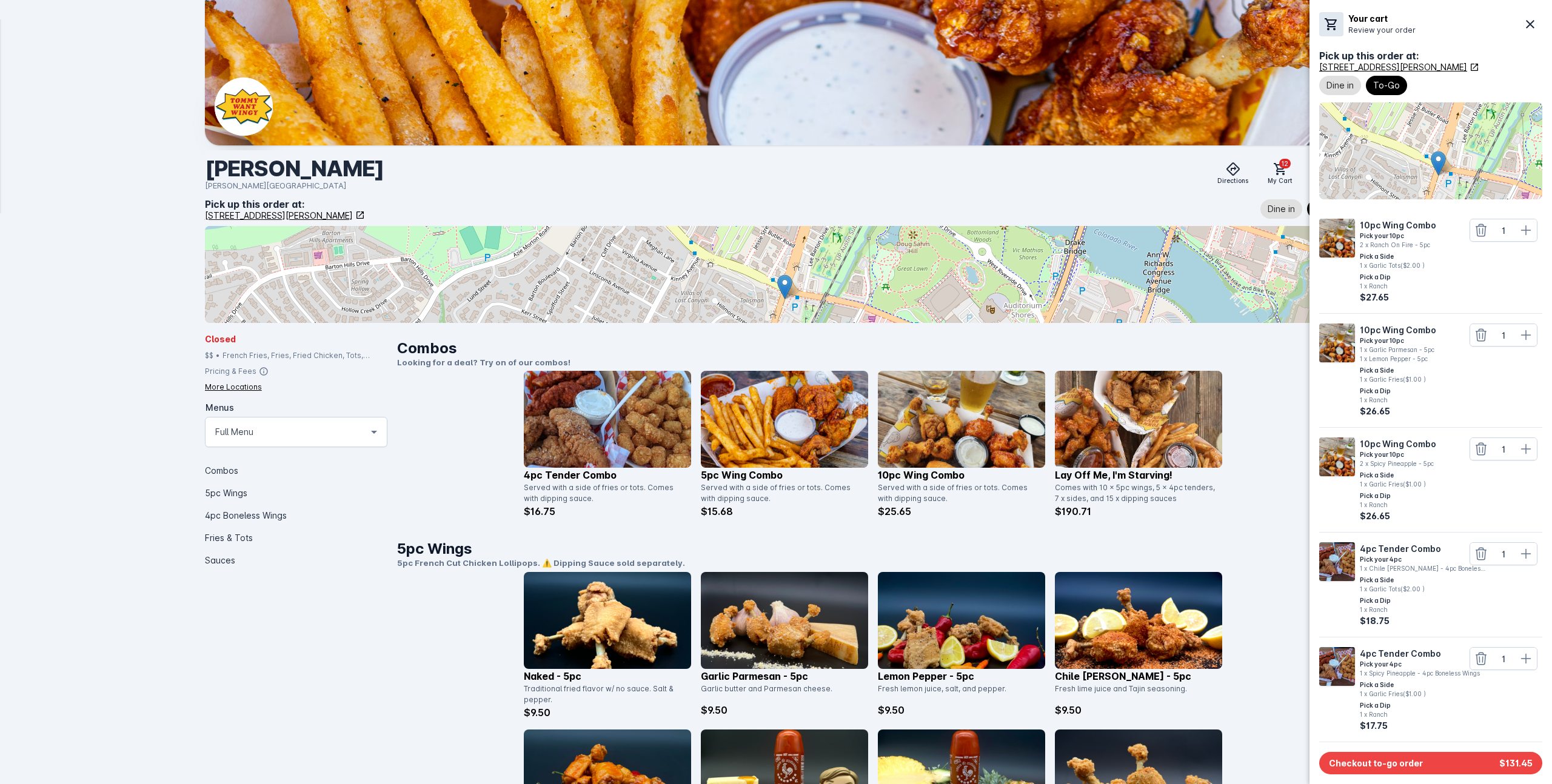
click at [1251, 371] on div at bounding box center [776, 392] width 1552 height 784
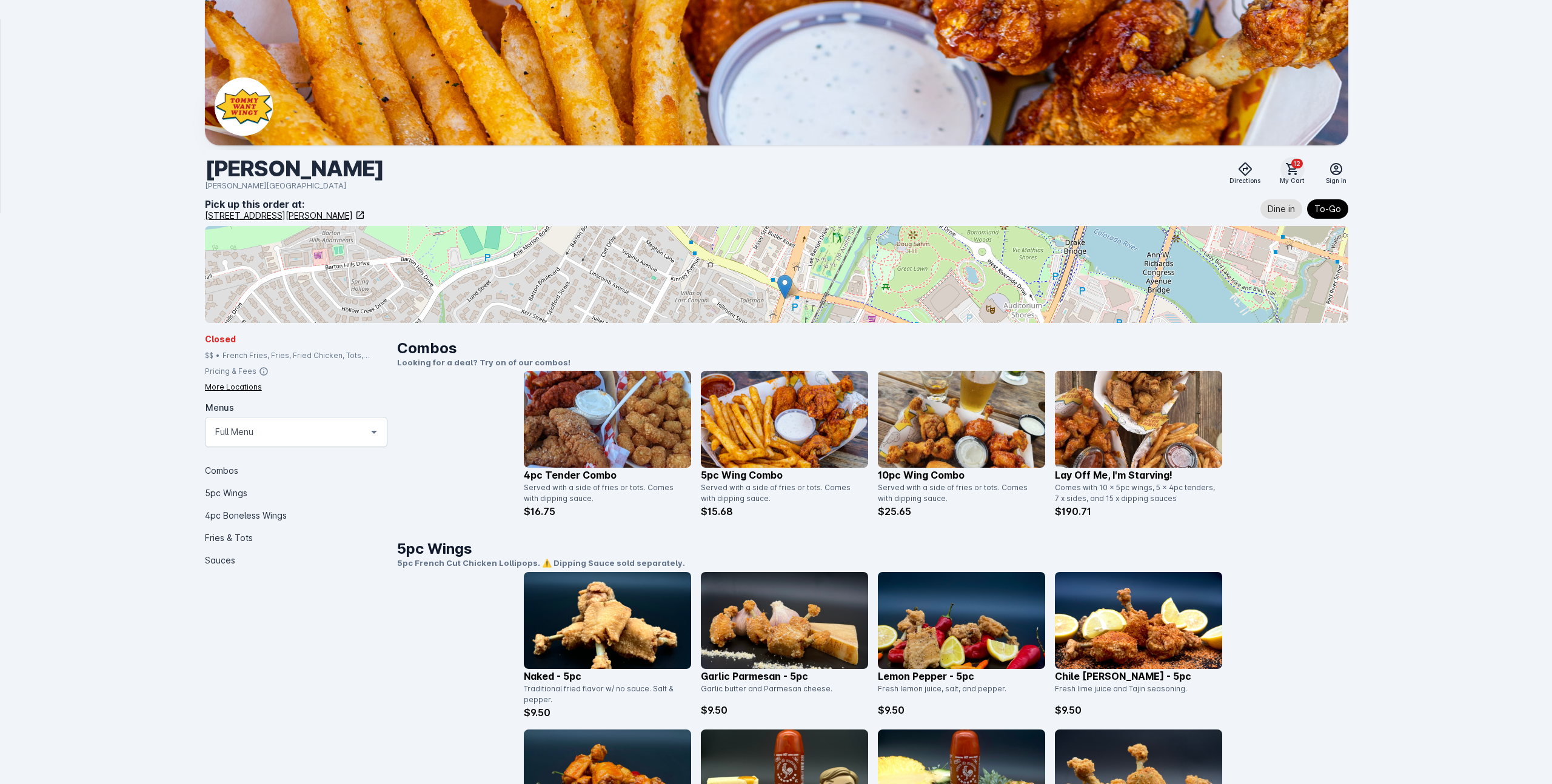
click at [1293, 169] on icon at bounding box center [1293, 169] width 15 height 15
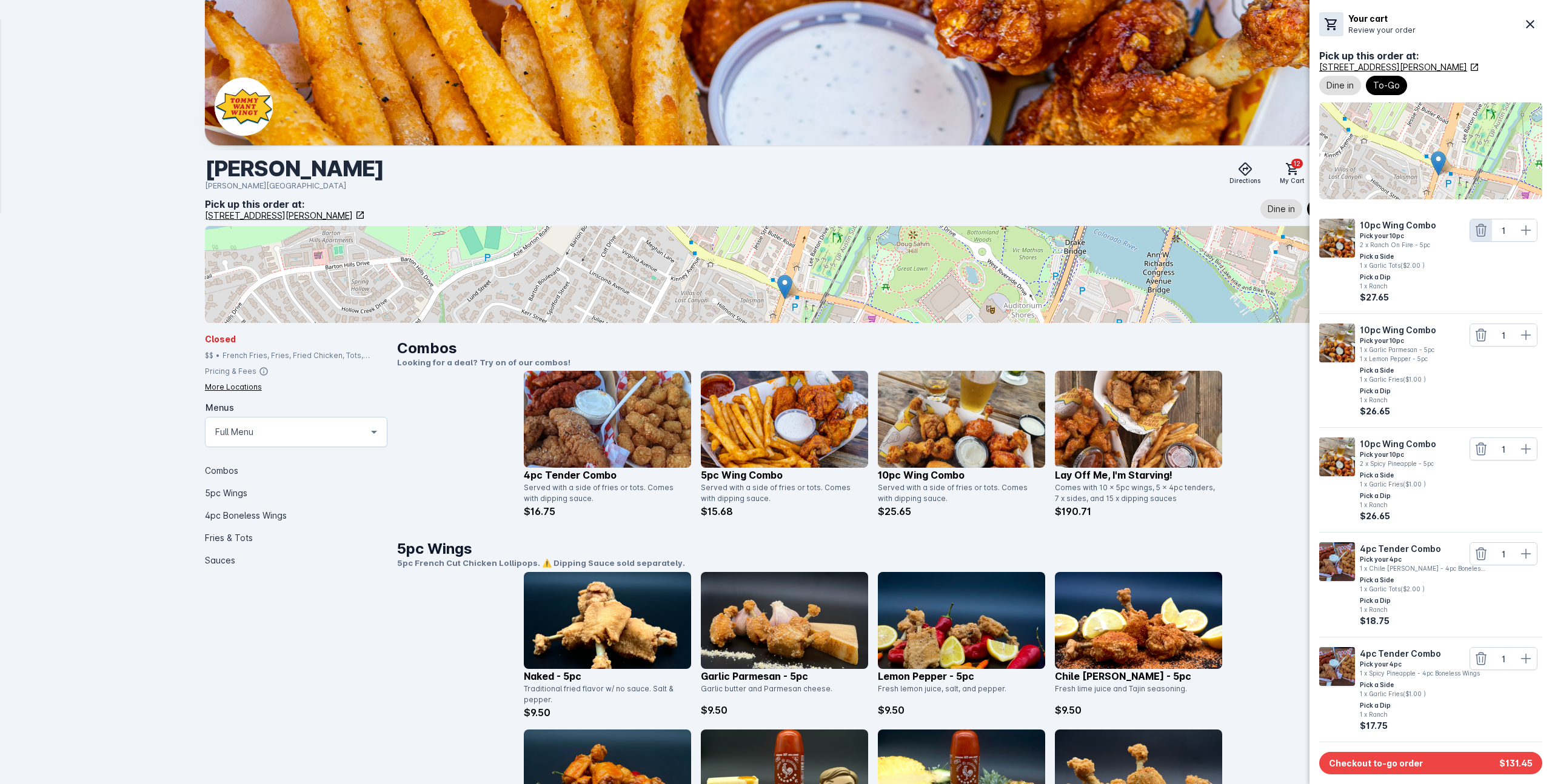
click at [1477, 231] on icon at bounding box center [1481, 230] width 15 height 15
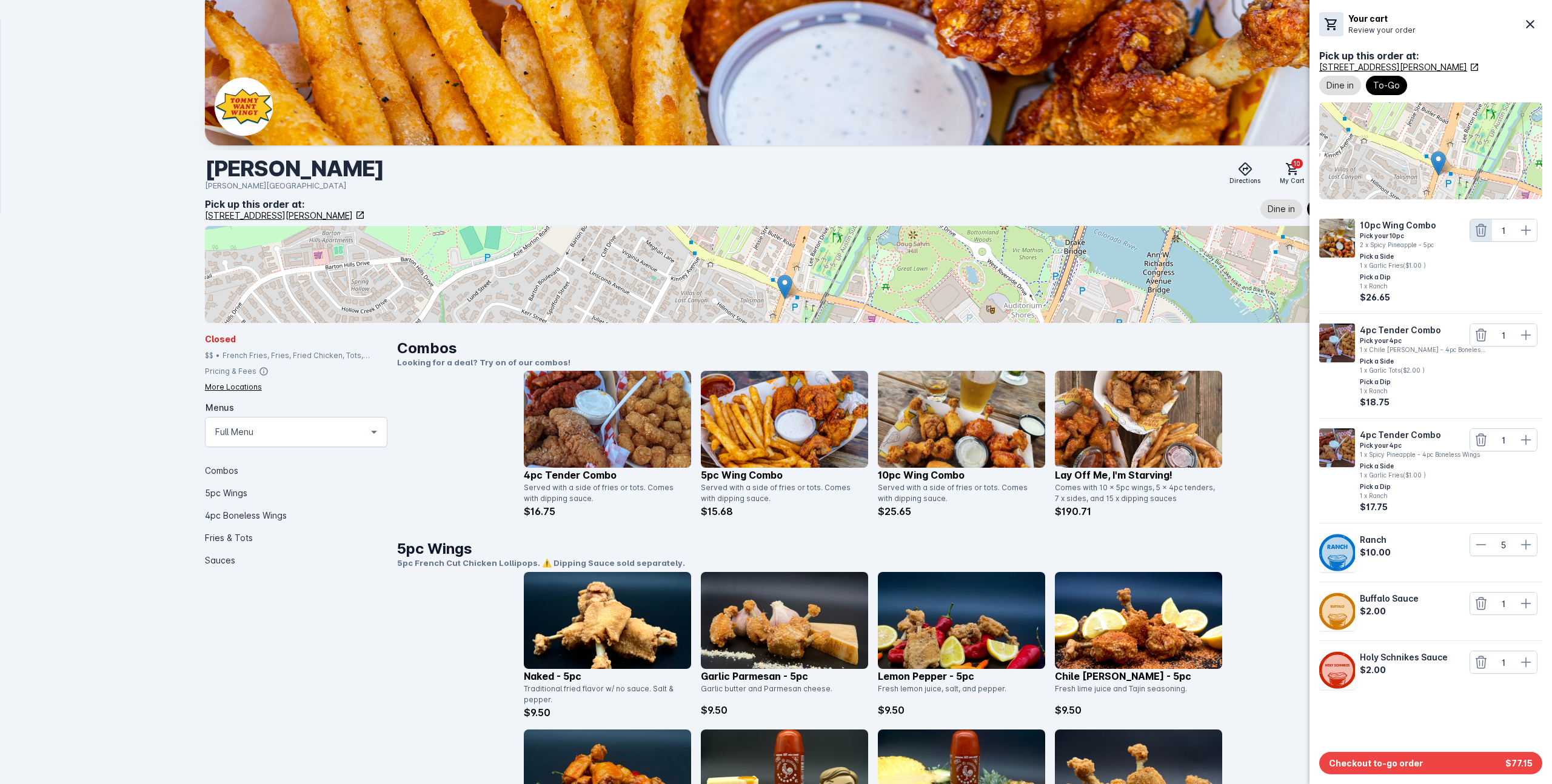
click at [1477, 231] on icon at bounding box center [1481, 230] width 15 height 15
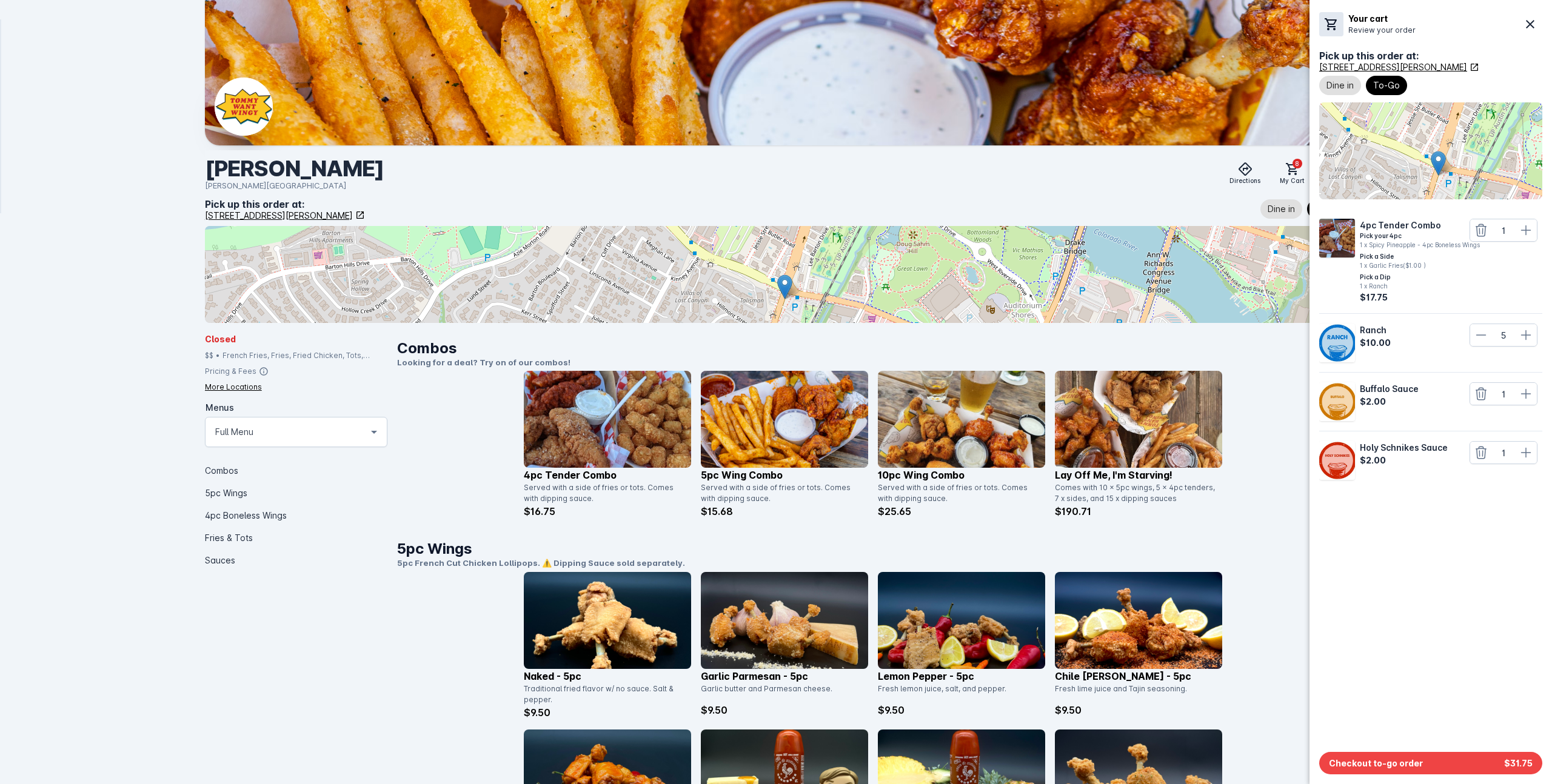
click at [1477, 231] on icon at bounding box center [1481, 230] width 15 height 15
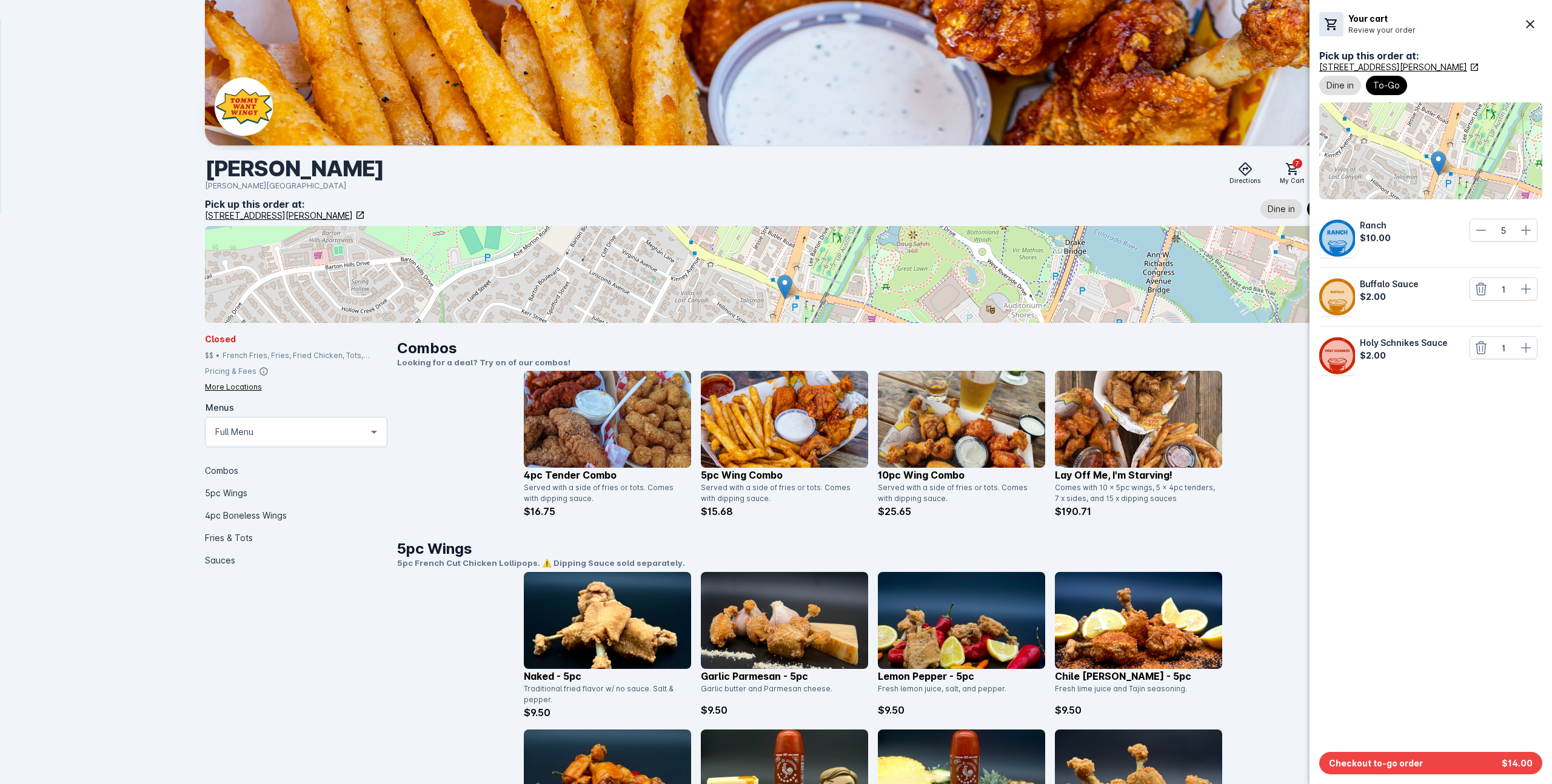
click at [1477, 231] on icon at bounding box center [1481, 230] width 15 height 15
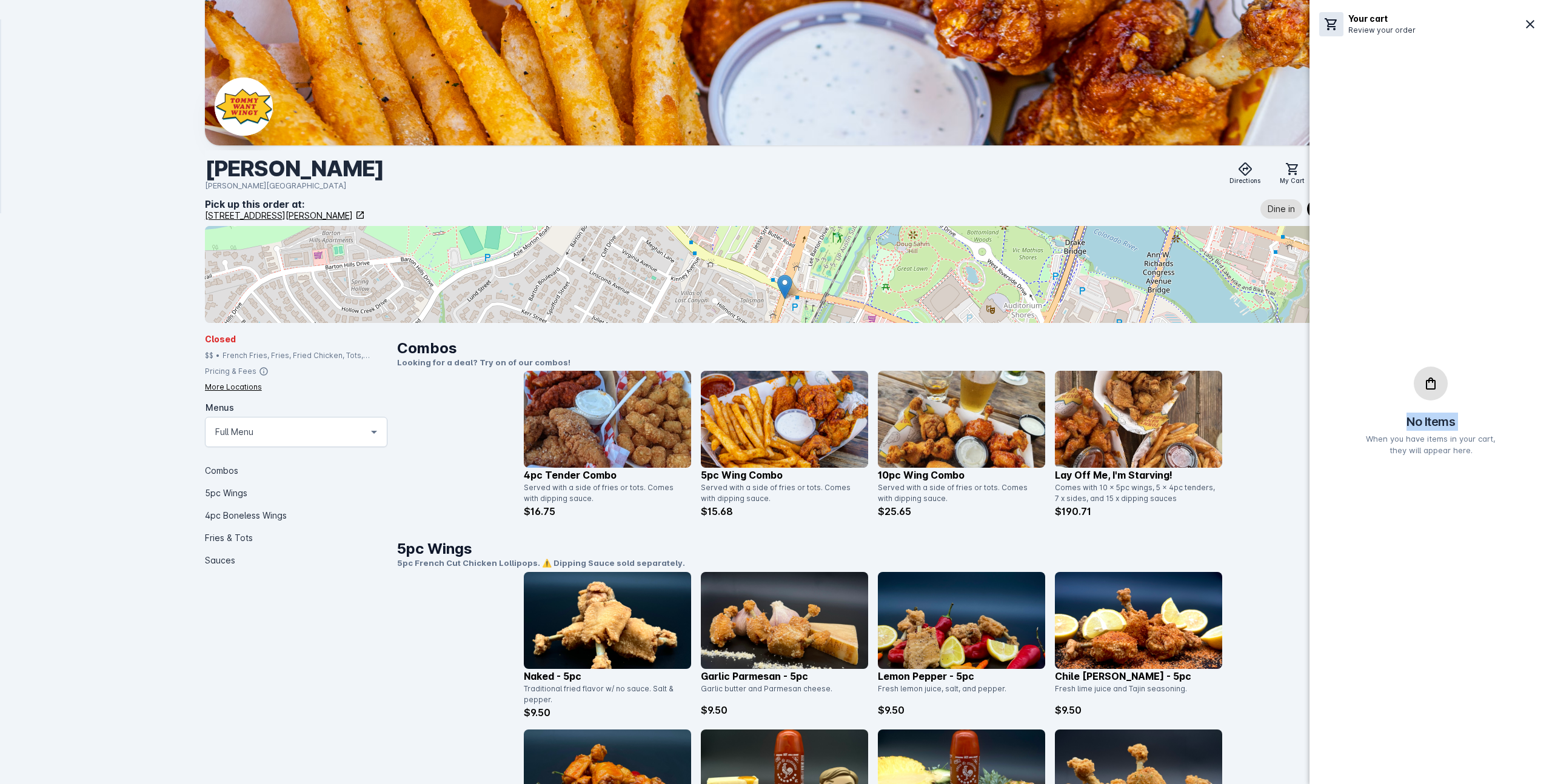
click at [1477, 231] on div "No Items When you have items in your cart, they will appear here." at bounding box center [1431, 411] width 223 height 726
click at [1529, 25] on icon at bounding box center [1530, 24] width 9 height 9
